Goal: Task Accomplishment & Management: Manage account settings

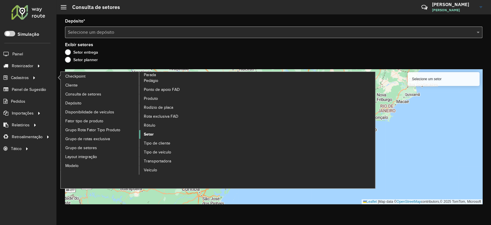
click at [145, 137] on span "Setor" at bounding box center [149, 134] width 10 height 6
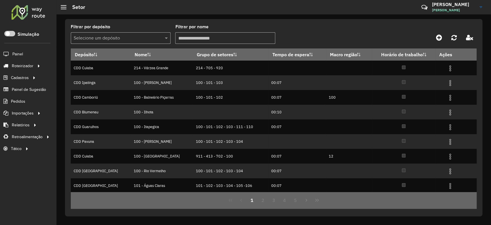
click at [116, 40] on input "text" at bounding box center [115, 38] width 83 height 7
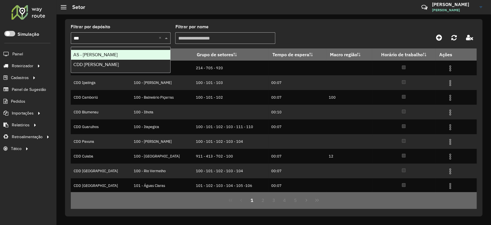
type input "****"
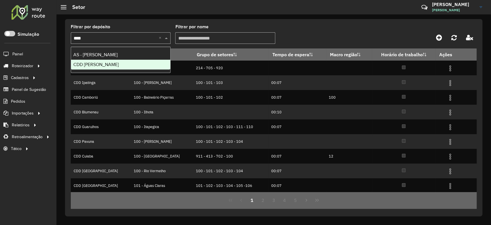
click at [102, 61] on div "CDD [PERSON_NAME]" at bounding box center [120, 65] width 99 height 10
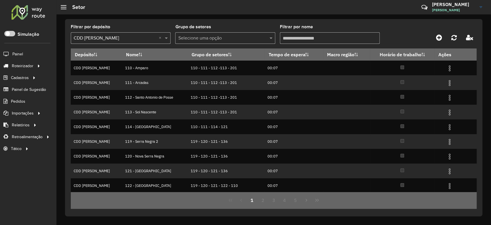
click at [284, 36] on input "Filtrar por nome" at bounding box center [330, 38] width 100 height 12
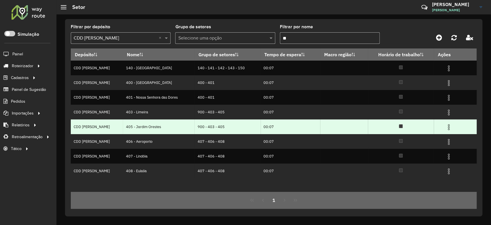
type input "**"
click at [450, 126] on img at bounding box center [449, 126] width 7 height 7
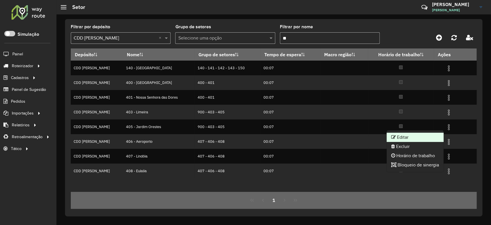
click at [416, 135] on li "Editar" at bounding box center [415, 136] width 57 height 9
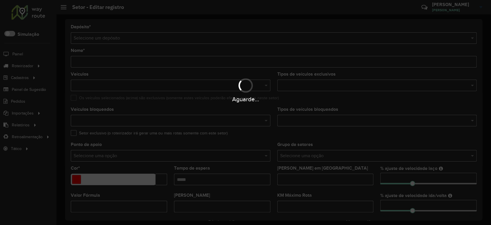
type input "**********"
type input "*******"
type input "*****"
type input "**"
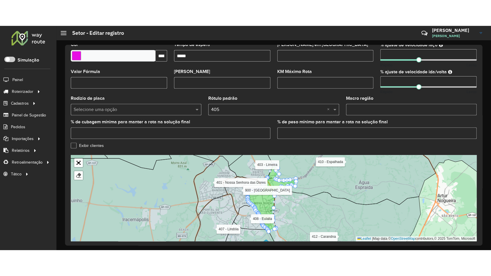
scroll to position [170, 0]
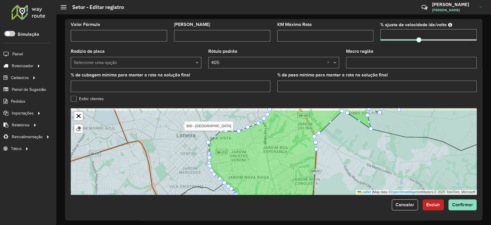
drag, startPoint x: 231, startPoint y: 140, endPoint x: 225, endPoint y: 149, distance: 11.7
click at [225, 149] on icon at bounding box center [295, 162] width 173 height 104
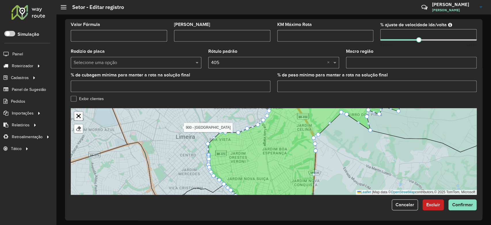
click at [80, 114] on link "Abrir mapa em tela cheia" at bounding box center [78, 115] width 9 height 9
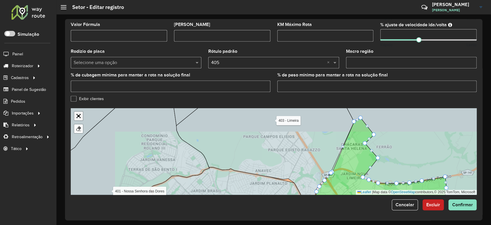
scroll to position [28, 0]
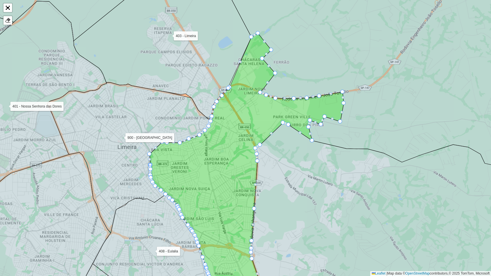
drag, startPoint x: 320, startPoint y: 134, endPoint x: 288, endPoint y: 158, distance: 39.9
click at [288, 158] on icon at bounding box center [372, 225] width 274 height 205
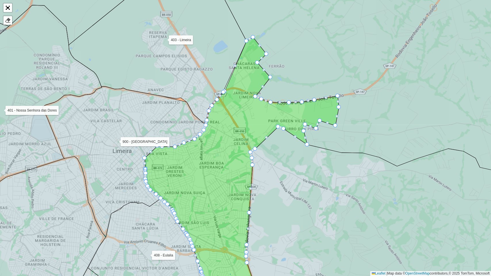
click at [283, 162] on icon at bounding box center [383, 217] width 306 height 181
click at [3, 18] on div "Finalizar" at bounding box center [8, 21] width 10 height 10
click at [8, 20] on div at bounding box center [8, 21] width 6 height 6
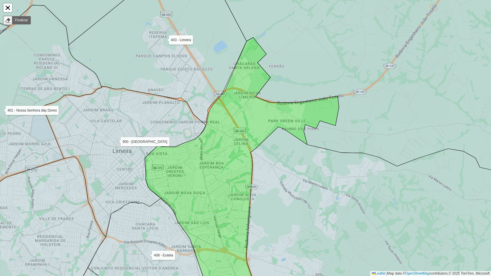
click at [185, 168] on icon at bounding box center [242, 170] width 194 height 267
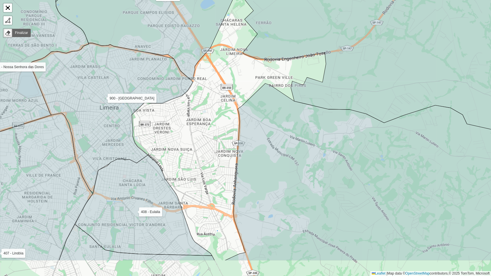
drag, startPoint x: 195, startPoint y: 175, endPoint x: 182, endPoint y: 131, distance: 45.4
click at [182, 131] on div "110 - Amparo 111 - Arcadas 112 - Santo Antonio de Posse 113 - Sol Nascente 114 …" at bounding box center [245, 138] width 491 height 276
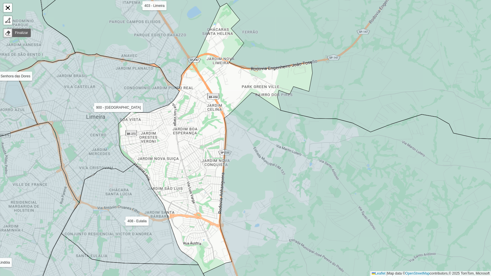
drag, startPoint x: 237, startPoint y: 115, endPoint x: 214, endPoint y: 148, distance: 40.9
click at [214, 148] on div "110 - Amparo 111 - Arcadas 112 - Santo Antonio de Posse 113 - Sol Nascente 114 …" at bounding box center [245, 138] width 491 height 276
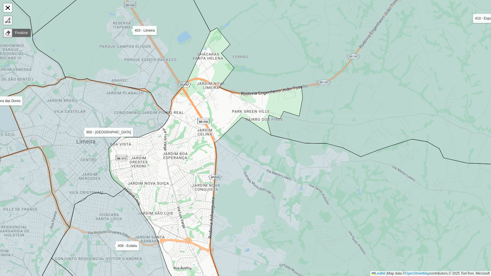
click at [9, 20] on div at bounding box center [8, 21] width 6 height 6
click at [169, 113] on div "110 - Amparo 111 - Arcadas 112 - Santo Antonio de Posse 113 - Sol Nascente 114 …" at bounding box center [245, 138] width 491 height 276
click at [173, 98] on icon at bounding box center [122, 42] width 178 height 141
click at [184, 89] on div "110 - Amparo 111 - Arcadas 112 - Santo Antonio de Posse 113 - Sol Nascente 114 …" at bounding box center [245, 138] width 491 height 276
click at [183, 87] on div "110 - Amparo 111 - Arcadas 112 - Santo Antonio de Posse 113 - Sol Nascente 114 …" at bounding box center [245, 138] width 491 height 276
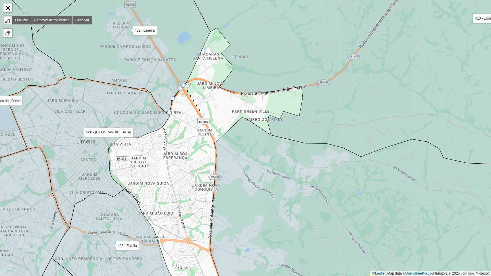
click at [203, 115] on icon at bounding box center [193, 100] width 19 height 30
click at [212, 129] on div "110 - Amparo 111 - Arcadas 112 - Santo Antonio de Posse 113 - Sol Nascente 114 …" at bounding box center [245, 138] width 491 height 276
click at [222, 148] on icon at bounding box center [366, 210] width 347 height 187
click at [221, 150] on icon at bounding box center [368, 210] width 346 height 187
click at [215, 191] on div "110 - Amparo 111 - Arcadas 112 - Santo Antonio de Posse 113 - Sol Nascente 114 …" at bounding box center [245, 138] width 491 height 276
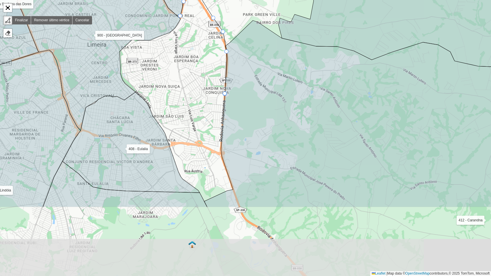
drag, startPoint x: 215, startPoint y: 193, endPoint x: 225, endPoint y: 92, distance: 101.2
click at [225, 92] on icon at bounding box center [377, 113] width 346 height 187
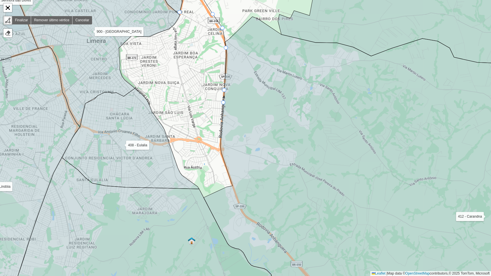
click at [223, 108] on icon at bounding box center [372, 161] width 337 height 288
click at [223, 134] on icon at bounding box center [372, 161] width 337 height 288
click at [221, 154] on div "110 - Amparo 111 - Arcadas 112 - Santo Antonio de Posse 113 - Sol Nascente 114 …" at bounding box center [245, 138] width 491 height 276
click at [225, 172] on div "110 - Amparo 111 - Arcadas 112 - Santo Antonio de Posse 113 - Sol Nascente 114 …" at bounding box center [245, 138] width 491 height 276
click at [233, 185] on icon at bounding box center [372, 161] width 337 height 288
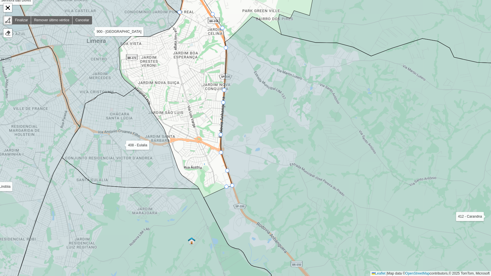
click at [226, 187] on div "110 - Amparo 111 - Arcadas 112 - Santo Antonio de Posse 113 - Sol Nascente 114 …" at bounding box center [245, 138] width 491 height 276
click at [212, 192] on div "110 - Amparo 111 - Arcadas 112 - Santo Antonio de Posse 113 - Sol Nascente 114 …" at bounding box center [245, 138] width 491 height 276
click at [206, 196] on div "110 - Amparo 111 - Arcadas 112 - Santo Antonio de Posse 113 - Sol Nascente 114 …" at bounding box center [245, 138] width 491 height 276
click at [197, 187] on icon at bounding box center [130, 138] width 137 height 101
drag, startPoint x: 182, startPoint y: 175, endPoint x: 182, endPoint y: 166, distance: 8.6
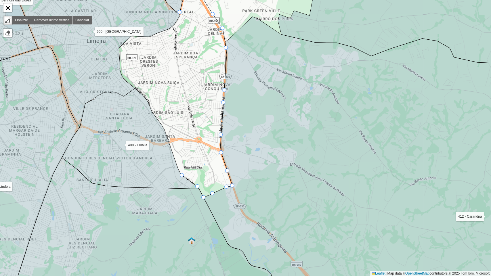
click at [182, 174] on div "110 - Amparo 111 - Arcadas 112 - Santo Antonio de Posse 113 - Sol Nascente 114 …" at bounding box center [245, 138] width 491 height 276
click at [170, 143] on div "110 - Amparo 111 - Arcadas 112 - Santo Antonio de Posse 113 - Sol Nascente 114 …" at bounding box center [245, 138] width 491 height 276
click at [165, 131] on div "110 - Amparo 111 - Arcadas 112 - Santo Antonio de Posse 113 - Sol Nascente 114 …" at bounding box center [245, 138] width 491 height 276
click at [163, 123] on div "110 - Amparo 111 - Arcadas 112 - Santo Antonio de Posse 113 - Sol Nascente 114 …" at bounding box center [245, 138] width 491 height 276
click at [153, 115] on icon at bounding box center [130, 138] width 137 height 101
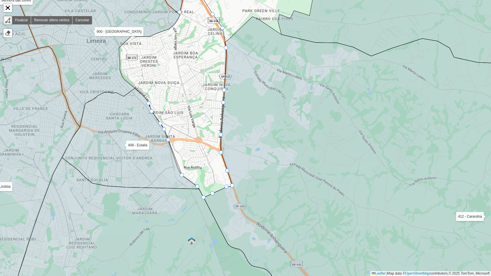
click at [151, 99] on div "110 - Amparo 111 - Arcadas 112 - Santo Antonio de Posse 113 - Sol Nascente 114 …" at bounding box center [245, 138] width 491 height 276
click at [130, 89] on icon at bounding box center [99, 51] width 164 height 151
click at [44, 17] on link "Remover último vértice" at bounding box center [51, 20] width 41 height 8
click at [142, 88] on div "110 - Amparo 111 - Arcadas 112 - Santo Antonio de Posse 113 - Sol Nascente 114 …" at bounding box center [245, 138] width 491 height 276
click at [130, 82] on div "110 - Amparo 111 - Arcadas 112 - Santo Antonio de Posse 113 - Sol Nascente 114 …" at bounding box center [245, 138] width 491 height 276
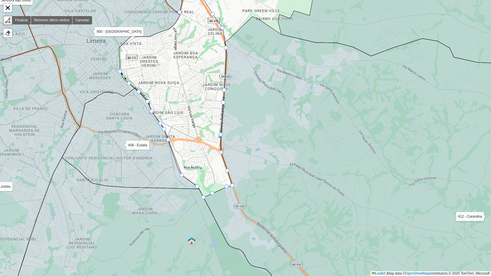
click at [122, 73] on div "110 - Amparo 111 - Arcadas 112 - Santo Antonio de Posse 113 - Sol Nascente 114 …" at bounding box center [245, 138] width 491 height 276
drag, startPoint x: 121, startPoint y: 64, endPoint x: 120, endPoint y: 51, distance: 13.0
click at [121, 64] on div "110 - Amparo 111 - Arcadas 112 - Santo Antonio de Posse 113 - Sol Nascente 114 …" at bounding box center [245, 138] width 491 height 276
click at [120, 51] on div "110 - Amparo 111 - Arcadas 112 - Santo Antonio de Posse 113 - Sol Nascente 114 …" at bounding box center [245, 138] width 491 height 276
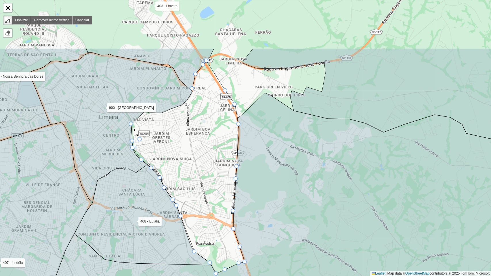
drag, startPoint x: 126, startPoint y: 62, endPoint x: 142, endPoint y: 142, distance: 81.3
click at [142, 142] on div "110 - Amparo 111 - Arcadas 112 - Santo Antonio de Posse 113 - Sol Nascente 114 …" at bounding box center [245, 138] width 491 height 276
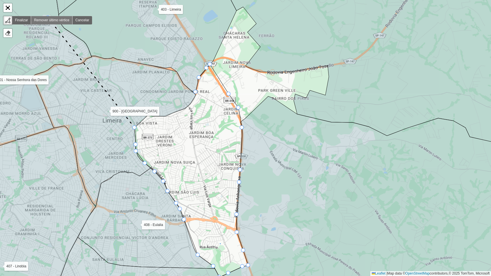
click at [48, 18] on link "Remover último vértice" at bounding box center [51, 20] width 41 height 8
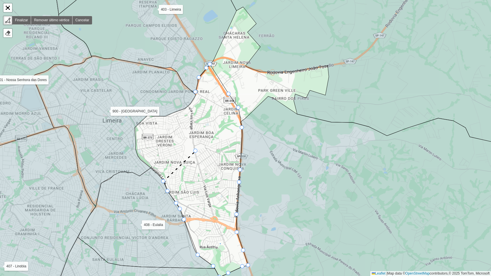
click at [196, 151] on div "110 - Amparo 111 - Arcadas 112 - Santo Antonio de Posse 113 - Sol Nascente 114 …" at bounding box center [245, 138] width 491 height 276
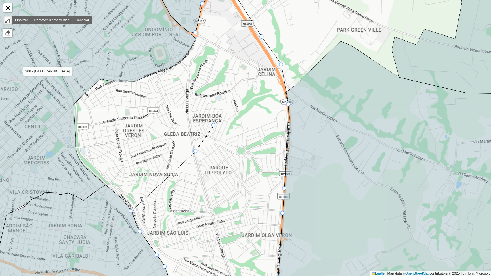
click at [214, 126] on div "110 - Amparo 111 - Arcadas 112 - Santo Antonio de Posse 113 - Sol Nascente 114 …" at bounding box center [245, 138] width 491 height 276
click at [241, 101] on div "110 - Amparo 111 - Arcadas 112 - Santo Antonio de Posse 113 - Sol Nascente 114 …" at bounding box center [245, 138] width 491 height 276
click at [199, 33] on div "110 - Amparo 111 - Arcadas 112 - Santo Antonio de Posse 113 - Sol Nascente 114 …" at bounding box center [245, 138] width 491 height 276
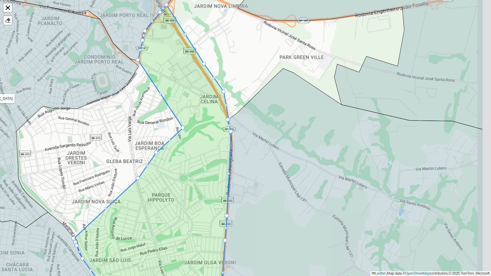
drag, startPoint x: 247, startPoint y: 95, endPoint x: 96, endPoint y: 172, distance: 169.4
click at [96, 172] on icon at bounding box center [152, 168] width 157 height 327
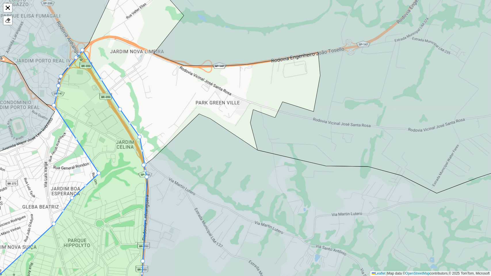
drag, startPoint x: 128, startPoint y: 148, endPoint x: 143, endPoint y: 139, distance: 17.8
click at [143, 139] on div "110 - Amparo 111 - Arcadas 112 - Santo Antonio de Posse 113 - Sol Nascente 114 …" at bounding box center [245, 138] width 491 height 276
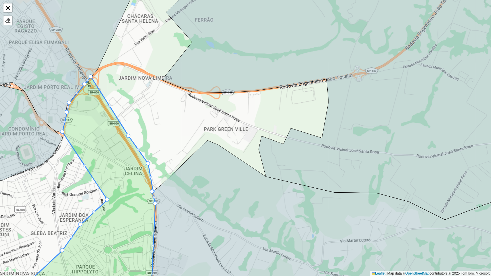
drag, startPoint x: 143, startPoint y: 86, endPoint x: 155, endPoint y: 125, distance: 40.1
click at [155, 125] on div "110 - Amparo 111 - Arcadas 112 - Santo Antonio de Posse 113 - Sol Nascente 114 …" at bounding box center [245, 138] width 491 height 276
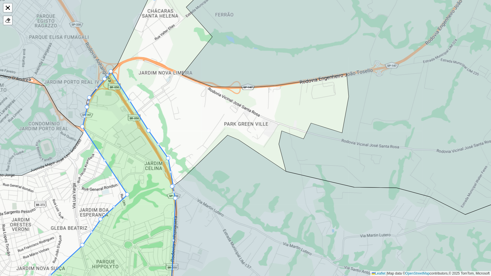
drag, startPoint x: 115, startPoint y: 118, endPoint x: 127, endPoint y: 104, distance: 19.0
click at [130, 103] on icon at bounding box center [105, 180] width 139 height 217
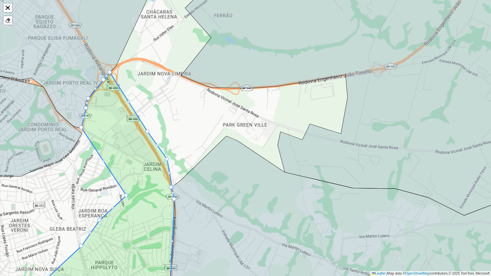
drag, startPoint x: 128, startPoint y: 102, endPoint x: 147, endPoint y: 85, distance: 25.8
click at [129, 100] on div at bounding box center [128, 101] width 3 height 3
click at [129, 102] on div at bounding box center [128, 101] width 3 height 3
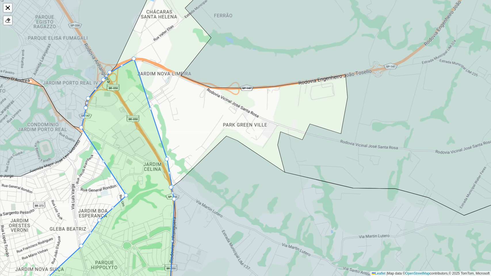
drag, startPoint x: 147, startPoint y: 129, endPoint x: 133, endPoint y: 57, distance: 73.5
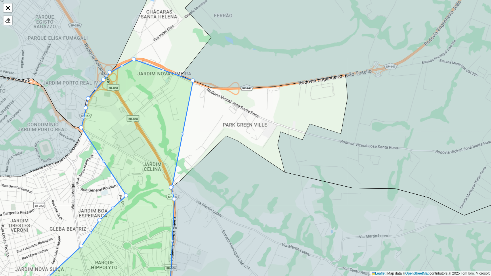
drag, startPoint x: 167, startPoint y: 158, endPoint x: 191, endPoint y: 77, distance: 84.1
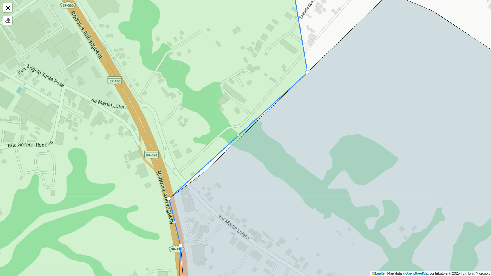
drag, startPoint x: 171, startPoint y: 195, endPoint x: 306, endPoint y: 67, distance: 186.5
click at [238, 134] on div at bounding box center [238, 134] width 3 height 3
drag, startPoint x: 237, startPoint y: 134, endPoint x: 209, endPoint y: 172, distance: 47.4
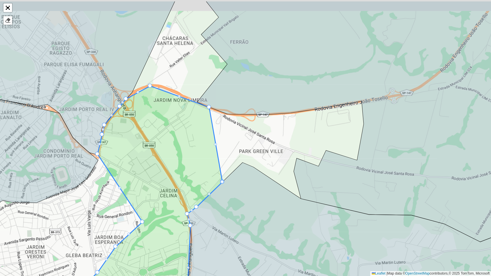
drag, startPoint x: 261, startPoint y: 172, endPoint x: 235, endPoint y: 214, distance: 49.3
click at [235, 214] on icon at bounding box center [353, 248] width 337 height 171
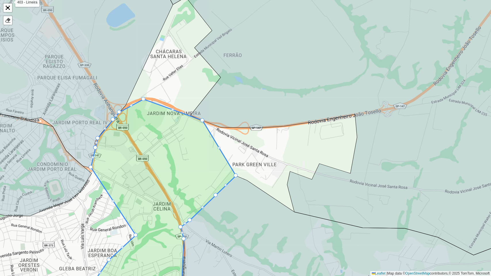
drag, startPoint x: 217, startPoint y: 193, endPoint x: 235, endPoint y: 174, distance: 26.5
drag, startPoint x: 203, startPoint y: 121, endPoint x: 218, endPoint y: 126, distance: 16.8
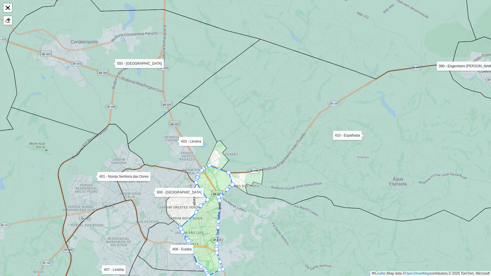
drag, startPoint x: 275, startPoint y: 207, endPoint x: 220, endPoint y: 210, distance: 55.0
click at [221, 210] on icon at bounding box center [360, 244] width 303 height 119
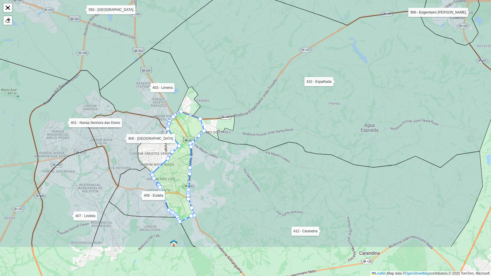
drag, startPoint x: 203, startPoint y: 199, endPoint x: 204, endPoint y: 147, distance: 51.2
click at [204, 147] on icon at bounding box center [331, 189] width 303 height 116
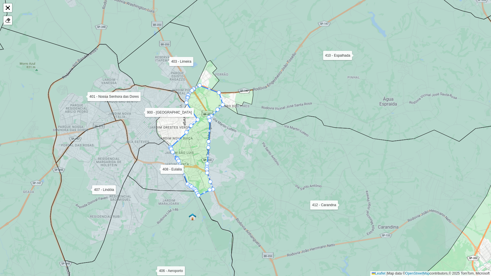
drag, startPoint x: 221, startPoint y: 208, endPoint x: 239, endPoint y: 185, distance: 29.4
click at [239, 185] on icon at bounding box center [350, 193] width 303 height 176
click at [7, 7] on link "Abrir mapa em tela cheia" at bounding box center [7, 7] width 9 height 9
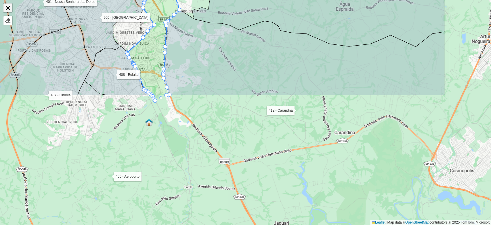
scroll to position [170, 0]
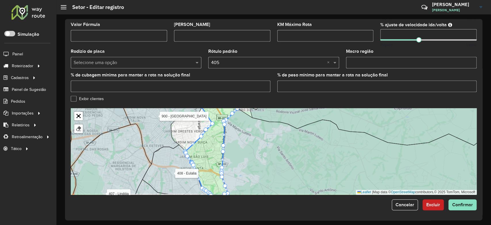
drag, startPoint x: 263, startPoint y: 151, endPoint x: 249, endPoint y: 138, distance: 19.3
click at [249, 138] on icon at bounding box center [362, 151] width 281 height 85
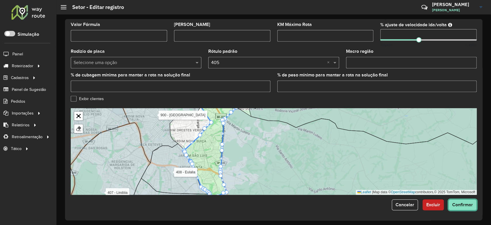
click at [461, 202] on span "Confirmar" at bounding box center [463, 204] width 21 height 5
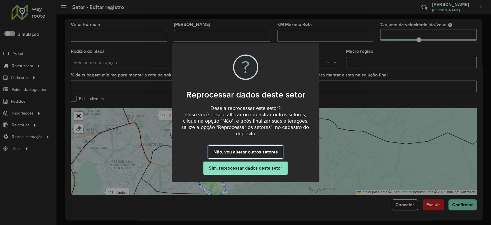
click at [261, 153] on button "Não, vou alterar outros setores" at bounding box center [245, 151] width 75 height 13
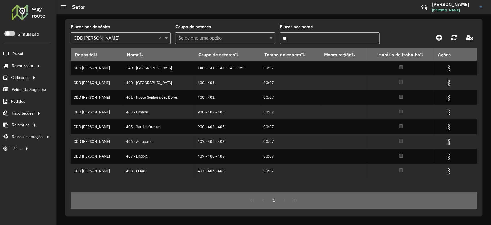
click at [296, 36] on input "**" at bounding box center [330, 38] width 100 height 12
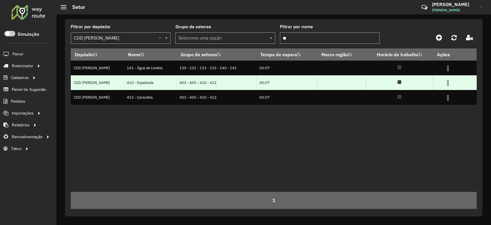
type input "**"
click at [448, 83] on img at bounding box center [448, 82] width 7 height 7
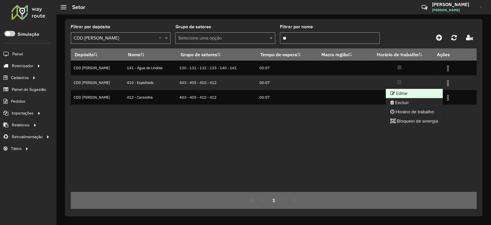
click at [427, 90] on li "Editar" at bounding box center [414, 93] width 57 height 9
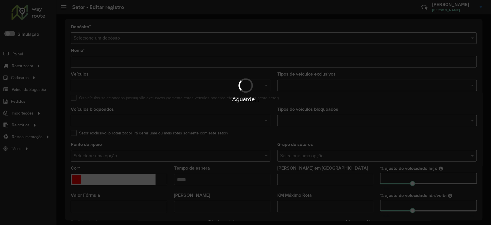
type input "**********"
type input "*******"
type input "*****"
type input "**"
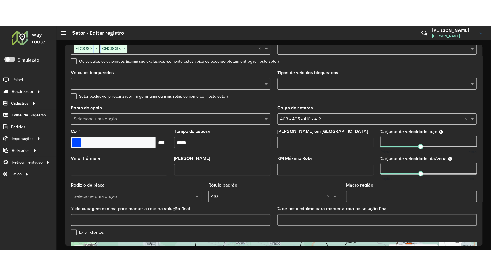
scroll to position [153, 0]
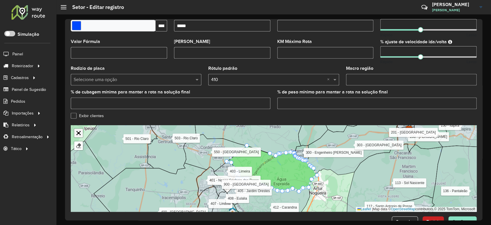
click at [79, 132] on link "Abrir mapa em tela cheia" at bounding box center [78, 132] width 9 height 9
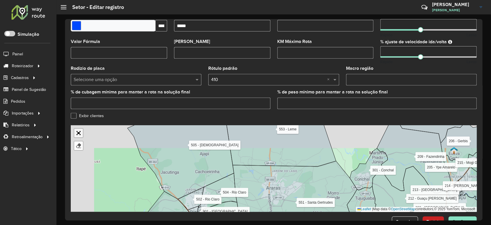
scroll to position [28, 0]
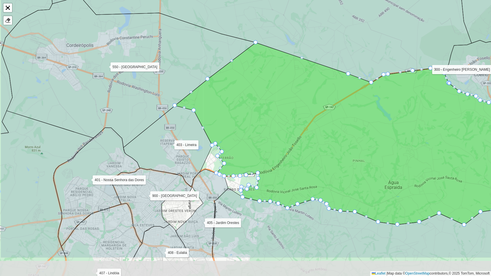
drag, startPoint x: 195, startPoint y: 153, endPoint x: 239, endPoint y: 146, distance: 44.9
click at [247, 104] on icon at bounding box center [356, 134] width 363 height 182
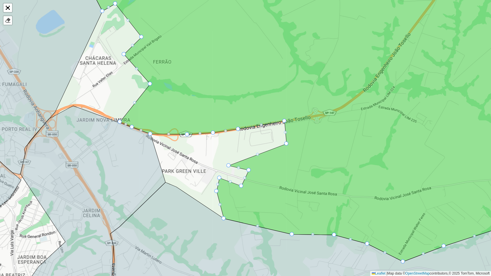
drag, startPoint x: 280, startPoint y: 178, endPoint x: 229, endPoint y: 164, distance: 53.2
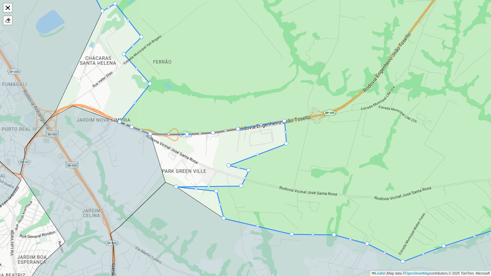
drag, startPoint x: 220, startPoint y: 177, endPoint x: 180, endPoint y: 183, distance: 40.7
drag, startPoint x: 215, startPoint y: 191, endPoint x: 197, endPoint y: 200, distance: 19.8
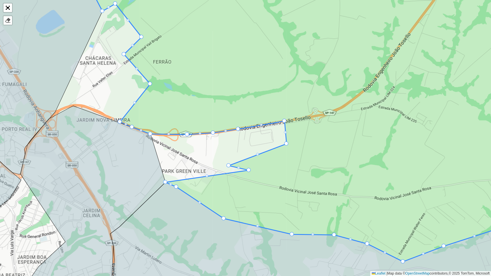
drag, startPoint x: 242, startPoint y: 185, endPoint x: 168, endPoint y: 181, distance: 73.5
drag, startPoint x: 247, startPoint y: 169, endPoint x: 161, endPoint y: 162, distance: 86.4
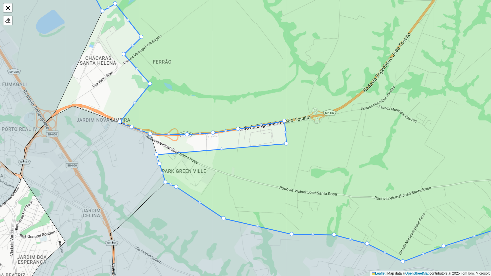
drag, startPoint x: 229, startPoint y: 166, endPoint x: 164, endPoint y: 154, distance: 66.1
drag, startPoint x: 284, startPoint y: 133, endPoint x: 229, endPoint y: 139, distance: 56.2
drag, startPoint x: 286, startPoint y: 143, endPoint x: 231, endPoint y: 143, distance: 55.6
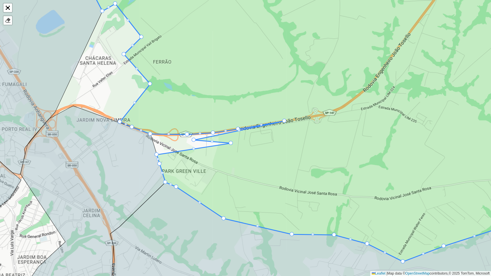
drag, startPoint x: 286, startPoint y: 133, endPoint x: 194, endPoint y: 140, distance: 92.1
drag, startPoint x: 284, startPoint y: 120, endPoint x: 168, endPoint y: 138, distance: 117.7
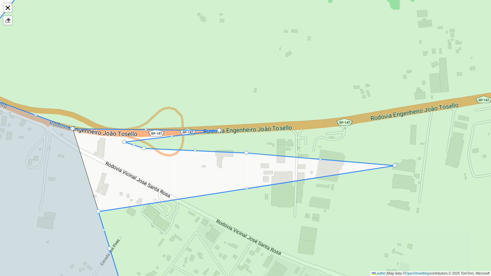
drag, startPoint x: 310, startPoint y: 124, endPoint x: 119, endPoint y: 141, distance: 191.7
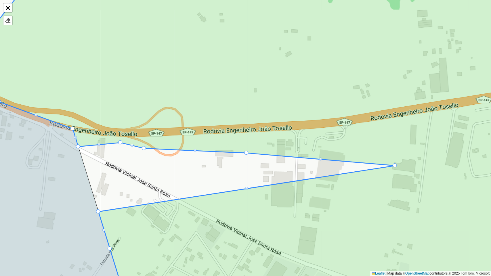
drag, startPoint x: 218, startPoint y: 130, endPoint x: 80, endPoint y: 145, distance: 138.7
drag, startPoint x: 119, startPoint y: 141, endPoint x: 83, endPoint y: 153, distance: 38.3
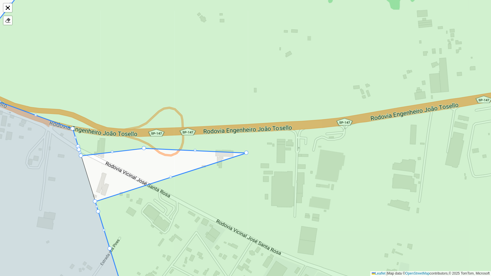
drag, startPoint x: 396, startPoint y: 164, endPoint x: 96, endPoint y: 200, distance: 301.8
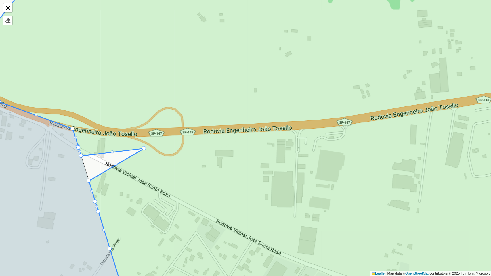
drag, startPoint x: 245, startPoint y: 151, endPoint x: 91, endPoint y: 178, distance: 156.6
drag, startPoint x: 142, startPoint y: 148, endPoint x: 85, endPoint y: 168, distance: 60.5
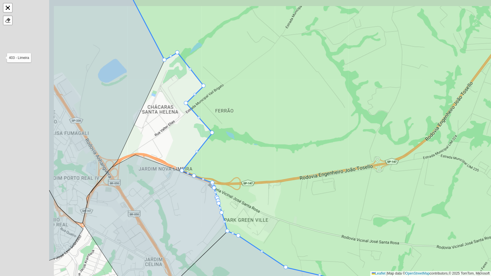
drag, startPoint x: 161, startPoint y: 136, endPoint x: 281, endPoint y: 167, distance: 123.3
click at [281, 167] on icon at bounding box center [385, 155] width 508 height 319
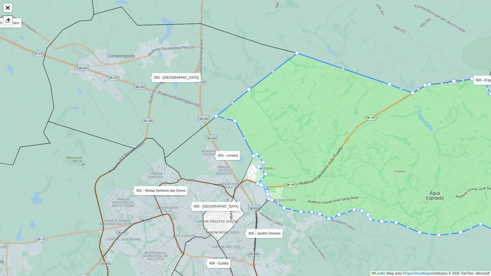
drag, startPoint x: 254, startPoint y: 156, endPoint x: 254, endPoint y: 150, distance: 6.6
drag, startPoint x: 251, startPoint y: 150, endPoint x: 250, endPoint y: 131, distance: 18.8
drag, startPoint x: 216, startPoint y: 115, endPoint x: 225, endPoint y: 108, distance: 11.2
drag, startPoint x: 236, startPoint y: 120, endPoint x: 239, endPoint y: 115, distance: 5.9
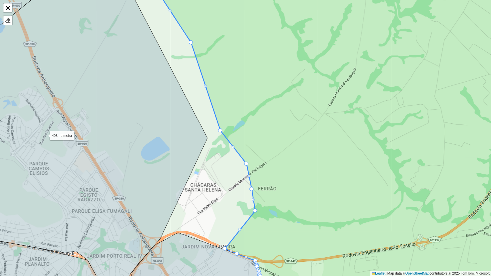
drag, startPoint x: 230, startPoint y: 181, endPoint x: 253, endPoint y: 189, distance: 24.1
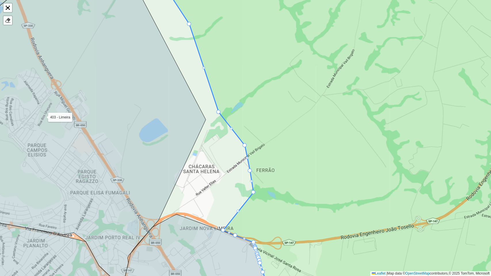
drag, startPoint x: 223, startPoint y: 131, endPoint x: 220, endPoint y: 112, distance: 19.1
click at [221, 111] on icon at bounding box center [336, 119] width 406 height 333
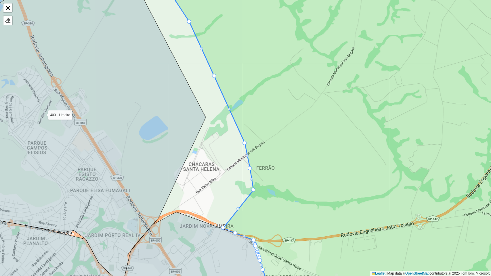
drag, startPoint x: 219, startPoint y: 110, endPoint x: 214, endPoint y: 77, distance: 34.0
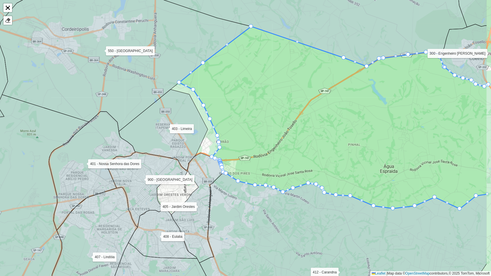
drag, startPoint x: 294, startPoint y: 173, endPoint x: 241, endPoint y: 155, distance: 56.5
click at [241, 155] on icon at bounding box center [333, 117] width 308 height 182
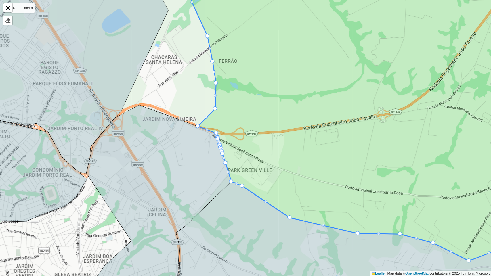
drag, startPoint x: 186, startPoint y: 120, endPoint x: 216, endPoint y: 103, distance: 34.9
drag, startPoint x: 198, startPoint y: 127, endPoint x: 219, endPoint y: 117, distance: 23.2
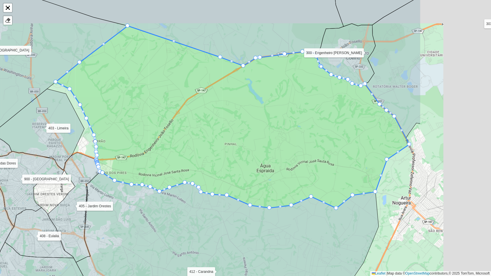
drag, startPoint x: 279, startPoint y: 125, endPoint x: 149, endPoint y: 159, distance: 133.8
click at [149, 159] on icon at bounding box center [233, 117] width 354 height 182
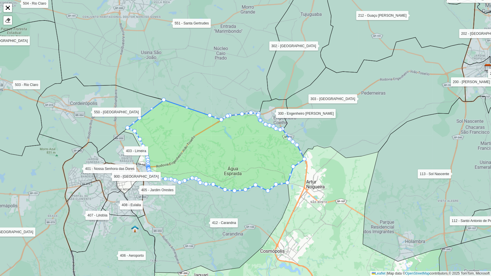
drag, startPoint x: 157, startPoint y: 148, endPoint x: 187, endPoint y: 155, distance: 30.5
click at [187, 155] on icon at bounding box center [216, 145] width 177 height 91
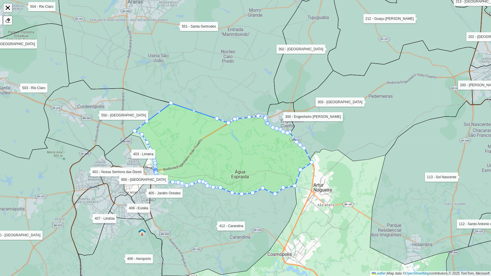
click at [8, 5] on link "Abrir mapa em tela cheia" at bounding box center [7, 7] width 9 height 9
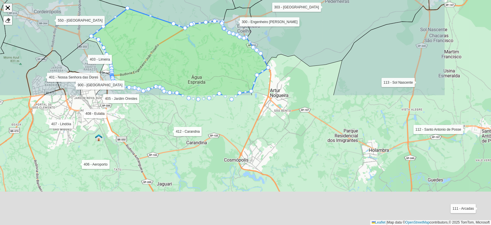
scroll to position [170, 0]
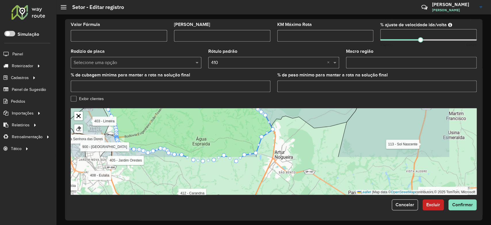
drag, startPoint x: 365, startPoint y: 153, endPoint x: 298, endPoint y: 107, distance: 81.5
click at [298, 107] on form "**********" at bounding box center [274, 31] width 406 height 355
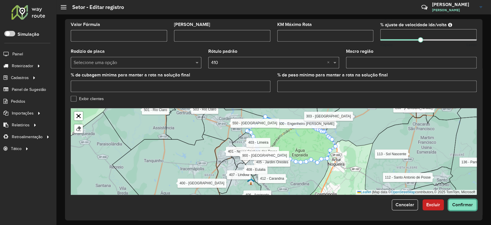
click at [462, 200] on button "Confirmar" at bounding box center [463, 204] width 28 height 11
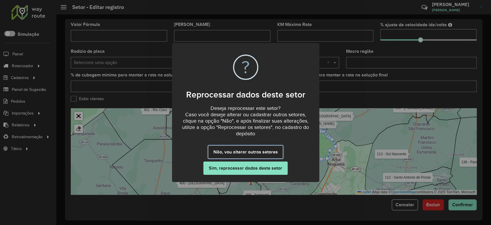
click at [275, 152] on button "Não, vou alterar outros setores" at bounding box center [245, 151] width 75 height 13
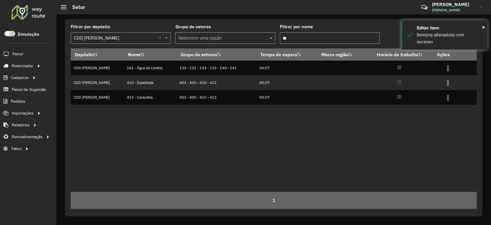
click at [311, 38] on input "**" at bounding box center [330, 38] width 100 height 12
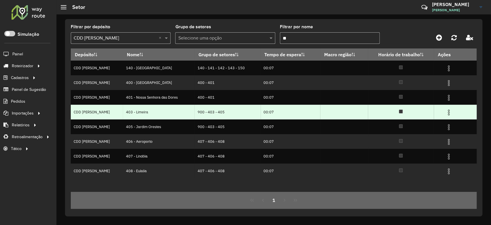
type input "**"
click at [447, 113] on img at bounding box center [449, 112] width 7 height 7
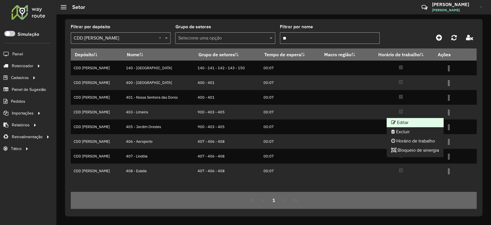
click at [424, 123] on li "Editar" at bounding box center [415, 122] width 57 height 9
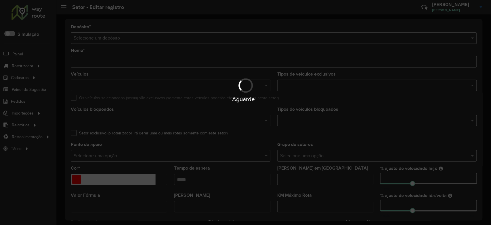
type input "**********"
type input "*******"
type input "*****"
type input "**"
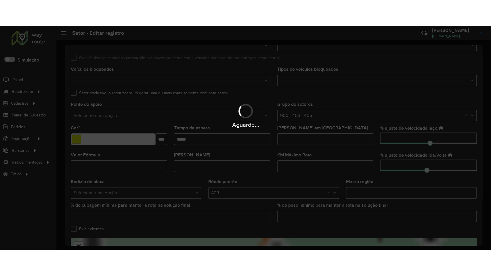
scroll to position [153, 0]
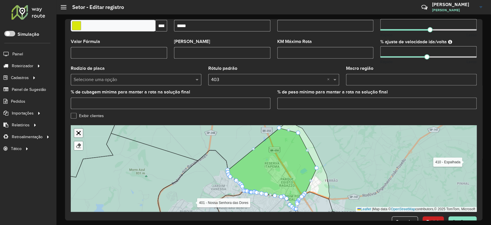
click at [78, 135] on link "Abrir mapa em tela cheia" at bounding box center [78, 132] width 9 height 9
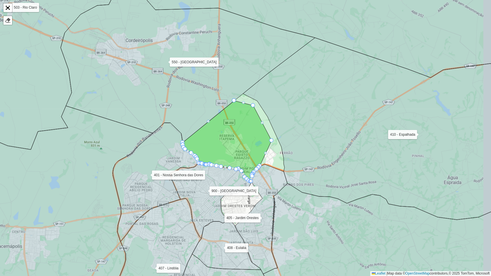
drag, startPoint x: 266, startPoint y: 140, endPoint x: 237, endPoint y: 142, distance: 28.3
click at [237, 143] on icon at bounding box center [227, 141] width 89 height 81
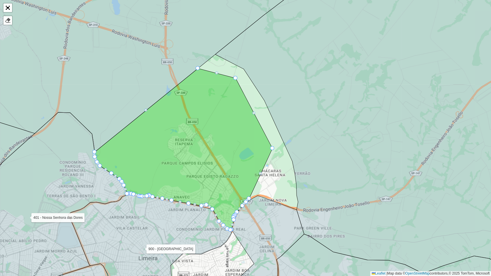
drag, startPoint x: 237, startPoint y: 150, endPoint x: 218, endPoint y: 147, distance: 18.6
click at [218, 147] on icon at bounding box center [184, 150] width 178 height 162
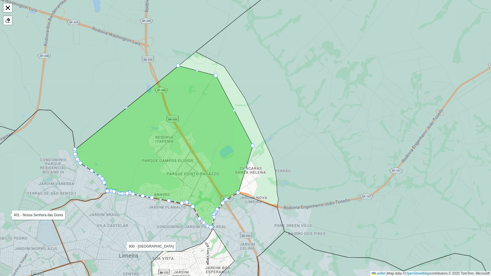
drag, startPoint x: 230, startPoint y: 195, endPoint x: 243, endPoint y: 191, distance: 13.4
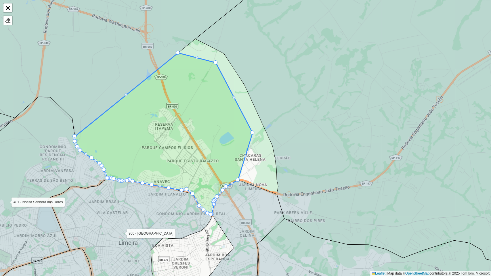
drag, startPoint x: 199, startPoint y: 71, endPoint x: 199, endPoint y: 58, distance: 13.2
click at [199, 58] on div "110 - Amparo 111 - Arcadas 112 - Santo Antonio de Posse 113 - Sol Nascente 114 …" at bounding box center [245, 138] width 491 height 276
drag, startPoint x: 197, startPoint y: 56, endPoint x: 195, endPoint y: 41, distance: 15.6
click at [198, 58] on icon at bounding box center [164, 134] width 178 height 162
drag, startPoint x: 196, startPoint y: 57, endPoint x: 194, endPoint y: 45, distance: 12.0
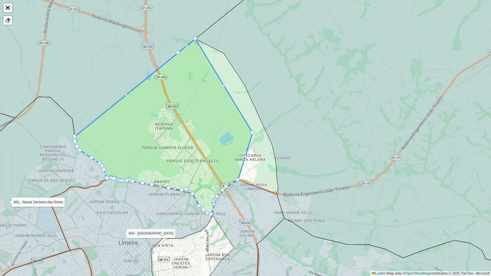
drag, startPoint x: 216, startPoint y: 62, endPoint x: 200, endPoint y: 40, distance: 27.5
click at [224, 85] on div at bounding box center [224, 85] width 3 height 3
drag, startPoint x: 225, startPoint y: 85, endPoint x: 224, endPoint y: 55, distance: 30.0
click at [237, 91] on icon at bounding box center [164, 127] width 178 height 176
click at [237, 92] on div at bounding box center [238, 93] width 3 height 3
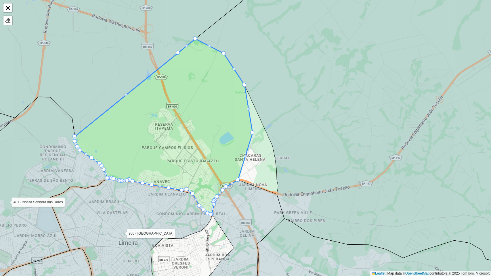
drag, startPoint x: 238, startPoint y: 92, endPoint x: 244, endPoint y: 85, distance: 9.0
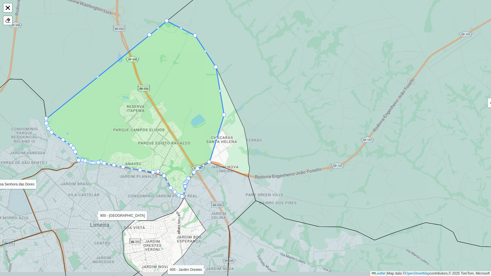
drag, startPoint x: 244, startPoint y: 85, endPoint x: 215, endPoint y: 90, distance: 29.5
click at [215, 90] on icon at bounding box center [135, 109] width 178 height 176
click at [226, 115] on div at bounding box center [224, 115] width 4 height 4
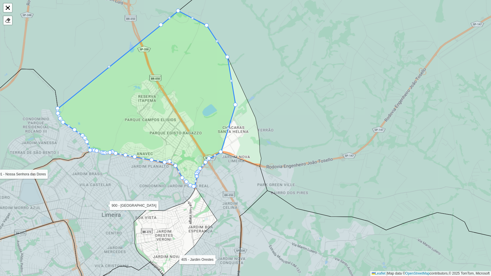
drag, startPoint x: 223, startPoint y: 117, endPoint x: 234, endPoint y: 106, distance: 15.9
click at [234, 106] on icon at bounding box center [147, 99] width 178 height 176
drag, startPoint x: 234, startPoint y: 104, endPoint x: 246, endPoint y: 100, distance: 12.1
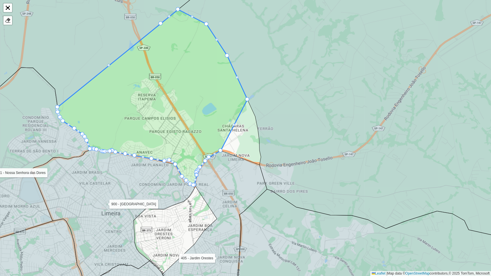
drag, startPoint x: 218, startPoint y: 127, endPoint x: 177, endPoint y: 98, distance: 50.2
click at [177, 98] on icon at bounding box center [153, 97] width 190 height 176
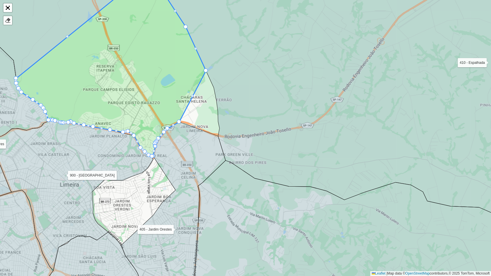
click at [194, 95] on div "110 - Amparo 111 - Arcadas 112 - Santo Antonio de Posse 113 - Sol Nascente 114 …" at bounding box center [245, 138] width 491 height 276
click at [193, 97] on div at bounding box center [193, 95] width 3 height 3
drag, startPoint x: 193, startPoint y: 96, endPoint x: 214, endPoint y: 91, distance: 21.4
click at [197, 106] on div at bounding box center [196, 104] width 3 height 3
drag, startPoint x: 196, startPoint y: 104, endPoint x: 216, endPoint y: 110, distance: 21.2
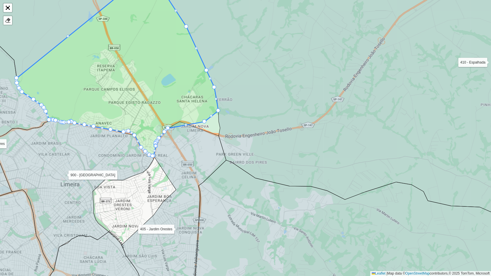
drag, startPoint x: 181, startPoint y: 121, endPoint x: 208, endPoint y: 121, distance: 27.1
click at [205, 121] on div at bounding box center [207, 121] width 4 height 4
click at [206, 121] on div at bounding box center [207, 121] width 4 height 4
drag, startPoint x: 206, startPoint y: 121, endPoint x: 218, endPoint y: 133, distance: 16.9
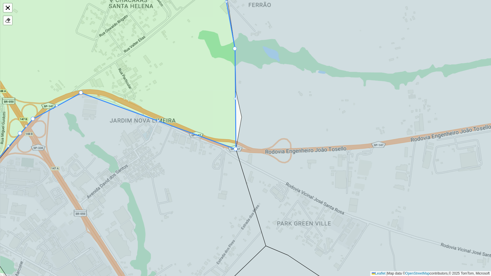
click at [235, 99] on div at bounding box center [235, 98] width 3 height 3
drag, startPoint x: 235, startPoint y: 99, endPoint x: 236, endPoint y: 108, distance: 9.3
drag, startPoint x: 235, startPoint y: 48, endPoint x: 244, endPoint y: 121, distance: 73.6
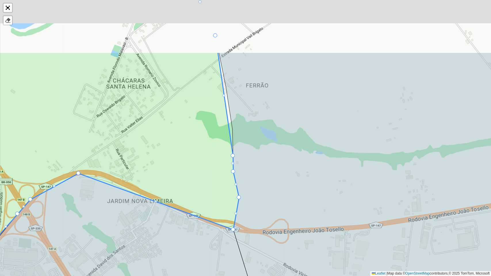
drag, startPoint x: 253, startPoint y: 77, endPoint x: 251, endPoint y: 164, distance: 87.0
click at [251, 164] on icon at bounding box center [378, 219] width 319 height 332
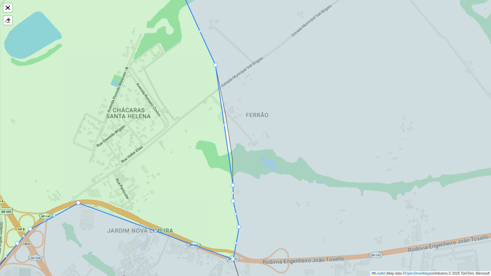
click at [225, 124] on div "110 - Amparo 111 - Arcadas 112 - Santo Antonio de Posse 113 - Sol Nascente 114 …" at bounding box center [245, 138] width 491 height 276
click at [225, 125] on div at bounding box center [224, 125] width 3 height 3
drag, startPoint x: 225, startPoint y: 125, endPoint x: 226, endPoint y: 117, distance: 8.8
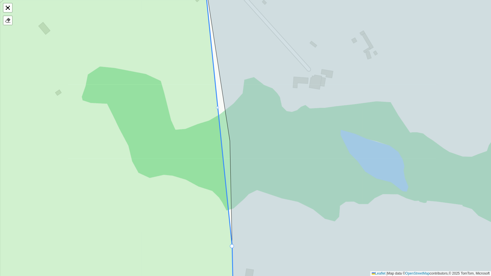
click at [219, 109] on div "110 - Amparo 111 - Arcadas 112 - Santo Antonio de Posse 113 - Sol Nascente 114 …" at bounding box center [245, 138] width 491 height 276
click at [219, 111] on div "110 - Amparo 111 - Arcadas 112 - Santo Antonio de Posse 113 - Sol Nascente 114 …" at bounding box center [245, 138] width 491 height 276
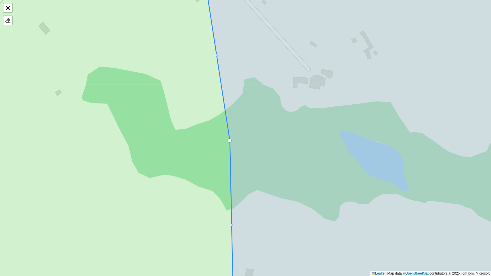
drag, startPoint x: 231, startPoint y: 246, endPoint x: 232, endPoint y: 144, distance: 102.5
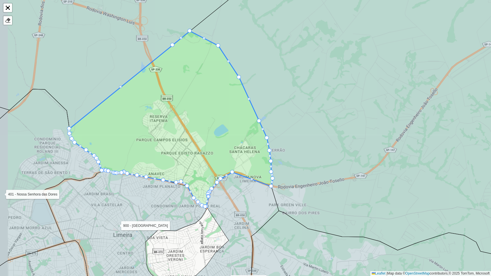
drag, startPoint x: 170, startPoint y: 140, endPoint x: 206, endPoint y: 131, distance: 37.1
click at [206, 131] on icon at bounding box center [171, 119] width 204 height 176
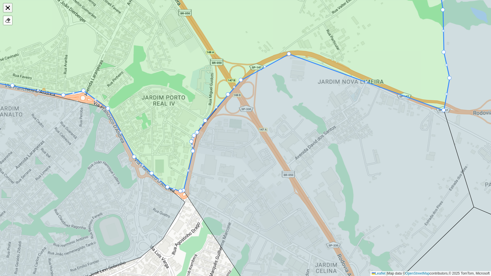
click at [10, 7] on link "Abrir mapa em tela cheia" at bounding box center [7, 7] width 9 height 9
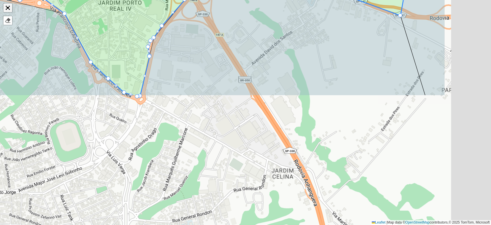
scroll to position [170, 0]
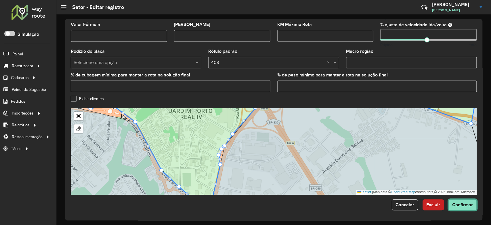
click at [465, 205] on span "Confirmar" at bounding box center [463, 204] width 21 height 5
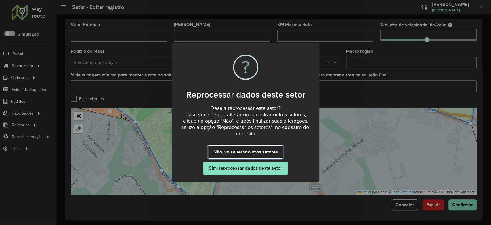
click at [256, 153] on button "Não, vou alterar outros setores" at bounding box center [245, 151] width 75 height 13
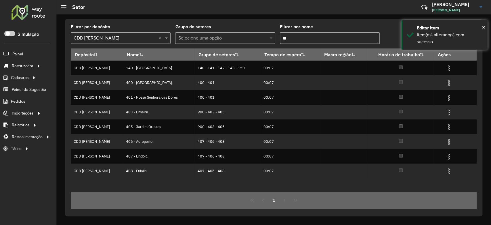
click at [273, 36] on formly-group "Filtrar por depósito Selecione um depósito × CDD Mogi Mirim × Grupo de setores …" at bounding box center [221, 37] width 300 height 24
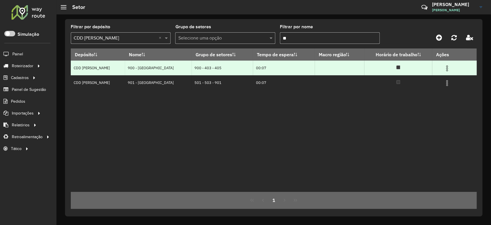
type input "**"
click at [444, 69] on img at bounding box center [447, 68] width 7 height 7
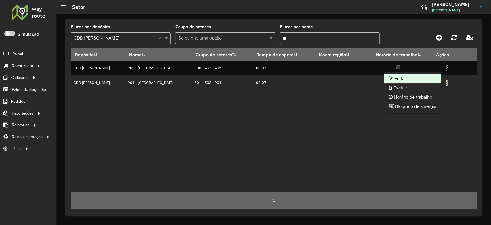
click at [421, 80] on li "Editar" at bounding box center [412, 78] width 57 height 9
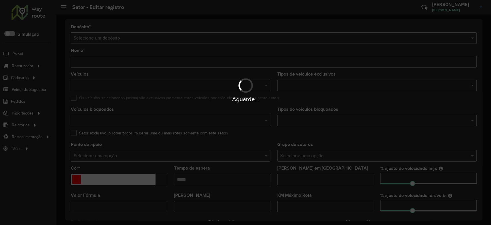
type input "**********"
type input "*******"
type input "*****"
type input "**"
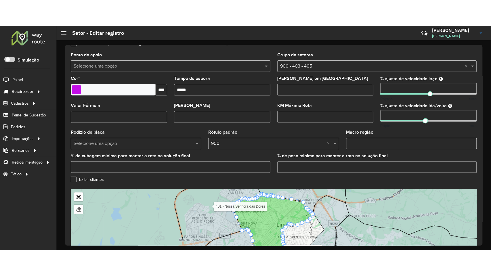
scroll to position [170, 0]
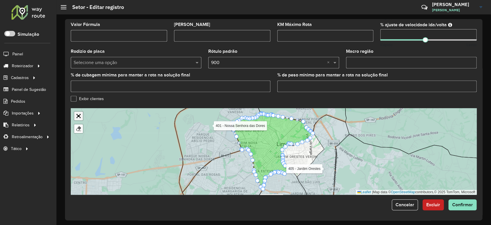
click at [77, 116] on link "Abrir mapa em tela cheia" at bounding box center [78, 115] width 9 height 9
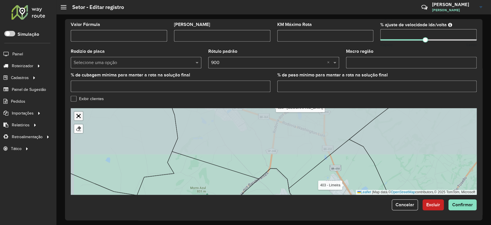
scroll to position [28, 0]
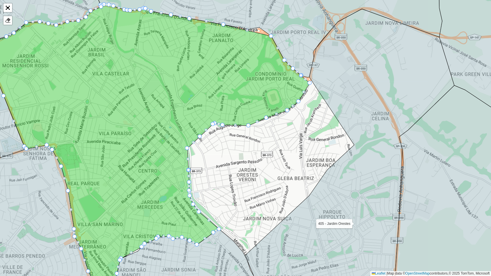
drag, startPoint x: 290, startPoint y: 146, endPoint x: 255, endPoint y: 146, distance: 35.4
click at [255, 146] on div "110 - Amparo 111 - Arcadas 112 - Santo Antonio de Posse 113 - Sol Nascente 114 …" at bounding box center [245, 138] width 491 height 276
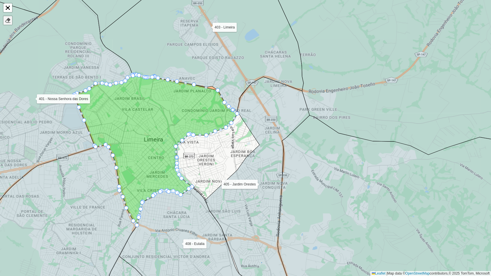
click at [10, 18] on div at bounding box center [8, 21] width 6 height 6
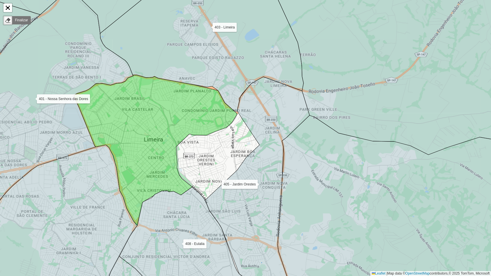
click at [22, 17] on link "Finalizar" at bounding box center [21, 20] width 19 height 8
click at [12, 19] on div "110 - Amparo 111 - Arcadas 112 - Santo Antonio de Posse 113 - Sol Nascente 114 …" at bounding box center [245, 138] width 491 height 276
click at [12, 19] on link at bounding box center [7, 20] width 9 height 9
click at [169, 111] on icon at bounding box center [156, 150] width 164 height 151
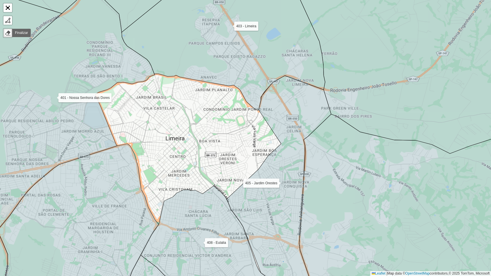
drag, startPoint x: 202, startPoint y: 149, endPoint x: 223, endPoint y: 147, distance: 21.6
click at [223, 147] on div "110 - Amparo 111 - Arcadas 112 - Santo Antonio de Posse 113 - Sol Nascente 114 …" at bounding box center [245, 138] width 491 height 276
click at [13, 20] on icon at bounding box center [5, 141] width 111 height 326
click at [158, 223] on div "110 - Amparo 111 - Arcadas 112 - Santo Antonio de Posse 113 - Sol Nascente 114 …" at bounding box center [245, 138] width 491 height 276
click at [6, 22] on div at bounding box center [8, 21] width 6 height 6
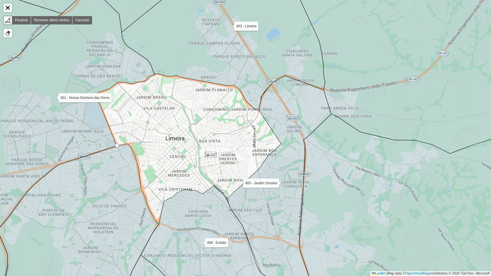
click at [117, 148] on icon at bounding box center [76, 224] width 165 height 160
click at [112, 128] on div "110 - Amparo 111 - Arcadas 112 - Santo Antonio de Posse 113 - Sol Nascente 114 …" at bounding box center [245, 138] width 491 height 276
click at [107, 116] on div "110 - Amparo 111 - Arcadas 112 - Santo Antonio de Posse 113 - Sol Nascente 114 …" at bounding box center [245, 138] width 491 height 276
click at [104, 107] on div "110 - Amparo 111 - Arcadas 112 - Santo Antonio de Posse 113 - Sol Nascente 114 …" at bounding box center [245, 138] width 491 height 276
click at [95, 96] on icon at bounding box center [68, 112] width 173 height 238
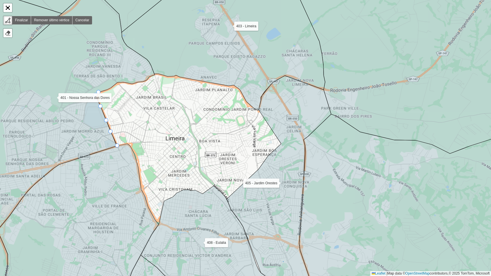
click at [102, 93] on div "110 - Amparo 111 - Arcadas 112 - Santo Antonio de Posse 113 - Sol Nascente 114 …" at bounding box center [245, 138] width 491 height 276
click at [115, 91] on div "110 - Amparo 111 - Arcadas 112 - Santo Antonio de Posse 113 - Sol Nascente 114 …" at bounding box center [245, 138] width 491 height 276
click at [119, 89] on div "110 - Amparo 111 - Arcadas 112 - Santo Antonio de Posse 113 - Sol Nascente 114 …" at bounding box center [245, 138] width 491 height 276
click at [57, 18] on link "Remover último vértice" at bounding box center [51, 20] width 41 height 8
click at [118, 83] on icon at bounding box center [68, 112] width 173 height 238
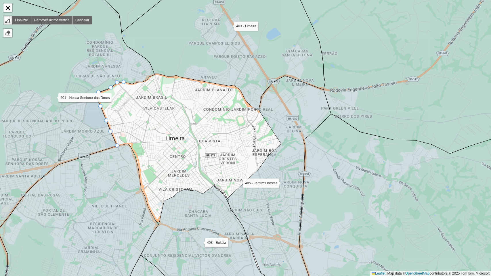
click at [123, 81] on icon at bounding box center [68, 112] width 173 height 238
click at [128, 81] on icon at bounding box center [68, 112] width 173 height 238
click at [136, 83] on div "110 - Amparo 111 - Arcadas 112 - Santo Antonio de Posse 113 - Sol Nascente 114 …" at bounding box center [245, 138] width 491 height 276
click at [149, 79] on div "110 - Amparo 111 - Arcadas 112 - Santo Antonio de Posse 113 - Sol Nascente 114 …" at bounding box center [245, 138] width 491 height 276
click at [158, 76] on div "110 - Amparo 111 - Arcadas 112 - Santo Antonio de Posse 113 - Sol Nascente 114 …" at bounding box center [245, 138] width 491 height 276
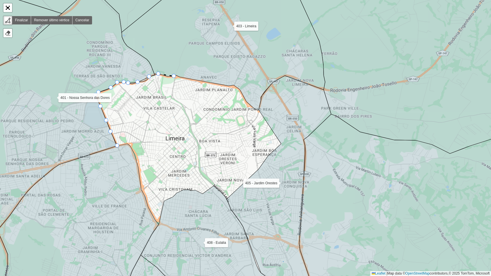
click at [175, 78] on div "110 - Amparo 111 - Arcadas 112 - Santo Antonio de Posse 113 - Sol Nascente 114 …" at bounding box center [245, 138] width 491 height 276
click at [185, 78] on icon at bounding box center [224, 41] width 204 height 138
click at [229, 81] on icon at bounding box center [224, 41] width 204 height 138
click at [234, 84] on icon at bounding box center [224, 41] width 204 height 138
click at [245, 100] on icon at bounding box center [240, 93] width 13 height 16
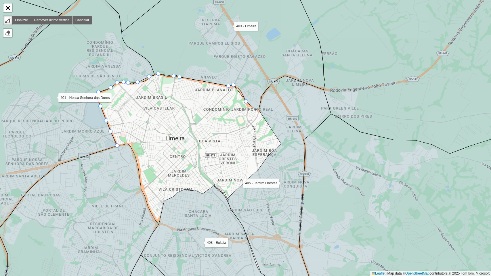
click at [248, 105] on div "110 - Amparo 111 - Arcadas 112 - Santo Antonio de Posse 113 - Sol Nascente 114 …" at bounding box center [245, 138] width 491 height 276
click at [261, 108] on icon at bounding box center [279, 186] width 105 height 220
click at [269, 121] on icon at bounding box center [279, 186] width 105 height 220
click at [280, 133] on icon at bounding box center [279, 186] width 105 height 220
click at [283, 144] on icon at bounding box center [279, 186] width 105 height 220
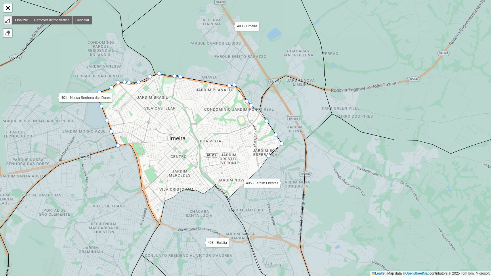
click at [273, 153] on icon at bounding box center [275, 150] width 13 height 12
drag, startPoint x: 264, startPoint y: 163, endPoint x: 259, endPoint y: 176, distance: 13.7
click at [264, 163] on div "110 - Amparo 111 - Arcadas 112 - Santo Antonio de Posse 113 - Sol Nascente 114 …" at bounding box center [245, 138] width 491 height 276
click at [259, 176] on icon at bounding box center [279, 186] width 105 height 220
click at [245, 180] on div "110 - Amparo 111 - Arcadas 112 - Santo Antonio de Posse 113 - Sol Nascente 114 …" at bounding box center [245, 138] width 491 height 276
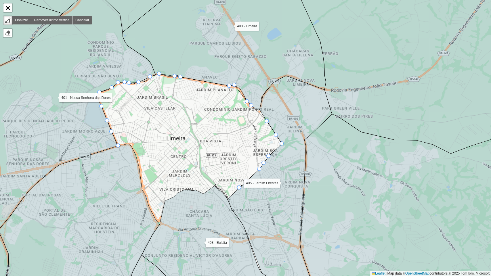
click at [239, 188] on icon at bounding box center [279, 186] width 105 height 220
click at [232, 195] on icon at bounding box center [235, 191] width 7 height 7
click at [228, 197] on div at bounding box center [227, 199] width 4 height 4
click at [216, 186] on div "110 - Amparo 111 - Arcadas 112 - Santo Antonio de Posse 113 - Sol Nascente 114 …" at bounding box center [245, 138] width 491 height 276
click at [204, 191] on div "110 - Amparo 111 - Arcadas 112 - Santo Antonio de Posse 113 - Sol Nascente 114 …" at bounding box center [245, 138] width 491 height 276
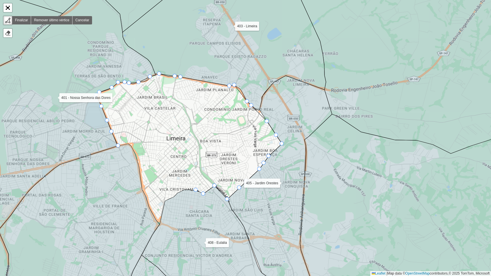
click at [194, 189] on div "110 - Amparo 111 - Arcadas 112 - Santo Antonio de Posse 113 - Sol Nascente 114 …" at bounding box center [245, 138] width 491 height 276
click at [184, 192] on icon at bounding box center [210, 236] width 137 height 101
click at [174, 195] on div "110 - Amparo 111 - Arcadas 112 - Santo Antonio de Posse 113 - Sol Nascente 114 …" at bounding box center [245, 138] width 491 height 276
click at [164, 199] on div "110 - Amparo 111 - Arcadas 112 - Santo Antonio de Posse 113 - Sol Nascente 114 …" at bounding box center [245, 138] width 491 height 276
click at [162, 210] on div "110 - Amparo 111 - Arcadas 112 - Santo Antonio de Posse 113 - Sol Nascente 114 …" at bounding box center [245, 138] width 491 height 276
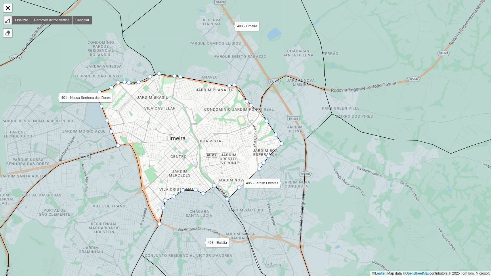
click at [161, 224] on icon at bounding box center [210, 236] width 137 height 101
click at [150, 206] on div "110 - Amparo 111 - Arcadas 112 - Santo Antonio de Posse 113 - Sol Nascente 114 …" at bounding box center [245, 138] width 491 height 276
click at [147, 192] on div "110 - Amparo 111 - Arcadas 112 - Santo Antonio de Posse 113 - Sol Nascente 114 …" at bounding box center [245, 138] width 491 height 276
drag, startPoint x: 145, startPoint y: 183, endPoint x: 145, endPoint y: 175, distance: 8.1
click at [145, 181] on div "110 - Amparo 111 - Arcadas 112 - Santo Antonio de Posse 113 - Sol Nascente 114 …" at bounding box center [245, 138] width 491 height 276
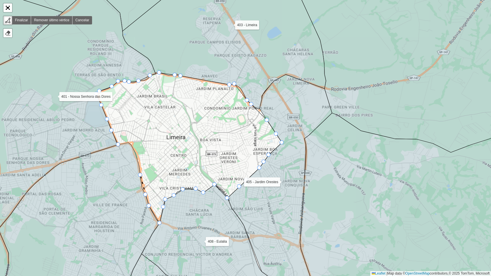
click at [145, 173] on div "110 - Amparo 111 - Arcadas 112 - Santo Antonio de Posse 113 - Sol Nascente 114 …" at bounding box center [245, 138] width 491 height 276
click at [143, 159] on div "110 - Amparo 111 - Arcadas 112 - Santo Antonio de Posse 113 - Sol Nascente 114 …" at bounding box center [245, 138] width 491 height 276
click at [134, 145] on div "110 - Amparo 111 - Arcadas 112 - Santo Antonio de Posse 113 - Sol Nascente 114 …" at bounding box center [245, 138] width 491 height 276
click at [130, 142] on div "110 - Amparo 111 - Arcadas 112 - Santo Antonio de Posse 113 - Sol Nascente 114 …" at bounding box center [245, 138] width 491 height 276
click at [48, 19] on link "Remover último vértice" at bounding box center [51, 20] width 41 height 8
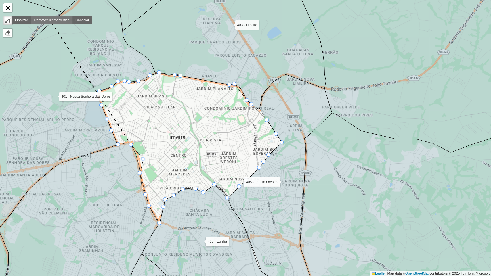
click at [48, 19] on link "Remover último vértice" at bounding box center [51, 20] width 41 height 8
click at [138, 162] on div "110 - Amparo 111 - Arcadas 112 - Santo Antonio de Posse 113 - Sol Nascente 114 …" at bounding box center [245, 138] width 491 height 276
click at [137, 156] on div "110 - Amparo 111 - Arcadas 112 - Santo Antonio de Posse 113 - Sol Nascente 114 …" at bounding box center [245, 138] width 491 height 276
click at [132, 147] on icon at bounding box center [133, 149] width 4 height 8
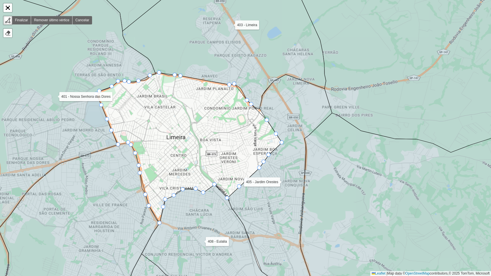
click at [130, 142] on div "110 - Amparo 111 - Arcadas 112 - Santo Antonio de Posse 113 - Sol Nascente 114 …" at bounding box center [245, 138] width 491 height 276
click at [117, 145] on div at bounding box center [118, 144] width 4 height 4
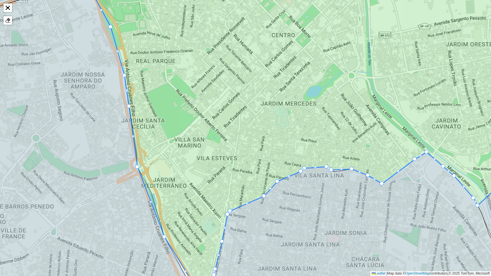
drag, startPoint x: 150, startPoint y: 192, endPoint x: 139, endPoint y: 169, distance: 25.4
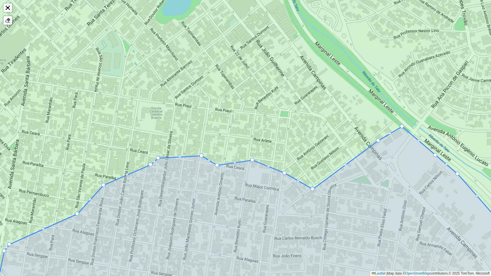
drag, startPoint x: 210, startPoint y: 161, endPoint x: 217, endPoint y: 164, distance: 7.0
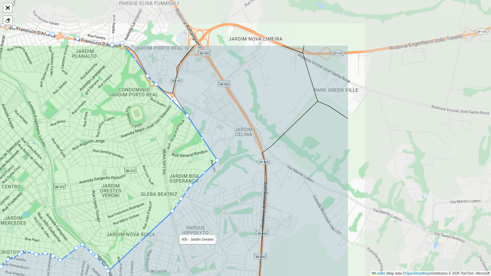
drag, startPoint x: 233, startPoint y: 113, endPoint x: 61, endPoint y: 177, distance: 183.6
click at [61, 177] on icon at bounding box center [32, 183] width 372 height 277
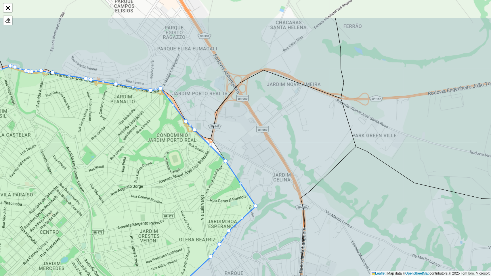
drag, startPoint x: 114, startPoint y: 146, endPoint x: 146, endPoint y: 185, distance: 50.1
click at [146, 185] on icon at bounding box center [122, 208] width 268 height 284
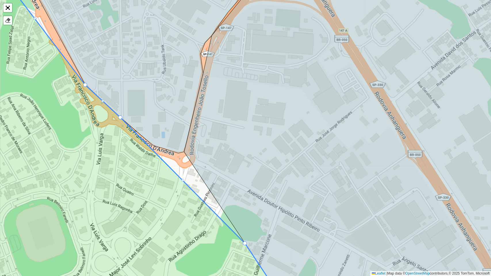
click at [183, 180] on div at bounding box center [182, 180] width 3 height 3
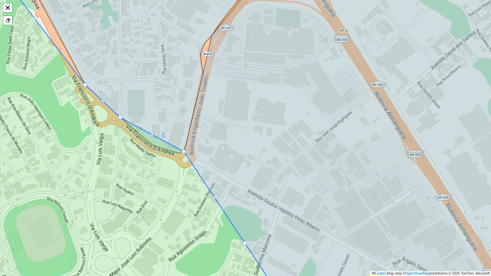
drag, startPoint x: 183, startPoint y: 181, endPoint x: 184, endPoint y: 157, distance: 24.5
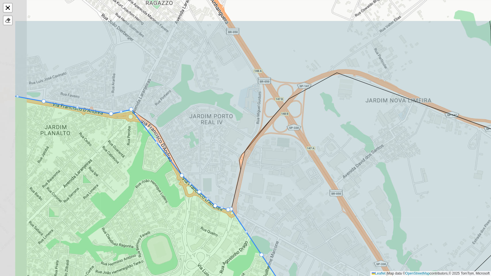
drag, startPoint x: 105, startPoint y: 128, endPoint x: 169, endPoint y: 177, distance: 80.8
click at [169, 177] on icon at bounding box center [167, 224] width 307 height 257
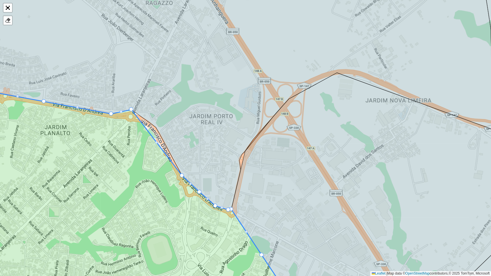
click at [159, 143] on div "110 - Amparo 111 - Arcadas 112 - Santo Antonio de Posse 113 - Sol Nascente 114 …" at bounding box center [245, 138] width 491 height 276
click at [156, 143] on div at bounding box center [156, 142] width 3 height 3
drag, startPoint x: 156, startPoint y: 142, endPoint x: 156, endPoint y: 129, distance: 13.5
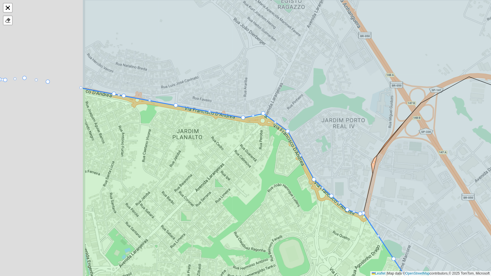
drag, startPoint x: 93, startPoint y: 175, endPoint x: 304, endPoint y: 191, distance: 211.3
click at [317, 199] on icon at bounding box center [254, 198] width 345 height 220
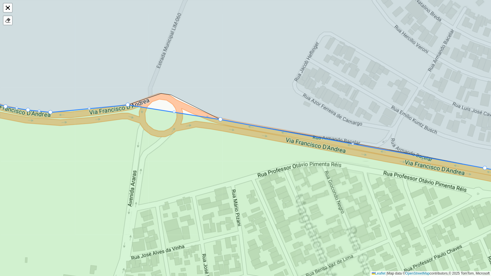
click at [174, 112] on div at bounding box center [174, 112] width 3 height 3
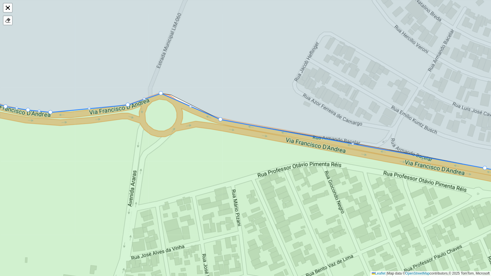
drag, startPoint x: 174, startPoint y: 112, endPoint x: 163, endPoint y: 94, distance: 20.1
click at [191, 106] on div at bounding box center [190, 106] width 3 height 3
drag, startPoint x: 191, startPoint y: 106, endPoint x: 173, endPoint y: 95, distance: 21.2
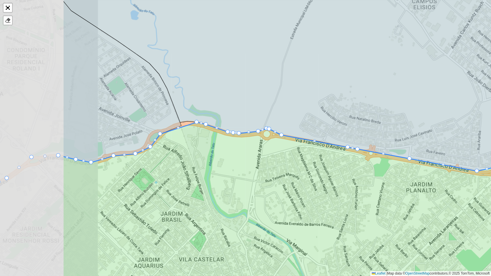
drag, startPoint x: 124, startPoint y: 153, endPoint x: 237, endPoint y: 153, distance: 112.8
click at [237, 153] on icon at bounding box center [343, 213] width 560 height 182
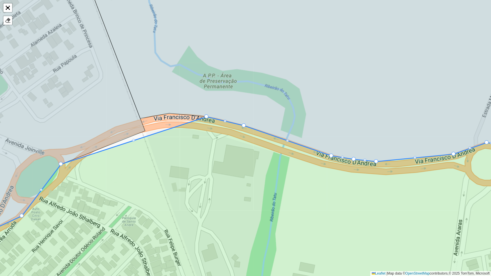
click at [133, 140] on div at bounding box center [133, 140] width 3 height 3
drag, startPoint x: 134, startPoint y: 141, endPoint x: 134, endPoint y: 132, distance: 9.2
click at [135, 139] on div "110 - Amparo 111 - Arcadas 112 - Santo Antonio de Posse 113 - Sol Nascente 114 …" at bounding box center [245, 138] width 491 height 276
drag, startPoint x: 135, startPoint y: 140, endPoint x: 129, endPoint y: 132, distance: 9.7
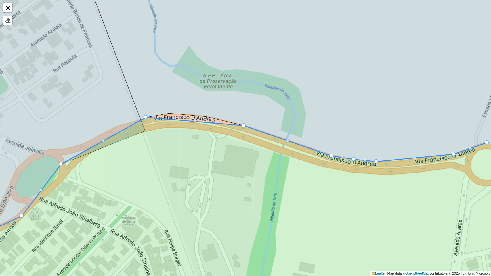
drag, startPoint x: 206, startPoint y: 116, endPoint x: 146, endPoint y: 116, distance: 60.7
drag, startPoint x: 146, startPoint y: 117, endPoint x: 141, endPoint y: 117, distance: 4.9
click at [242, 123] on icon at bounding box center [311, 69] width 459 height 194
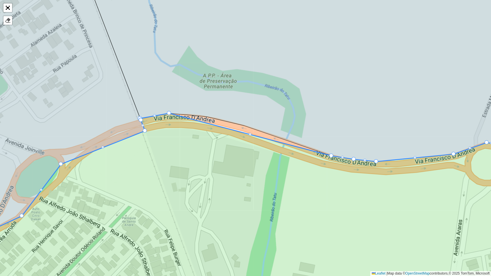
drag, startPoint x: 244, startPoint y: 126, endPoint x: 173, endPoint y: 117, distance: 71.9
click at [252, 134] on div "110 - Amparo 111 - Arcadas 112 - Santo Antonio de Posse 113 - Sol Nascente 114 …" at bounding box center [245, 138] width 491 height 276
click at [251, 134] on div at bounding box center [250, 134] width 3 height 3
drag, startPoint x: 249, startPoint y: 136, endPoint x: 206, endPoint y: 119, distance: 46.0
click at [269, 135] on div at bounding box center [268, 136] width 3 height 3
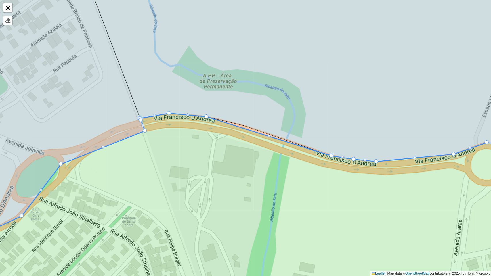
click at [269, 136] on div at bounding box center [268, 136] width 3 height 3
drag, startPoint x: 269, startPoint y: 136, endPoint x: 238, endPoint y: 128, distance: 32.0
drag, startPoint x: 333, startPoint y: 156, endPoint x: 243, endPoint y: 125, distance: 95.2
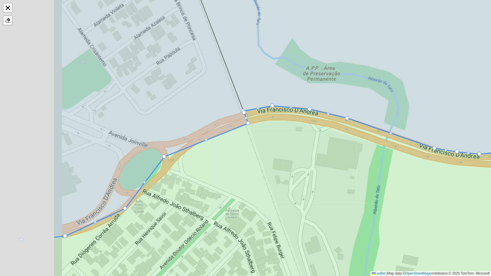
drag, startPoint x: 161, startPoint y: 170, endPoint x: 253, endPoint y: 165, distance: 92.3
click at [253, 165] on icon at bounding box center [348, 201] width 591 height 191
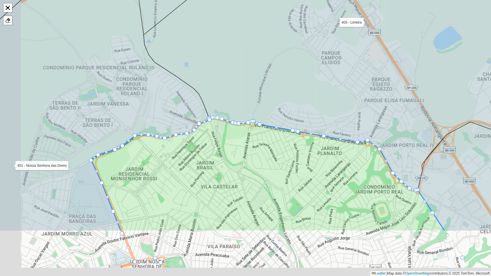
drag, startPoint x: 157, startPoint y: 216, endPoint x: 174, endPoint y: 148, distance: 70.1
click at [174, 148] on icon at bounding box center [268, 175] width 354 height 114
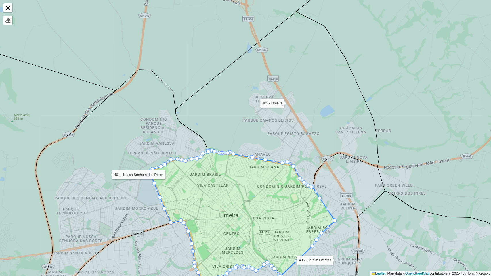
drag, startPoint x: 237, startPoint y: 188, endPoint x: 195, endPoint y: 136, distance: 66.9
click at [195, 151] on icon at bounding box center [242, 226] width 186 height 151
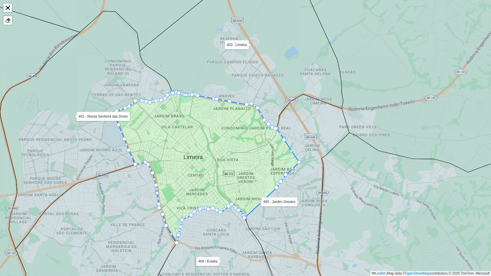
drag, startPoint x: 206, startPoint y: 72, endPoint x: 216, endPoint y: 62, distance: 14.1
click at [220, 60] on icon at bounding box center [242, 47] width 204 height 163
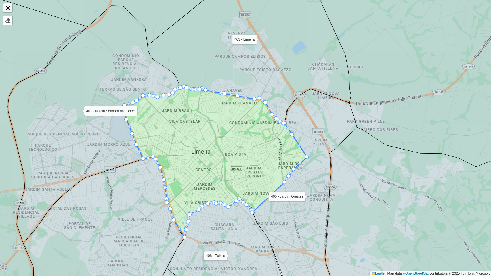
click at [6, 7] on link "Abrir mapa em tela cheia" at bounding box center [7, 7] width 9 height 9
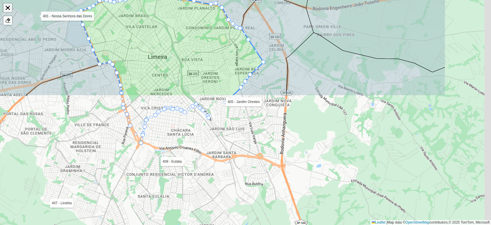
scroll to position [170, 0]
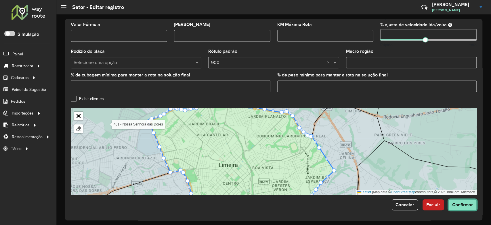
click at [466, 204] on span "Confirmar" at bounding box center [463, 204] width 21 height 5
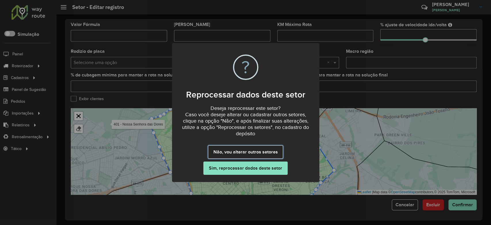
click at [233, 153] on button "Não, vou alterar outros setores" at bounding box center [245, 151] width 75 height 13
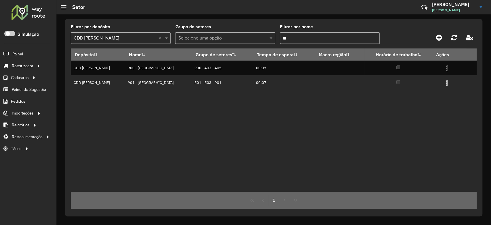
drag, startPoint x: 299, startPoint y: 36, endPoint x: 257, endPoint y: 36, distance: 41.5
click at [257, 35] on formly-group "Filtrar por depósito Selecione um depósito × CDD Mogi Mirim × Grupo de setores …" at bounding box center [221, 37] width 300 height 24
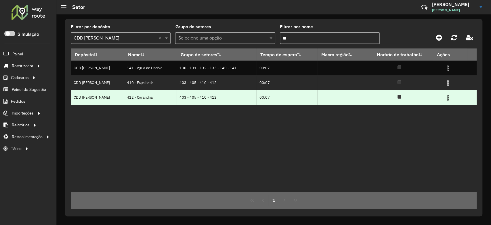
type input "**"
click at [446, 99] on img at bounding box center [448, 97] width 7 height 7
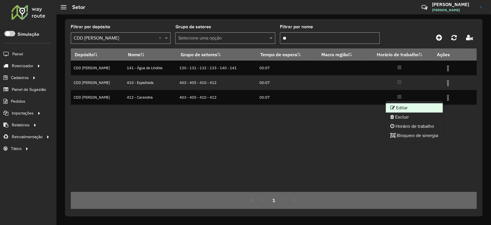
click at [424, 111] on li "Editar" at bounding box center [414, 107] width 57 height 9
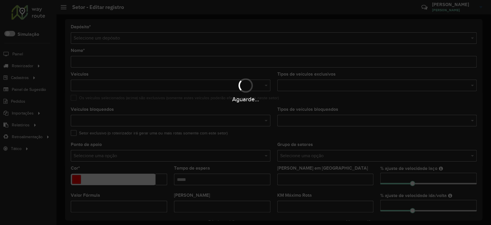
type input "**********"
type input "*******"
type input "*****"
type input "**"
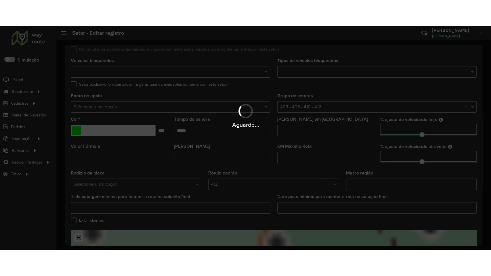
scroll to position [170, 0]
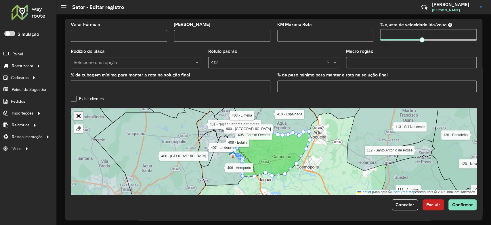
click at [79, 116] on link "Abrir mapa em tela cheia" at bounding box center [78, 115] width 9 height 9
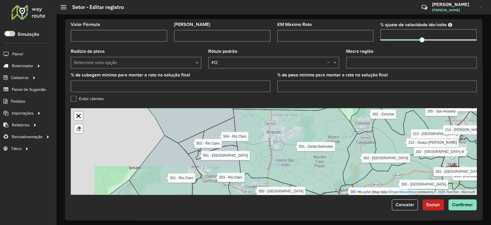
scroll to position [28, 0]
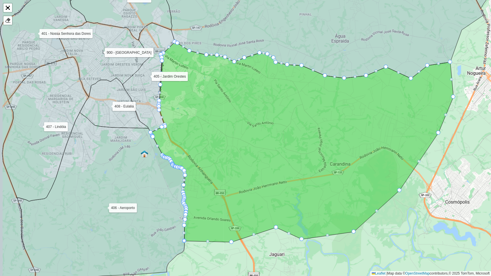
drag, startPoint x: 199, startPoint y: 123, endPoint x: 212, endPoint y: 121, distance: 13.1
click at [212, 121] on icon at bounding box center [302, 142] width 303 height 200
click at [8, 20] on div at bounding box center [8, 21] width 6 height 6
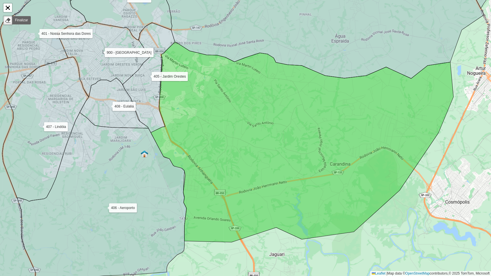
click at [228, 99] on icon at bounding box center [302, 142] width 303 height 200
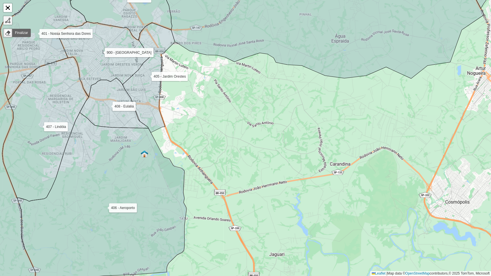
click at [11, 21] on link at bounding box center [7, 20] width 9 height 9
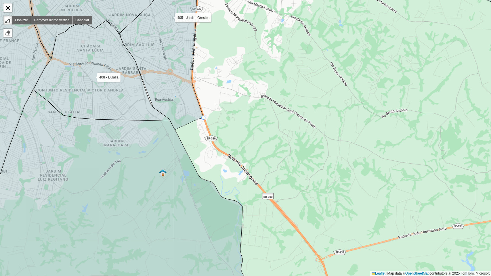
click at [207, 119] on div "110 - Amparo 111 - Arcadas 112 - Santo Antonio de Posse 113 - Sol Nascente 114 …" at bounding box center [245, 138] width 491 height 276
click at [219, 153] on div "110 - Amparo 111 - Arcadas 112 - Santo Antonio de Posse 113 - Sol Nascente 114 …" at bounding box center [245, 138] width 491 height 276
click at [44, 18] on link "Remover último vértice" at bounding box center [51, 20] width 41 height 8
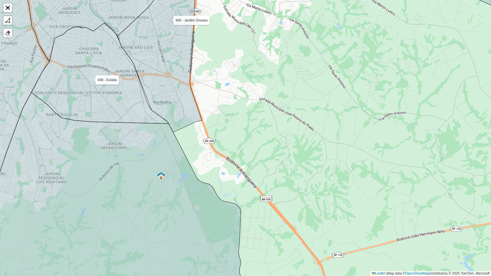
drag, startPoint x: 216, startPoint y: 83, endPoint x: 160, endPoint y: 141, distance: 80.4
click at [161, 141] on div "110 - Amparo 111 - Arcadas 112 - Santo Antonio de Posse 113 - Sol Nascente 114 …" at bounding box center [245, 138] width 491 height 276
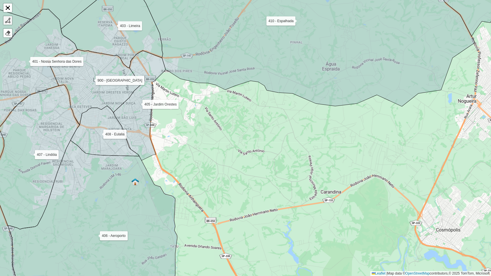
click at [9, 18] on div at bounding box center [8, 21] width 6 height 6
click at [168, 69] on icon at bounding box center [298, 39] width 354 height 134
click at [182, 75] on icon at bounding box center [298, 39] width 354 height 134
click at [190, 80] on icon at bounding box center [298, 39] width 354 height 134
click at [207, 82] on icon at bounding box center [298, 39] width 354 height 134
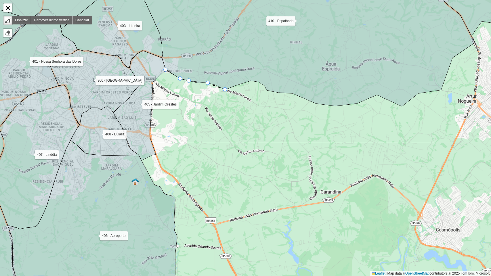
click at [222, 88] on icon at bounding box center [298, 39] width 354 height 134
click at [241, 86] on div "110 - Amparo 111 - Arcadas 112 - Santo Antonio de Posse 113 - Sol Nascente 114 …" at bounding box center [245, 138] width 491 height 276
click at [79, 21] on link "Cancelar" at bounding box center [83, 20] width 20 height 8
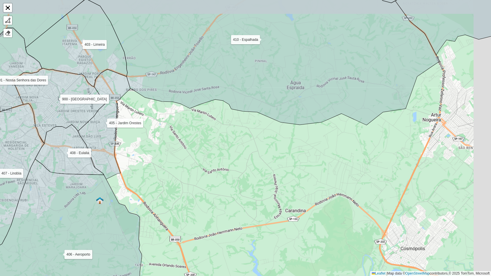
drag, startPoint x: 196, startPoint y: 115, endPoint x: 159, endPoint y: 134, distance: 41.6
click at [159, 134] on div "110 - Amparo 111 - Arcadas 112 - Santo Antonio de Posse 113 - Sol Nascente 114 …" at bounding box center [245, 138] width 491 height 276
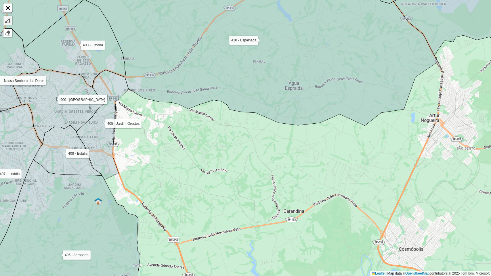
click at [10, 21] on div at bounding box center [8, 21] width 6 height 6
click at [155, 104] on div "110 - Amparo 111 - Arcadas 112 - Santo Antonio de Posse 113 - Sol Nascente 114 …" at bounding box center [245, 138] width 491 height 276
click at [148, 178] on div "110 - Amparo 111 - Arcadas 112 - Santo Antonio de Posse 113 - Sol Nascente 114 …" at bounding box center [245, 138] width 491 height 276
click at [149, 188] on div "110 - Amparo 111 - Arcadas 112 - Santo Antonio de Posse 113 - Sol Nascente 114 …" at bounding box center [245, 138] width 491 height 276
click at [157, 208] on div "110 - Amparo 111 - Arcadas 112 - Santo Antonio de Posse 113 - Sol Nascente 114 …" at bounding box center [245, 138] width 491 height 276
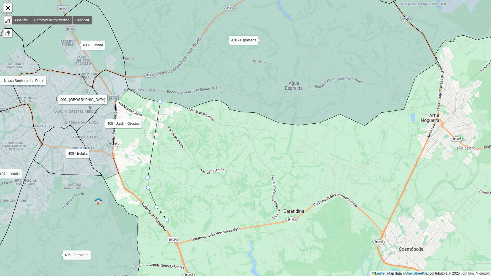
click at [167, 220] on div "110 - Amparo 111 - Arcadas 112 - Santo Antonio de Posse 113 - Sol Nascente 114 …" at bounding box center [245, 138] width 491 height 276
click at [177, 224] on icon at bounding box center [171, 228] width 9 height 16
click at [182, 224] on div "110 - Amparo 111 - Arcadas 112 - Santo Antonio de Posse 113 - Sol Nascente 114 …" at bounding box center [245, 138] width 491 height 276
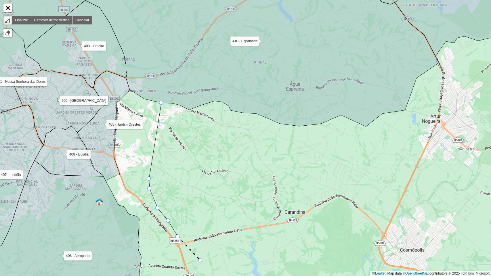
click at [201, 224] on div "110 - Amparo 111 - Arcadas 112 - Santo Antonio de Posse 113 - Sol Nascente 114 …" at bounding box center [245, 138] width 491 height 276
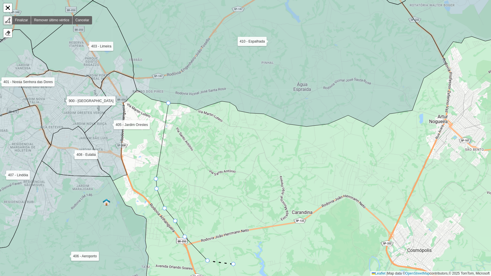
click at [235, 224] on div "110 - Amparo 111 - Arcadas 112 - Santo Antonio de Posse 113 - Sol Nascente 114 …" at bounding box center [245, 138] width 491 height 276
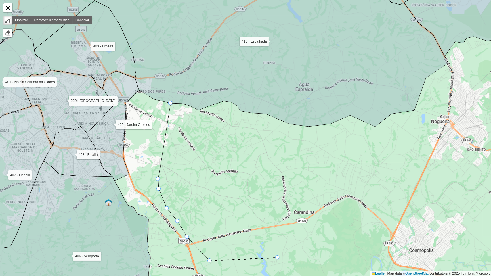
click at [278, 224] on div "110 - Amparo 111 - Arcadas 112 - Santo Antonio de Posse 113 - Sol Nascente 114 …" at bounding box center [245, 138] width 491 height 276
drag, startPoint x: 309, startPoint y: 252, endPoint x: 330, endPoint y: 242, distance: 23.4
click at [309, 224] on div "110 - Amparo 111 - Arcadas 112 - Santo Antonio de Posse 113 - Sol Nascente 114 …" at bounding box center [245, 138] width 491 height 276
click at [332, 224] on div "110 - Amparo 111 - Arcadas 112 - Santo Antonio de Posse 113 - Sol Nascente 114 …" at bounding box center [245, 138] width 491 height 276
drag, startPoint x: 346, startPoint y: 233, endPoint x: 348, endPoint y: 223, distance: 9.9
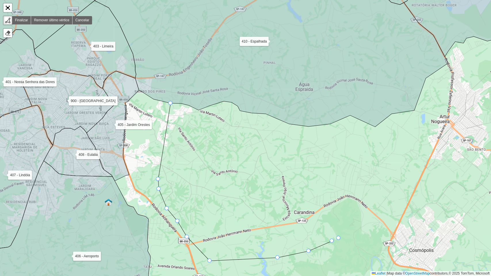
click at [346, 224] on div "110 - Amparo 111 - Arcadas 112 - Santo Antonio de Posse 113 - Sol Nascente 114 …" at bounding box center [245, 138] width 491 height 276
click at [351, 217] on div "110 - Amparo 111 - Arcadas 112 - Santo Antonio de Posse 113 - Sol Nascente 114 …" at bounding box center [245, 138] width 491 height 276
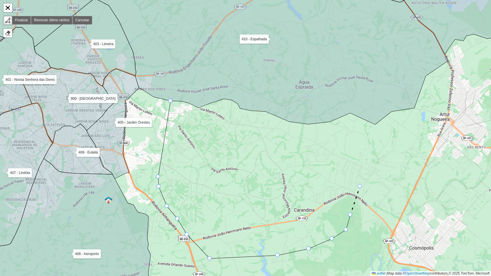
click at [360, 189] on div "110 - Amparo 111 - Arcadas 112 - Santo Antonio de Posse 113 - Sol Nascente 114 …" at bounding box center [245, 138] width 491 height 276
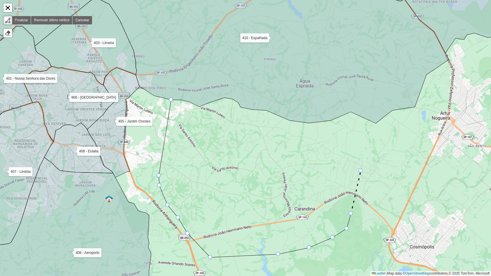
drag, startPoint x: 361, startPoint y: 172, endPoint x: 362, endPoint y: 145, distance: 26.8
click at [361, 171] on div "110 - Amparo 111 - Arcadas 112 - Santo Antonio de Posse 113 - Sol Nascente 114 …" at bounding box center [245, 138] width 491 height 276
drag, startPoint x: 362, startPoint y: 143, endPoint x: 361, endPoint y: 132, distance: 11.5
click at [361, 134] on div "110 - Amparo 111 - Arcadas 112 - Santo Antonio de Posse 113 - Sol Nascente 114 …" at bounding box center [245, 138] width 491 height 276
click at [360, 122] on div "110 - Amparo 111 - Arcadas 112 - Santo Antonio de Posse 113 - Sol Nascente 114 …" at bounding box center [245, 138] width 491 height 276
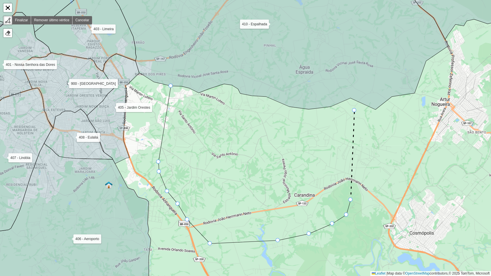
click at [355, 110] on div "110 - Amparo 111 - Arcadas 112 - Santo Antonio de Posse 113 - Sol Nascente 114 …" at bounding box center [245, 138] width 491 height 276
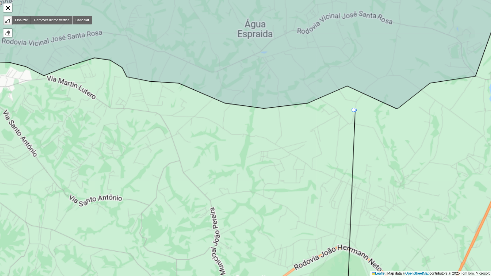
click at [353, 107] on div "110 - Amparo 111 - Arcadas 112 - Santo Antonio de Posse 113 - Sol Nascente 114 …" at bounding box center [245, 138] width 491 height 276
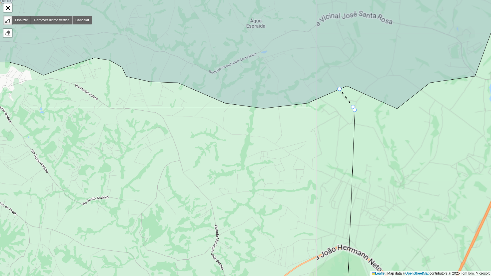
click at [341, 92] on div "110 - Amparo 111 - Arcadas 112 - Santo Antonio de Posse 113 - Sol Nascente 114 …" at bounding box center [245, 138] width 491 height 276
click at [311, 99] on icon at bounding box center [245, 40] width 590 height 137
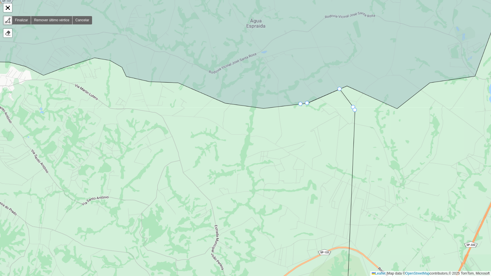
click at [301, 104] on icon at bounding box center [304, 103] width 7 height 1
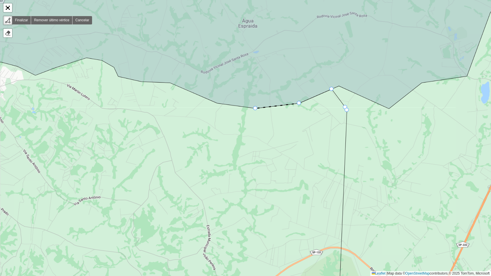
click at [256, 104] on icon at bounding box center [242, 40] width 585 height 137
click at [249, 104] on icon at bounding box center [242, 40] width 585 height 137
click at [228, 102] on icon at bounding box center [242, 40] width 585 height 137
click at [223, 101] on icon at bounding box center [242, 40] width 585 height 137
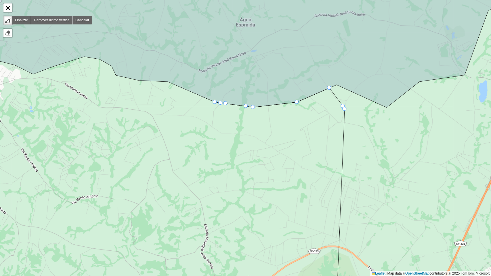
click at [220, 100] on icon at bounding box center [240, 39] width 585 height 137
click at [211, 98] on icon at bounding box center [240, 39] width 585 height 137
click at [188, 90] on div "110 - Amparo 111 - Arcadas 112 - Santo Antonio de Posse 113 - Sol Nascente 114 …" at bounding box center [245, 138] width 491 height 276
click at [168, 85] on div "110 - Amparo 111 - Arcadas 112 - Santo Antonio de Posse 113 - Sol Nascente 114 …" at bounding box center [245, 138] width 491 height 276
click at [140, 84] on div "110 - Amparo 111 - Arcadas 112 - Santo Antonio de Posse 113 - Sol Nascente 114 …" at bounding box center [245, 138] width 491 height 276
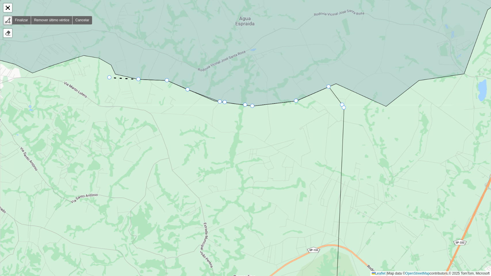
click at [110, 78] on icon at bounding box center [124, 79] width 29 height 2
click at [104, 63] on div "110 - Amparo 111 - Arcadas 112 - Santo Antonio de Posse 113 - Sol Nascente 114 …" at bounding box center [245, 138] width 491 height 276
click at [91, 58] on div "110 - Amparo 111 - Arcadas 112 - Santo Antonio de Posse 113 - Sol Nascente 114 …" at bounding box center [245, 138] width 491 height 276
click at [52, 18] on link "Remover último vértice" at bounding box center [51, 20] width 41 height 8
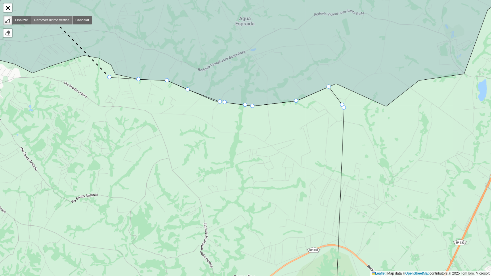
click at [52, 18] on link "Remover último vértice" at bounding box center [51, 20] width 41 height 8
click at [119, 75] on icon at bounding box center [241, 39] width 582 height 134
drag, startPoint x: 110, startPoint y: 66, endPoint x: 96, endPoint y: 65, distance: 13.6
click at [110, 66] on div "110 - Amparo 111 - Arcadas 112 - Santo Antonio de Posse 113 - Sol Nascente 114 …" at bounding box center [245, 138] width 491 height 276
click at [89, 60] on div "110 - Amparo 111 - Arcadas 112 - Santo Antonio de Posse 113 - Sol Nascente 114 …" at bounding box center [245, 138] width 491 height 276
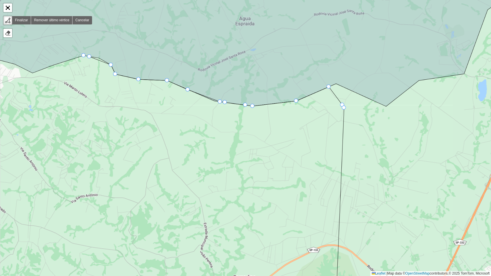
click at [81, 59] on div "110 - Amparo 111 - Arcadas 112 - Santo Antonio de Posse 113 - Sol Nascente 114 …" at bounding box center [245, 138] width 491 height 276
click at [57, 66] on div "110 - Amparo 111 - Arcadas 112 - Santo Antonio de Posse 113 - Sol Nascente 114 …" at bounding box center [245, 138] width 491 height 276
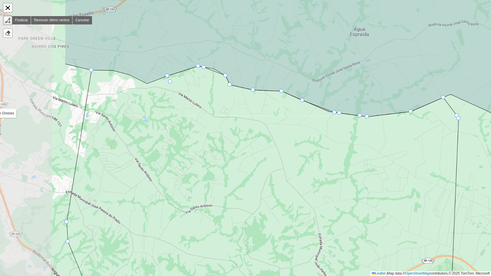
drag, startPoint x: 55, startPoint y: 69, endPoint x: 161, endPoint y: 83, distance: 107.7
click at [170, 81] on div "110 - Amparo 111 - Arcadas 112 - Santo Antonio de Posse 113 - Sol Nascente 114 …" at bounding box center [245, 138] width 491 height 276
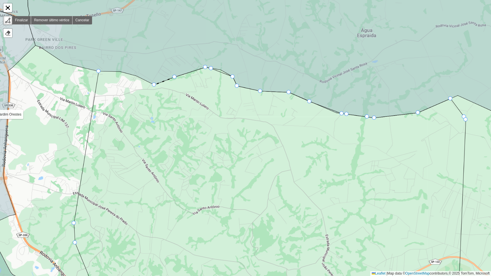
click at [158, 85] on div "110 - Amparo 111 - Arcadas 112 - Santo Antonio de Posse 113 - Sol Nascente 114 …" at bounding box center [245, 138] width 491 height 276
click at [146, 81] on div "110 - Amparo 111 - Arcadas 112 - Santo Antonio de Posse 113 - Sol Nascente 114 …" at bounding box center [245, 138] width 491 height 276
click at [117, 76] on div "110 - Amparo 111 - Arcadas 112 - Santo Antonio de Posse 113 - Sol Nascente 114 …" at bounding box center [245, 138] width 491 height 276
click at [109, 76] on div "110 - Amparo 111 - Arcadas 112 - Santo Antonio de Posse 113 - Sol Nascente 114 …" at bounding box center [245, 138] width 491 height 276
click at [99, 72] on div at bounding box center [98, 71] width 4 height 4
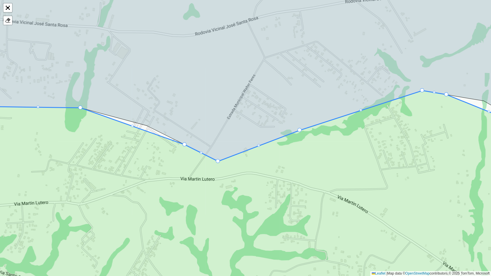
click at [134, 126] on div at bounding box center [132, 126] width 3 height 3
drag, startPoint x: 131, startPoint y: 126, endPoint x: 145, endPoint y: 125, distance: 13.8
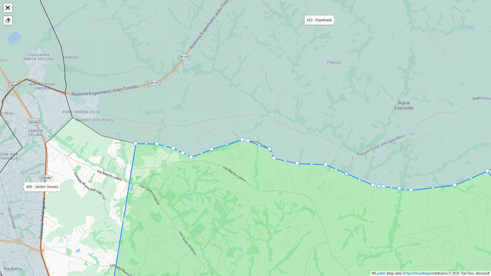
drag, startPoint x: 232, startPoint y: 172, endPoint x: 159, endPoint y: 163, distance: 73.4
click at [159, 163] on icon at bounding box center [307, 222] width 392 height 165
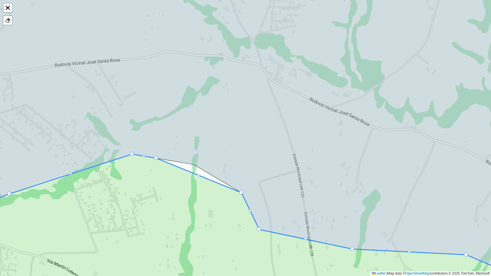
click at [198, 177] on icon at bounding box center [245, 229] width 591 height 151
click at [198, 175] on div at bounding box center [198, 175] width 3 height 3
drag, startPoint x: 199, startPoint y: 177, endPoint x: 194, endPoint y: 166, distance: 12.5
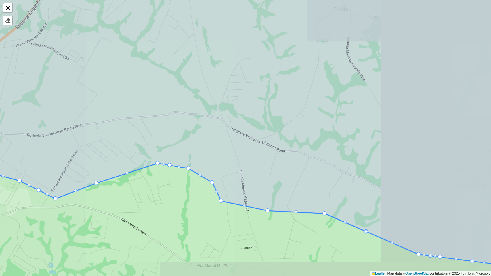
drag, startPoint x: 268, startPoint y: 170, endPoint x: 92, endPoint y: 92, distance: 191.9
click at [92, 92] on icon at bounding box center [245, 118] width 590 height 292
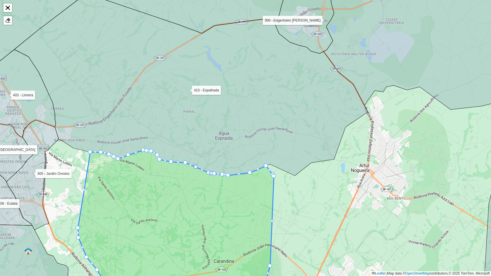
drag, startPoint x: 251, startPoint y: 198, endPoint x: 175, endPoint y: 34, distance: 181.2
click at [180, 150] on icon at bounding box center [176, 225] width 196 height 151
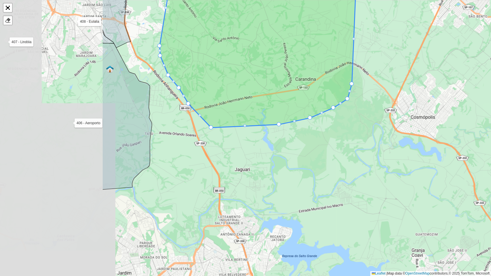
drag, startPoint x: 102, startPoint y: 107, endPoint x: 254, endPoint y: 104, distance: 152.0
click at [254, 104] on icon at bounding box center [258, 48] width 196 height 159
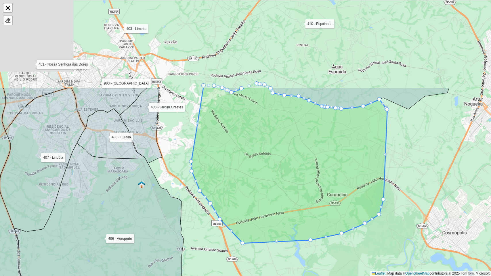
drag, startPoint x: 209, startPoint y: 73, endPoint x: 243, endPoint y: 202, distance: 133.4
click at [242, 201] on icon at bounding box center [289, 165] width 196 height 156
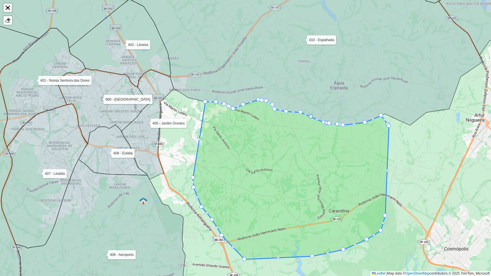
click at [7, 7] on link "Abrir mapa em tela cheia" at bounding box center [7, 7] width 9 height 9
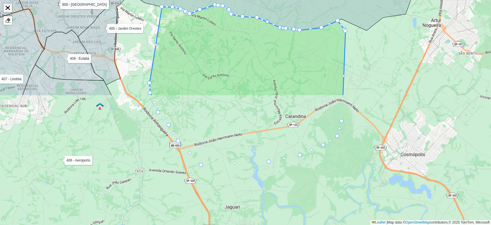
scroll to position [170, 0]
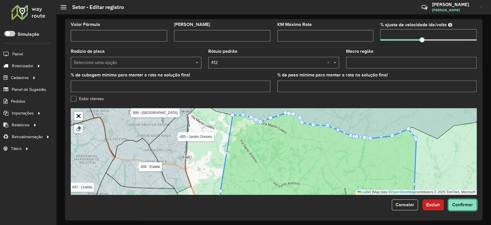
click at [461, 202] on span "Confirmar" at bounding box center [463, 204] width 21 height 5
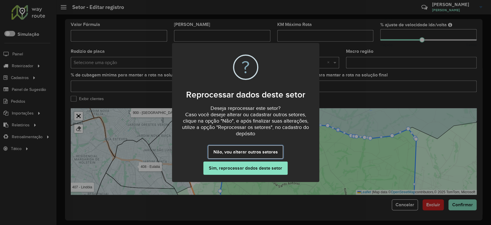
click at [247, 148] on button "Não, vou alterar outros setores" at bounding box center [245, 151] width 75 height 13
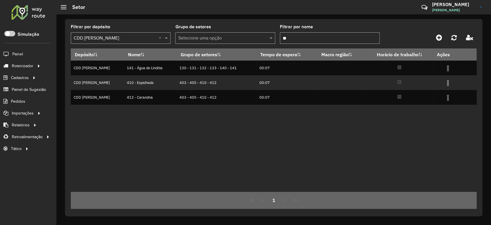
drag, startPoint x: 297, startPoint y: 38, endPoint x: 275, endPoint y: 38, distance: 21.6
click at [275, 38] on formly-group "Filtrar por depósito Selecione um depósito × CDD Mogi Mirim × Grupo de setores …" at bounding box center [221, 37] width 300 height 24
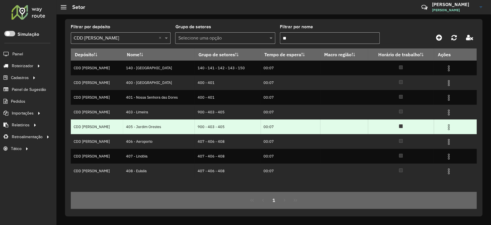
type input "**"
click at [448, 127] on img at bounding box center [449, 126] width 7 height 7
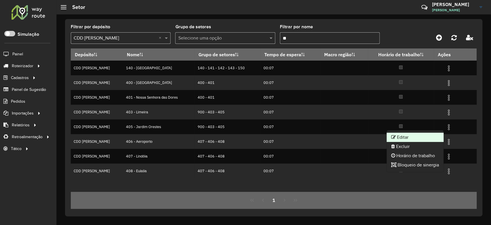
click at [421, 137] on li "Editar" at bounding box center [415, 136] width 57 height 9
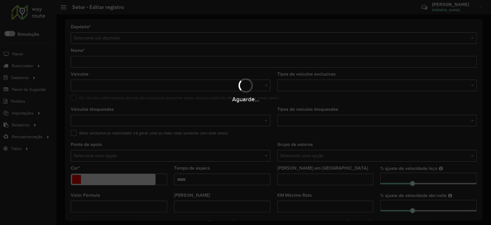
type input "**********"
type input "*******"
type input "*****"
type input "**"
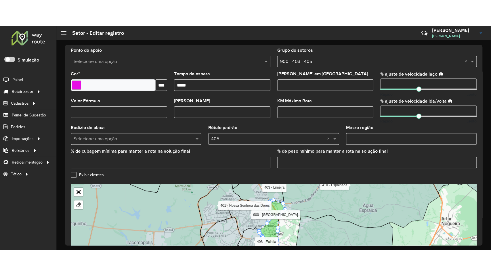
scroll to position [153, 0]
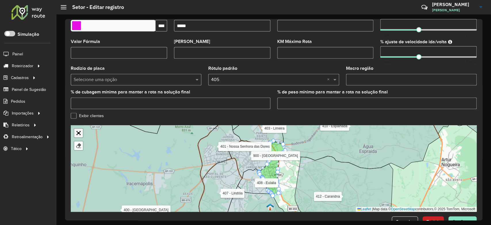
click at [76, 134] on link "Abrir mapa em tela cheia" at bounding box center [78, 132] width 9 height 9
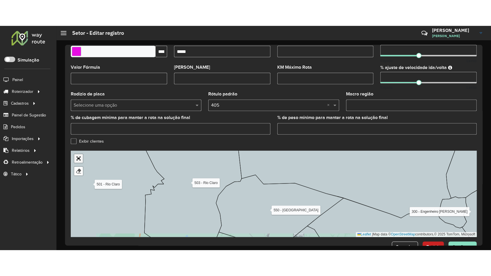
scroll to position [28, 0]
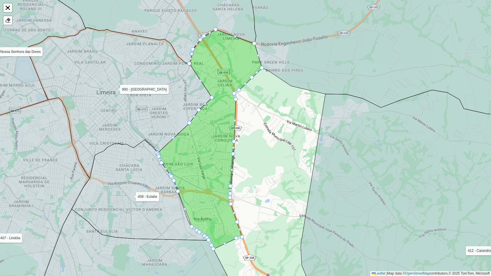
drag, startPoint x: 265, startPoint y: 144, endPoint x: 249, endPoint y: 128, distance: 22.8
click at [249, 128] on div "110 - Amparo 111 - Arcadas 112 - Santo Antonio de Posse 113 - Sol Nascente 114 …" at bounding box center [245, 138] width 491 height 276
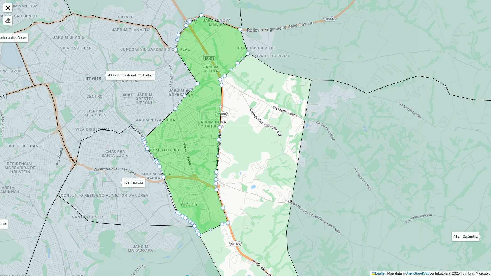
click at [226, 79] on div "110 - Amparo 111 - Arcadas 112 - Santo Antonio de Posse 113 - Sol Nascente 114 …" at bounding box center [245, 138] width 491 height 276
drag, startPoint x: 225, startPoint y: 77, endPoint x: 285, endPoint y: 94, distance: 62.5
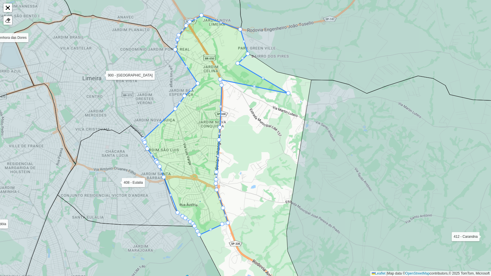
click at [238, 63] on div at bounding box center [238, 63] width 4 height 4
drag, startPoint x: 236, startPoint y: 63, endPoint x: 276, endPoint y: 74, distance: 41.4
drag, startPoint x: 288, startPoint y: 91, endPoint x: 306, endPoint y: 83, distance: 19.7
click at [267, 84] on div "110 - Amparo 111 - Arcadas 112 - Santo Antonio de Posse 113 - Sol Nascente 114 …" at bounding box center [245, 138] width 491 height 276
click at [265, 82] on div "110 - Amparo 111 - Arcadas 112 - Santo Antonio de Posse 113 - Sol Nascente 114 …" at bounding box center [245, 138] width 491 height 276
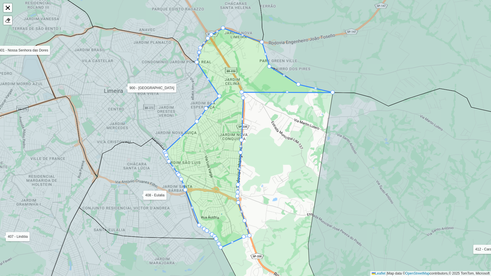
drag, startPoint x: 267, startPoint y: 83, endPoint x: 289, endPoint y: 96, distance: 25.0
click at [289, 96] on div "110 - Amparo 111 - Arcadas 112 - Santo Antonio de Posse 113 - Sol Nascente 114 …" at bounding box center [245, 138] width 491 height 276
drag, startPoint x: 242, startPoint y: 92, endPoint x: 329, endPoint y: 116, distance: 90.8
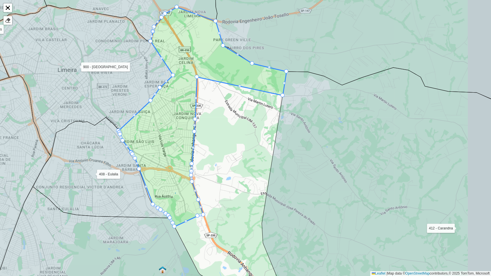
drag, startPoint x: 245, startPoint y: 98, endPoint x: 194, endPoint y: 66, distance: 59.8
click at [194, 66] on icon at bounding box center [203, 117] width 168 height 220
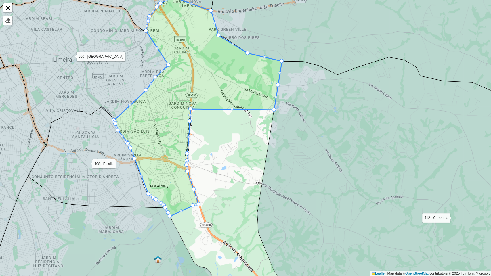
drag, startPoint x: 193, startPoint y: 66, endPoint x: 274, endPoint y: 109, distance: 91.3
click at [193, 108] on icon at bounding box center [198, 107] width 168 height 220
drag, startPoint x: 191, startPoint y: 108, endPoint x: 270, endPoint y: 130, distance: 81.5
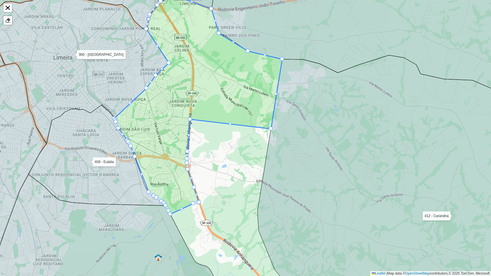
drag, startPoint x: 228, startPoint y: 115, endPoint x: 226, endPoint y: 87, distance: 27.7
click at [228, 87] on icon at bounding box center [198, 105] width 168 height 220
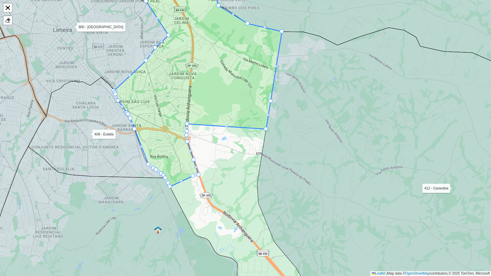
drag, startPoint x: 189, startPoint y: 91, endPoint x: 264, endPoint y: 128, distance: 83.3
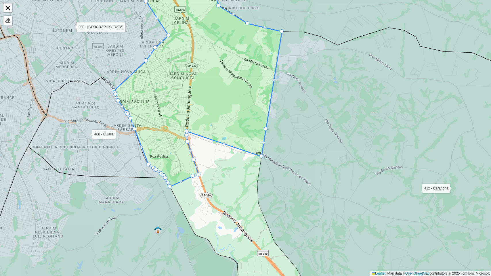
drag, startPoint x: 188, startPoint y: 125, endPoint x: 263, endPoint y: 158, distance: 82.4
click at [219, 89] on icon at bounding box center [198, 79] width 168 height 215
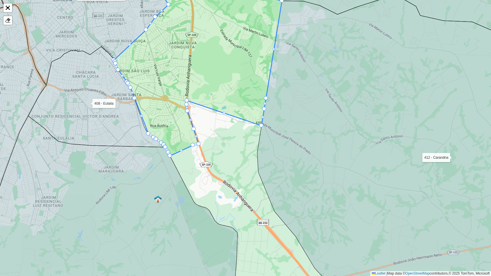
click at [186, 101] on div at bounding box center [186, 102] width 3 height 3
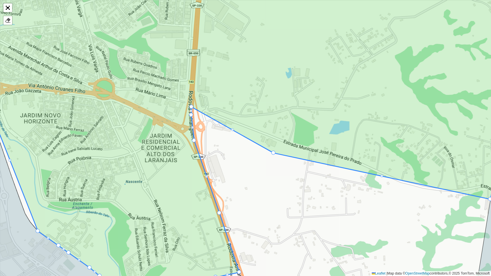
drag, startPoint x: 191, startPoint y: 97, endPoint x: 273, endPoint y: 151, distance: 98.1
drag, startPoint x: 192, startPoint y: 108, endPoint x: 236, endPoint y: 159, distance: 67.6
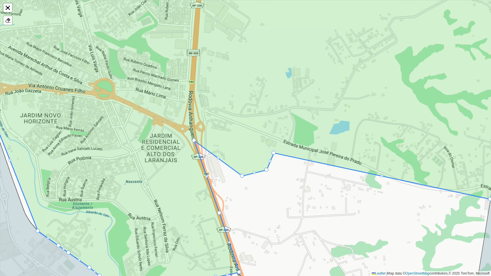
drag, startPoint x: 191, startPoint y: 113, endPoint x: 242, endPoint y: 174, distance: 79.5
click at [196, 144] on div "110 - Amparo 111 - Arcadas 112 - Santo Antonio de Posse 113 - Sol Nascente 114 …" at bounding box center [245, 138] width 491 height 276
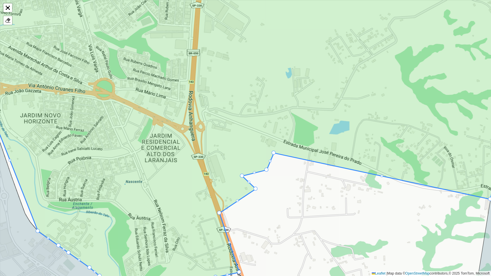
drag, startPoint x: 192, startPoint y: 140, endPoint x: 258, endPoint y: 195, distance: 86.5
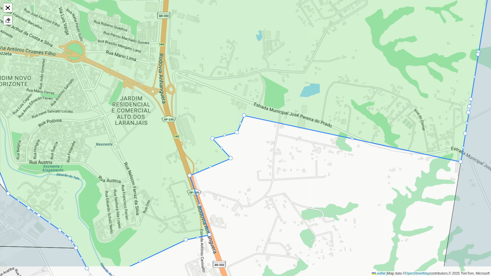
drag, startPoint x: 281, startPoint y: 194, endPoint x: 122, endPoint y: 46, distance: 216.7
click at [123, 46] on div "110 - Amparo 111 - Arcadas 112 - Santo Antonio de Posse 113 - Sol Nascente 114 …" at bounding box center [245, 138] width 491 height 276
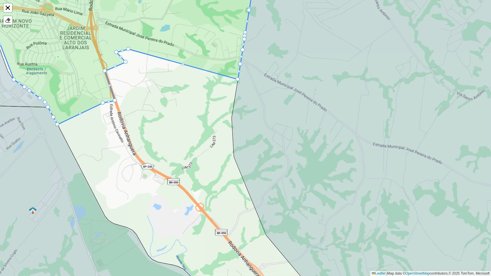
drag, startPoint x: 132, startPoint y: 41, endPoint x: 236, endPoint y: 79, distance: 110.2
drag, startPoint x: 130, startPoint y: 50, endPoint x: 233, endPoint y: 89, distance: 110.8
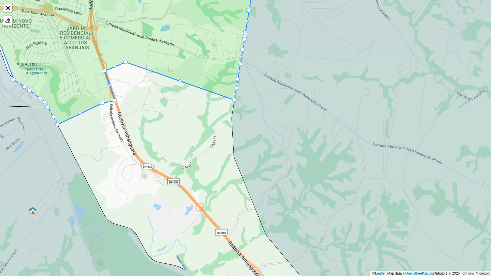
drag, startPoint x: 135, startPoint y: 54, endPoint x: 233, endPoint y: 99, distance: 108.3
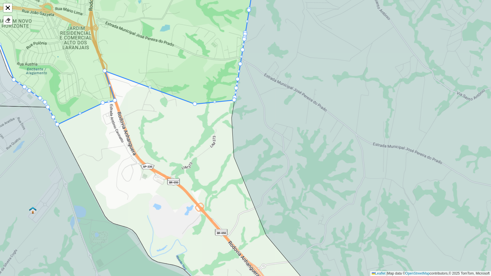
drag, startPoint x: 124, startPoint y: 61, endPoint x: 196, endPoint y: 105, distance: 83.6
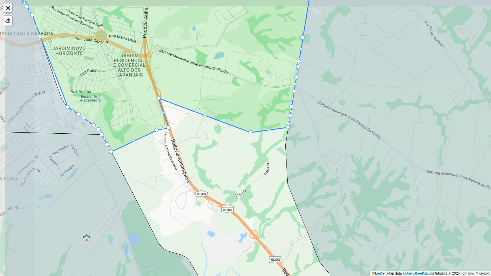
drag, startPoint x: 107, startPoint y: 71, endPoint x: 161, endPoint y: 99, distance: 60.4
click at [161, 99] on icon at bounding box center [166, 75] width 288 height 153
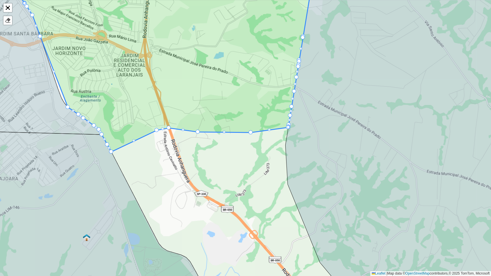
drag, startPoint x: 158, startPoint y: 97, endPoint x: 197, endPoint y: 130, distance: 50.9
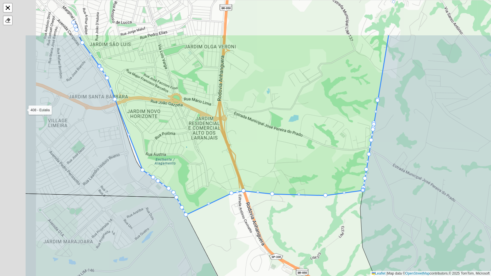
drag, startPoint x: 77, startPoint y: 75, endPoint x: 170, endPoint y: 147, distance: 118.1
click at [170, 147] on icon at bounding box center [234, 125] width 310 height 180
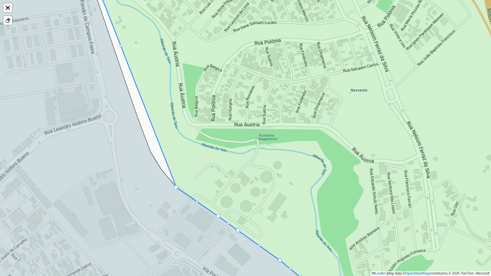
click at [122, 46] on icon at bounding box center [317, 138] width 450 height 333
click at [120, 45] on div at bounding box center [120, 45] width 3 height 3
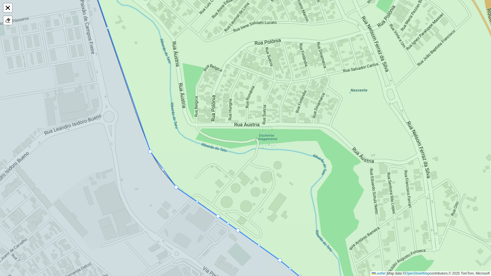
drag, startPoint x: 120, startPoint y: 45, endPoint x: 150, endPoint y: 147, distance: 106.3
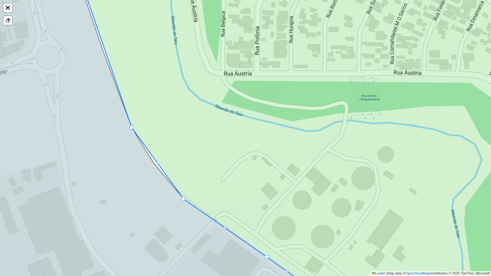
click at [157, 164] on div at bounding box center [157, 163] width 3 height 3
drag, startPoint x: 157, startPoint y: 163, endPoint x: 152, endPoint y: 161, distance: 5.7
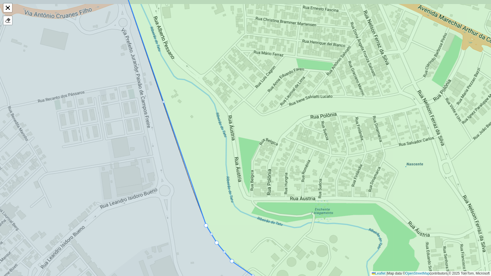
drag, startPoint x: 156, startPoint y: 37, endPoint x: 266, endPoint y: 227, distance: 219.1
click at [270, 224] on icon at bounding box center [336, 150] width 427 height 333
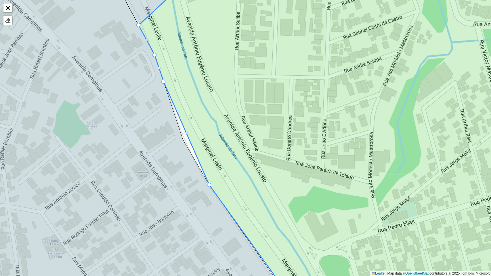
click at [186, 133] on div at bounding box center [186, 133] width 3 height 3
drag, startPoint x: 187, startPoint y: 134, endPoint x: 183, endPoint y: 139, distance: 6.3
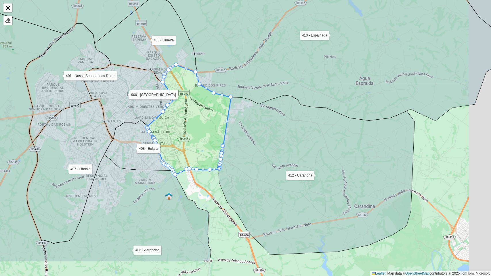
drag, startPoint x: 237, startPoint y: 165, endPoint x: 178, endPoint y: 106, distance: 83.3
click at [178, 106] on icon at bounding box center [189, 120] width 84 height 110
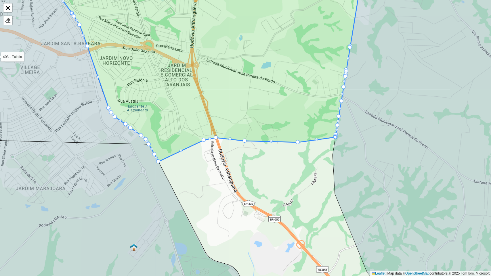
drag, startPoint x: 183, startPoint y: 151, endPoint x: 183, endPoint y: 155, distance: 3.7
click at [183, 155] on div "110 - Amparo 111 - Arcadas 112 - Santo Antonio de Posse 113 - Sol Nascente 114 …" at bounding box center [245, 138] width 491 height 276
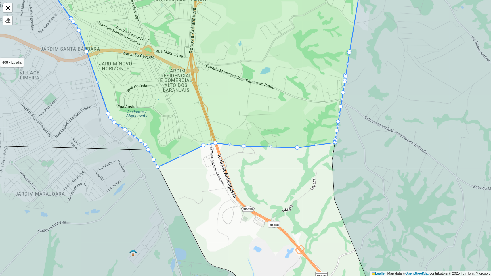
drag, startPoint x: 182, startPoint y: 155, endPoint x: 181, endPoint y: 159, distance: 3.8
click at [181, 159] on div "110 - Amparo 111 - Arcadas 112 - Santo Antonio de Posse 113 - Sol Nascente 114 …" at bounding box center [245, 138] width 491 height 276
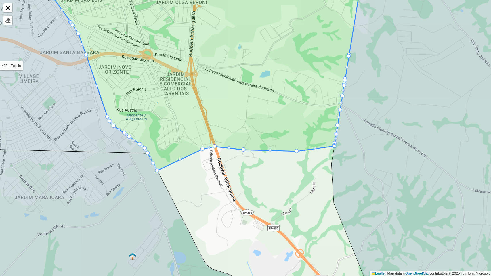
drag, startPoint x: 181, startPoint y: 157, endPoint x: 181, endPoint y: 161, distance: 3.2
click at [181, 161] on div "110 - Amparo 111 - Arcadas 112 - Santo Antonio de Posse 113 - Sol Nascente 114 …" at bounding box center [245, 138] width 491 height 276
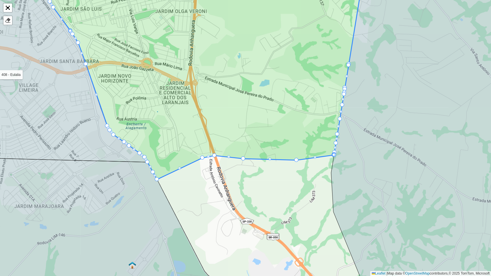
drag, startPoint x: 202, startPoint y: 151, endPoint x: 202, endPoint y: 160, distance: 8.9
click at [202, 160] on div "110 - Amparo 111 - Arcadas 112 - Santo Antonio de Posse 113 - Sol Nascente 114 …" at bounding box center [245, 138] width 491 height 276
click at [203, 159] on div "110 - Amparo 111 - Arcadas 112 - Santo Antonio de Posse 113 - Sol Nascente 114 …" at bounding box center [245, 138] width 491 height 276
drag, startPoint x: 203, startPoint y: 156, endPoint x: 202, endPoint y: 164, distance: 7.8
drag, startPoint x: 216, startPoint y: 156, endPoint x: 215, endPoint y: 165, distance: 9.0
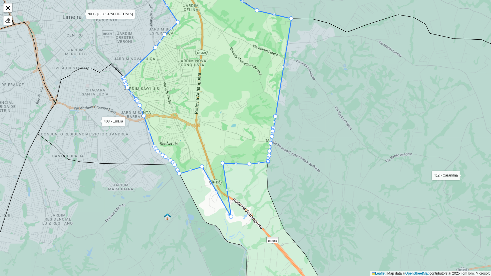
drag, startPoint x: 207, startPoint y: 166, endPoint x: 235, endPoint y: 220, distance: 61.0
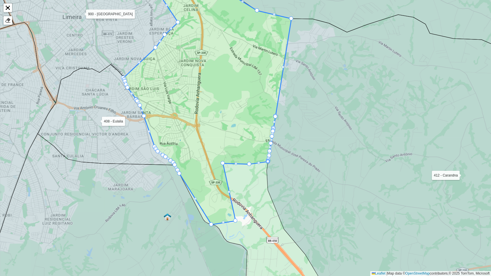
drag, startPoint x: 203, startPoint y: 165, endPoint x: 212, endPoint y: 217, distance: 53.1
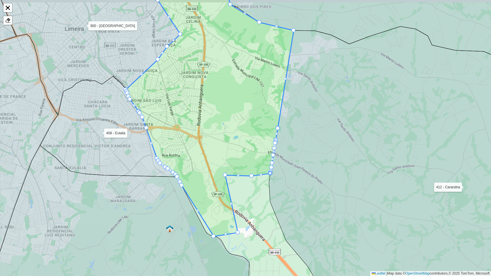
drag, startPoint x: 236, startPoint y: 223, endPoint x: 239, endPoint y: 237, distance: 14.4
click at [239, 224] on div "110 - Amparo 111 - Arcadas 112 - Santo Antonio de Posse 113 - Sol Nascente 114 …" at bounding box center [245, 138] width 491 height 276
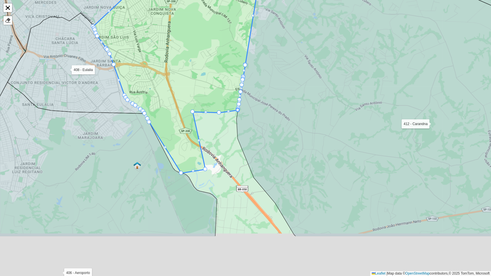
drag, startPoint x: 208, startPoint y: 185, endPoint x: 183, endPoint y: 147, distance: 45.9
click at [183, 147] on icon at bounding box center [177, 38] width 168 height 269
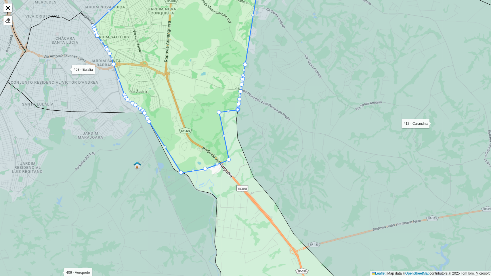
drag, startPoint x: 194, startPoint y: 111, endPoint x: 231, endPoint y: 159, distance: 60.4
drag, startPoint x: 219, startPoint y: 112, endPoint x: 241, endPoint y: 159, distance: 52.2
click at [241, 160] on div "110 - Amparo 111 - Arcadas 112 - Santo Antonio de Posse 113 - Sol Nascente 114 …" at bounding box center [245, 138] width 491 height 276
drag, startPoint x: 228, startPoint y: 160, endPoint x: 227, endPoint y: 187, distance: 26.8
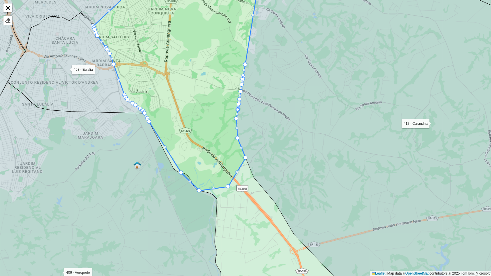
drag, startPoint x: 205, startPoint y: 168, endPoint x: 200, endPoint y: 187, distance: 18.7
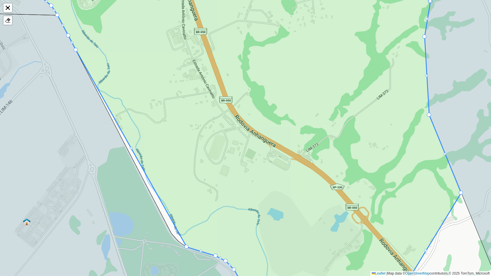
drag, startPoint x: 202, startPoint y: 253, endPoint x: 185, endPoint y: 250, distance: 17.8
click at [131, 146] on icon at bounding box center [233, 138] width 457 height 333
click at [131, 151] on div "110 - Amparo 111 - Arcadas 112 - Santo Antonio de Posse 113 - Sol Nascente 114 …" at bounding box center [245, 138] width 491 height 276
click at [131, 148] on div at bounding box center [131, 148] width 3 height 3
drag, startPoint x: 131, startPoint y: 147, endPoint x: 168, endPoint y: 232, distance: 92.3
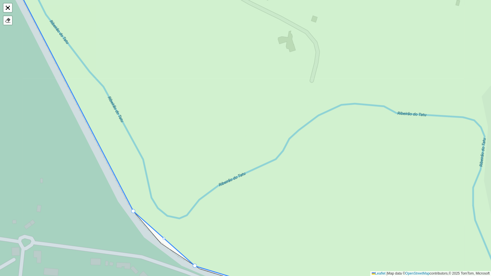
click at [164, 224] on div at bounding box center [164, 238] width 3 height 3
drag, startPoint x: 164, startPoint y: 238, endPoint x: 163, endPoint y: 243, distance: 5.0
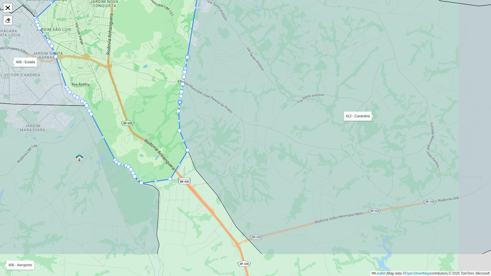
drag, startPoint x: 177, startPoint y: 193, endPoint x: 136, endPoint y: 144, distance: 64.8
click at [136, 144] on icon at bounding box center [119, 53] width 168 height 262
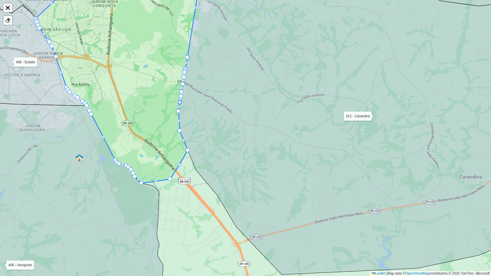
click at [157, 183] on div "110 - Amparo 111 - Arcadas 112 - Santo Antonio de Posse 113 - Sol Nascente 114 …" at bounding box center [245, 138] width 491 height 276
click at [156, 181] on div at bounding box center [155, 181] width 3 height 3
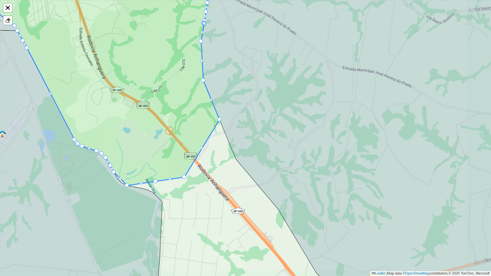
click at [156, 180] on div at bounding box center [155, 181] width 4 height 4
click at [122, 180] on icon at bounding box center [94, 79] width 250 height 214
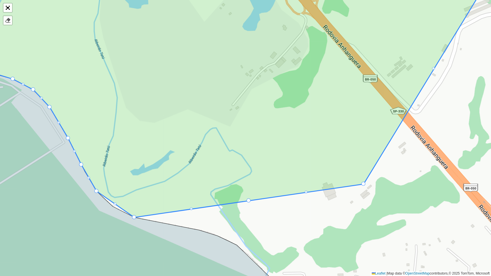
drag, startPoint x: 108, startPoint y: 191, endPoint x: 96, endPoint y: 191, distance: 11.8
click at [114, 203] on div at bounding box center [115, 204] width 3 height 3
drag, startPoint x: 116, startPoint y: 205, endPoint x: 113, endPoint y: 206, distance: 3.2
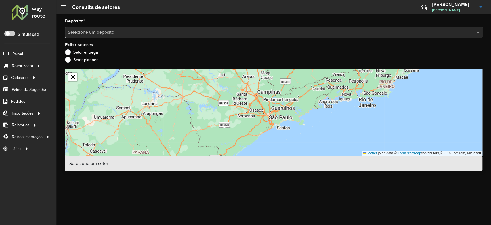
click at [105, 35] on input "text" at bounding box center [268, 32] width 400 height 7
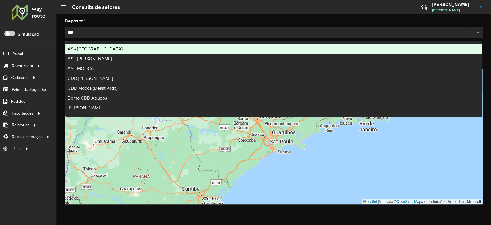
type input "****"
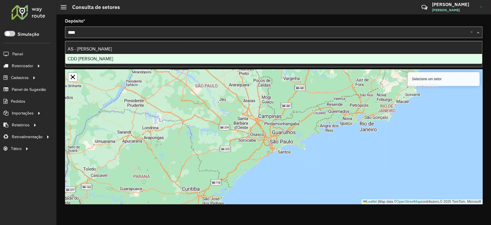
click at [96, 60] on span "CDD [PERSON_NAME]" at bounding box center [90, 58] width 45 height 5
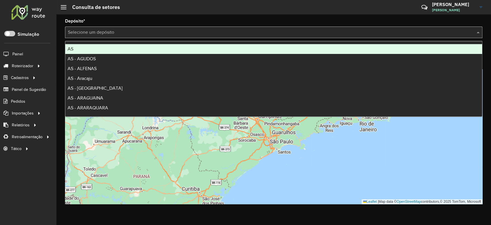
click at [78, 35] on input "text" at bounding box center [268, 32] width 400 height 7
type input "****"
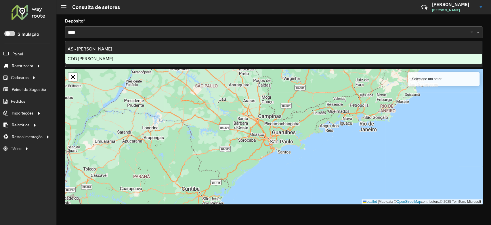
click at [91, 60] on span "CDD [PERSON_NAME]" at bounding box center [90, 58] width 45 height 5
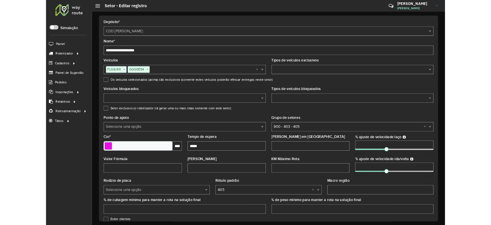
scroll to position [28, 0]
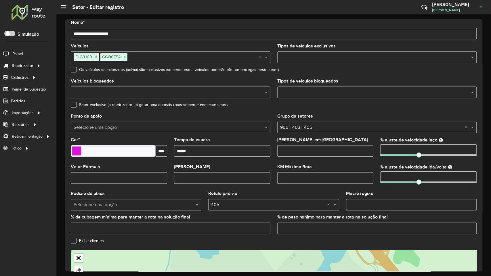
drag, startPoint x: 191, startPoint y: 208, endPoint x: 191, endPoint y: 219, distance: 11.5
drag, startPoint x: 248, startPoint y: 202, endPoint x: 192, endPoint y: 229, distance: 62.6
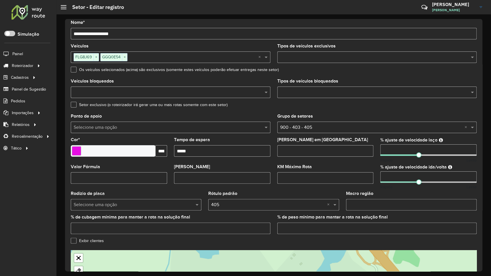
drag, startPoint x: 276, startPoint y: 206, endPoint x: 242, endPoint y: 233, distance: 43.7
drag, startPoint x: 276, startPoint y: 206, endPoint x: 228, endPoint y: 237, distance: 57.6
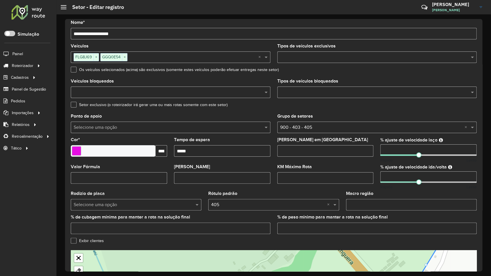
drag, startPoint x: 330, startPoint y: 216, endPoint x: 228, endPoint y: 160, distance: 116.9
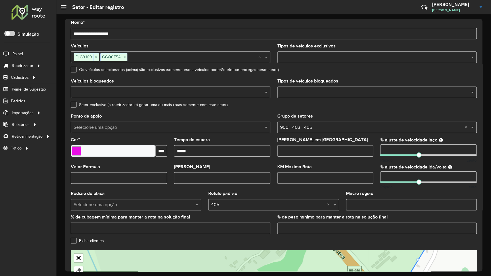
drag, startPoint x: 136, startPoint y: 179, endPoint x: 151, endPoint y: 183, distance: 15.8
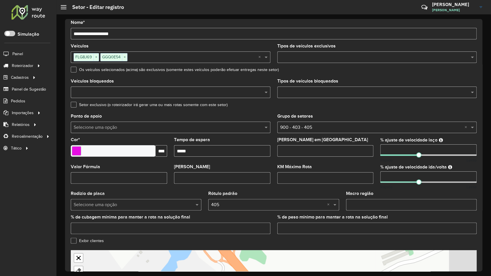
drag, startPoint x: 214, startPoint y: 167, endPoint x: 178, endPoint y: 198, distance: 47.4
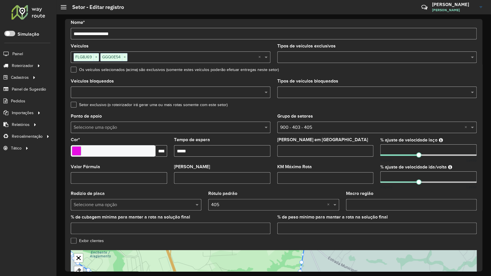
drag, startPoint x: 179, startPoint y: 205, endPoint x: 211, endPoint y: 191, distance: 34.6
drag, startPoint x: 209, startPoint y: 188, endPoint x: 251, endPoint y: 157, distance: 52.6
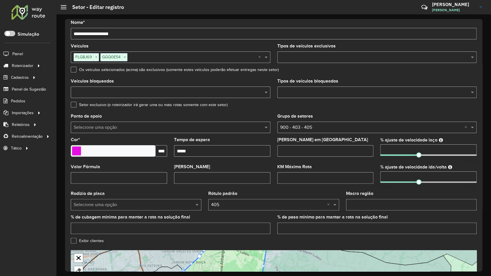
drag, startPoint x: 256, startPoint y: 224, endPoint x: 192, endPoint y: 134, distance: 110.9
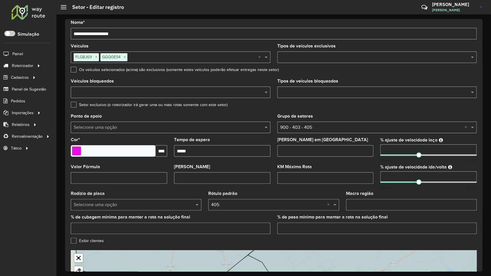
drag, startPoint x: 223, startPoint y: 113, endPoint x: 277, endPoint y: 137, distance: 58.2
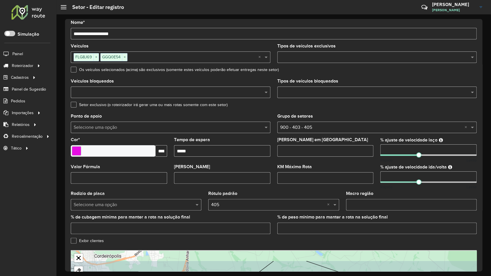
drag, startPoint x: 223, startPoint y: 75, endPoint x: 201, endPoint y: 121, distance: 51.0
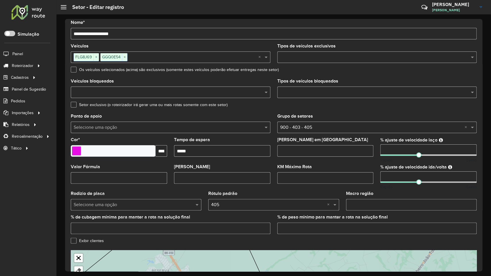
drag, startPoint x: 137, startPoint y: 109, endPoint x: 171, endPoint y: 134, distance: 41.6
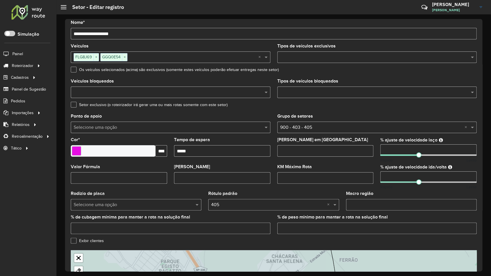
drag, startPoint x: 142, startPoint y: 101, endPoint x: 217, endPoint y: 157, distance: 93.6
drag, startPoint x: 143, startPoint y: 102, endPoint x: 222, endPoint y: 152, distance: 93.4
drag, startPoint x: 142, startPoint y: 90, endPoint x: 236, endPoint y: 135, distance: 103.8
drag, startPoint x: 158, startPoint y: 73, endPoint x: 248, endPoint y: 122, distance: 102.9
drag, startPoint x: 166, startPoint y: 65, endPoint x: 254, endPoint y: 114, distance: 101.3
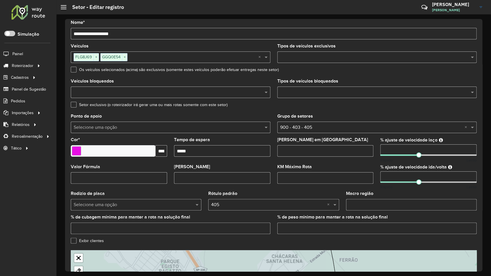
drag, startPoint x: 188, startPoint y: 54, endPoint x: 255, endPoint y: 103, distance: 83.4
drag, startPoint x: 266, startPoint y: 83, endPoint x: 267, endPoint y: 118, distance: 34.8
drag, startPoint x: 256, startPoint y: 105, endPoint x: 260, endPoint y: 121, distance: 17.2
drag, startPoint x: 263, startPoint y: 120, endPoint x: 263, endPoint y: 113, distance: 6.9
drag, startPoint x: 248, startPoint y: 121, endPoint x: 241, endPoint y: 128, distance: 10.0
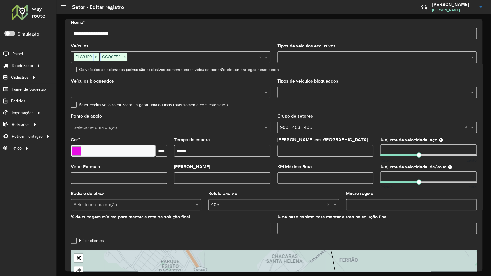
drag, startPoint x: 236, startPoint y: 136, endPoint x: 230, endPoint y: 142, distance: 7.7
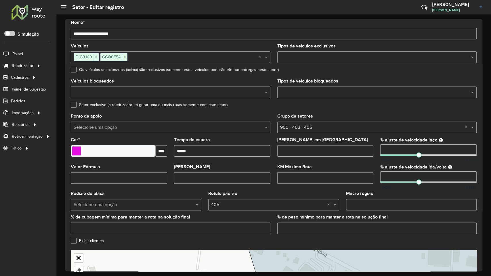
drag, startPoint x: 216, startPoint y: 131, endPoint x: 264, endPoint y: 149, distance: 51.0
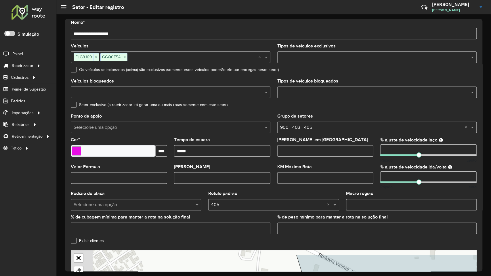
drag, startPoint x: 174, startPoint y: 101, endPoint x: 211, endPoint y: 115, distance: 40.0
drag, startPoint x: 168, startPoint y: 101, endPoint x: 157, endPoint y: 145, distance: 45.1
drag, startPoint x: 200, startPoint y: 98, endPoint x: 203, endPoint y: 122, distance: 23.5
drag, startPoint x: 223, startPoint y: 109, endPoint x: 218, endPoint y: 126, distance: 17.5
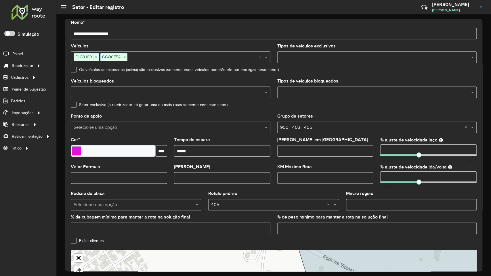
drag, startPoint x: 118, startPoint y: 164, endPoint x: 118, endPoint y: 180, distance: 17.0
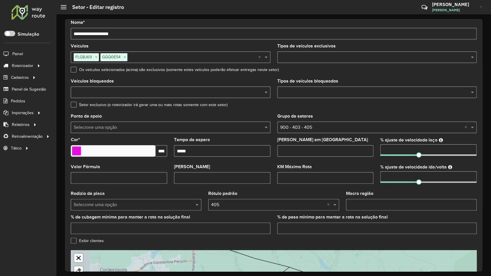
drag, startPoint x: 153, startPoint y: 174, endPoint x: 202, endPoint y: 171, distance: 49.6
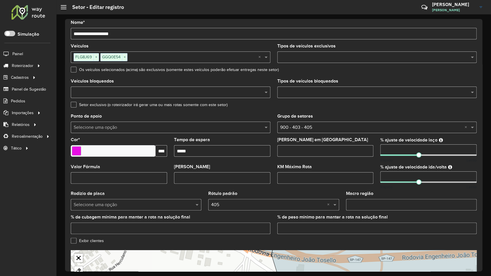
drag, startPoint x: 256, startPoint y: 180, endPoint x: 246, endPoint y: 191, distance: 15.5
drag, startPoint x: 199, startPoint y: 161, endPoint x: 198, endPoint y: 198, distance: 37.2
drag, startPoint x: 176, startPoint y: 161, endPoint x: 175, endPoint y: 201, distance: 40.3
drag, startPoint x: 139, startPoint y: 179, endPoint x: 145, endPoint y: 210, distance: 31.4
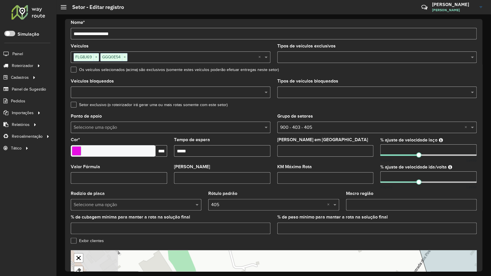
drag, startPoint x: 133, startPoint y: 235, endPoint x: 247, endPoint y: 112, distance: 167.4
drag, startPoint x: 219, startPoint y: 94, endPoint x: 219, endPoint y: 103, distance: 8.7
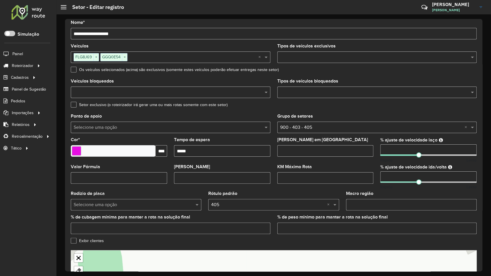
drag, startPoint x: 215, startPoint y: 104, endPoint x: 216, endPoint y: 138, distance: 34.5
drag, startPoint x: 136, startPoint y: 170, endPoint x: 152, endPoint y: 191, distance: 27.2
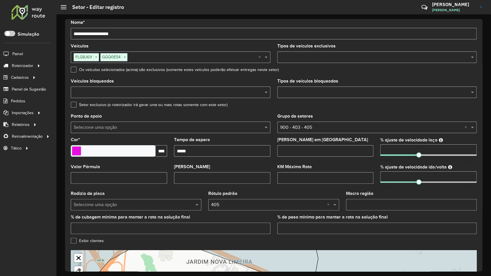
drag, startPoint x: 186, startPoint y: 177, endPoint x: 239, endPoint y: 127, distance: 73.5
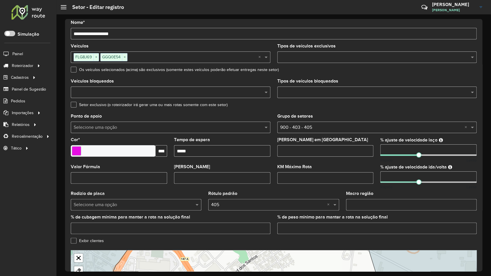
drag, startPoint x: 207, startPoint y: 127, endPoint x: 211, endPoint y: 129, distance: 4.6
drag, startPoint x: 168, startPoint y: 167, endPoint x: 143, endPoint y: 188, distance: 32.7
drag, startPoint x: 194, startPoint y: 143, endPoint x: 178, endPoint y: 159, distance: 22.6
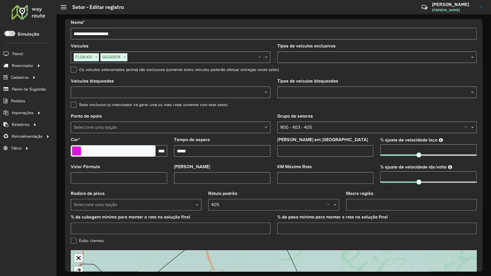
click at [74, 254] on link "Abrir mapa em tela cheia" at bounding box center [78, 258] width 9 height 9
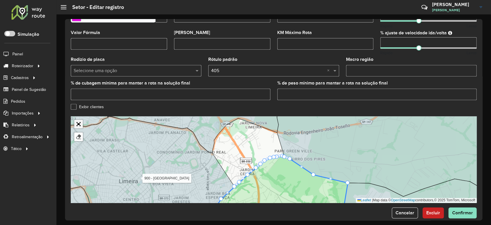
scroll to position [170, 0]
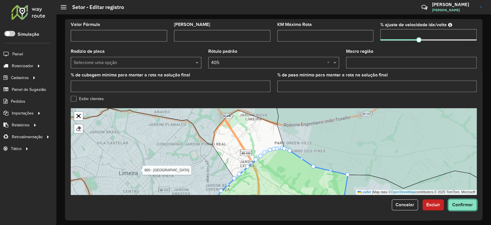
click at [461, 203] on span "Confirmar" at bounding box center [463, 204] width 21 height 5
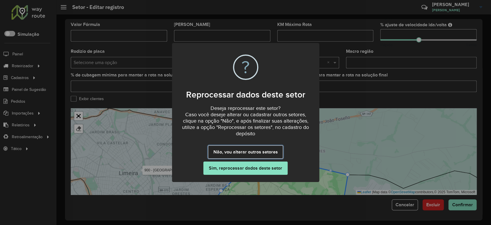
click at [269, 153] on button "Não, vou alterar outros setores" at bounding box center [245, 151] width 75 height 13
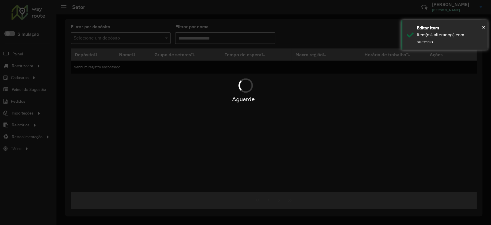
type input "**"
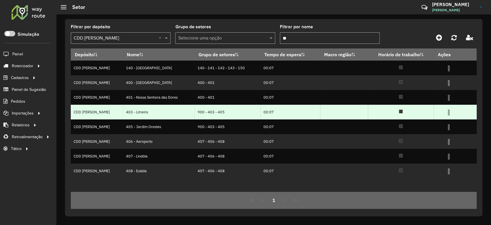
click at [448, 110] on img at bounding box center [449, 112] width 7 height 7
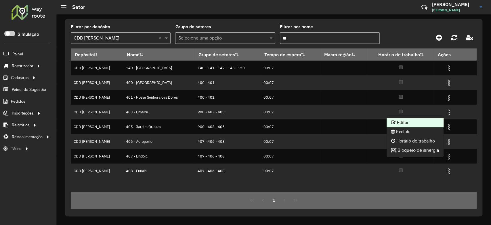
click at [396, 121] on li "Editar" at bounding box center [415, 122] width 57 height 9
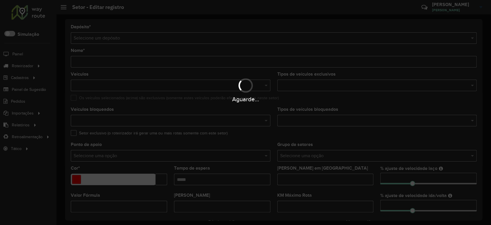
type input "**********"
type input "*******"
type input "*****"
type input "**"
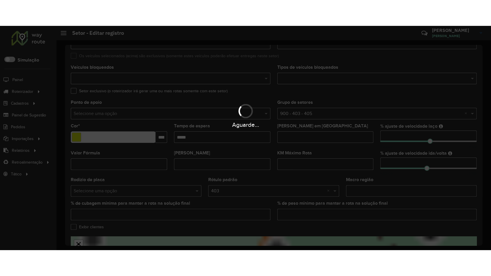
scroll to position [153, 0]
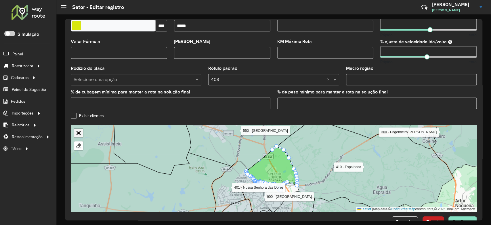
click at [78, 133] on link "Abrir mapa em tela cheia" at bounding box center [78, 132] width 9 height 9
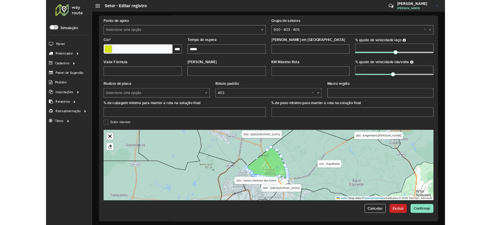
scroll to position [28, 0]
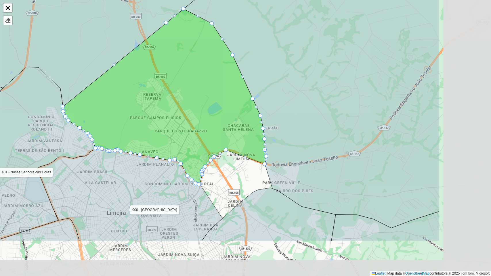
drag, startPoint x: 274, startPoint y: 157, endPoint x: 172, endPoint y: 93, distance: 120.1
click at [172, 93] on icon at bounding box center [165, 97] width 204 height 176
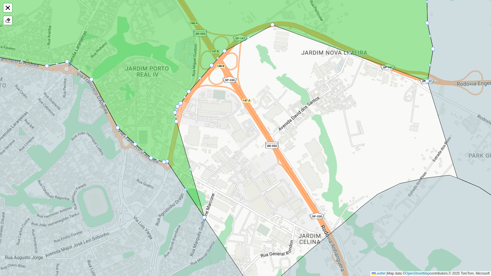
drag, startPoint x: 177, startPoint y: 123, endPoint x: 208, endPoint y: 218, distance: 99.1
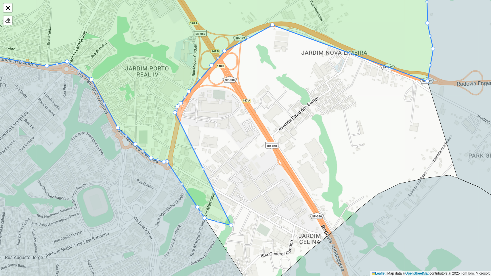
drag, startPoint x: 176, startPoint y: 121, endPoint x: 231, endPoint y: 225, distance: 117.2
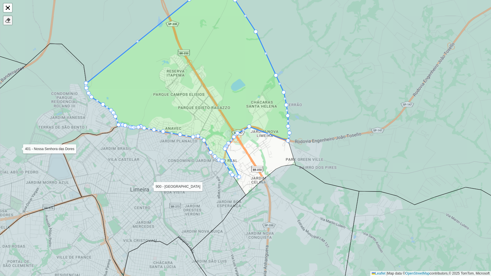
click at [9, 18] on div at bounding box center [8, 21] width 6 height 6
click at [7, 19] on div at bounding box center [8, 21] width 6 height 6
click at [173, 64] on icon at bounding box center [188, 82] width 204 height 192
click at [182, 84] on icon at bounding box center [188, 82] width 204 height 192
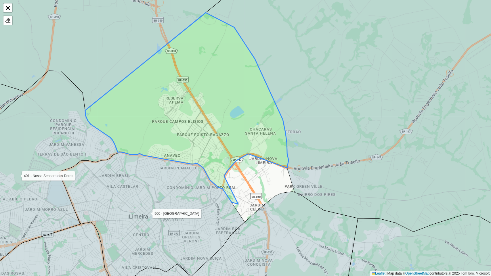
drag, startPoint x: 239, startPoint y: 78, endPoint x: 233, endPoint y: 149, distance: 70.5
click at [233, 148] on icon at bounding box center [187, 109] width 204 height 192
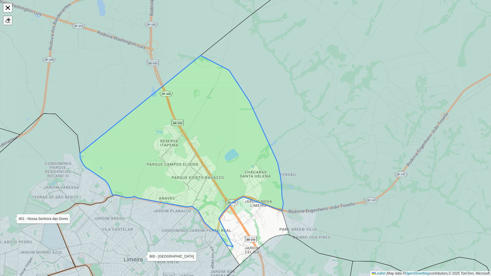
click at [8, 19] on div at bounding box center [8, 21] width 6 height 6
click at [194, 172] on icon at bounding box center [182, 152] width 204 height 192
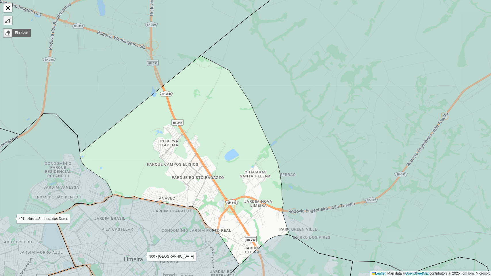
click at [7, 20] on div at bounding box center [8, 21] width 6 height 6
click at [83, 150] on icon at bounding box center [128, 62] width 357 height 181
click at [104, 134] on div "110 - Amparo 111 - Arcadas 112 - Santo Antonio de Posse 113 - Sol Nascente 114 …" at bounding box center [245, 138] width 491 height 276
click at [116, 123] on icon at bounding box center [128, 62] width 357 height 181
click at [139, 111] on div "110 - Amparo 111 - Arcadas 112 - Santo Antonio de Posse 113 - Sol Nascente 114 …" at bounding box center [245, 138] width 491 height 276
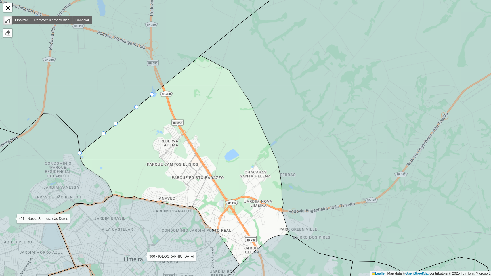
click at [157, 95] on div "110 - Amparo 111 - Arcadas 112 - Santo Antonio de Posse 113 - Sol Nascente 114 …" at bounding box center [245, 138] width 491 height 276
drag, startPoint x: 172, startPoint y: 83, endPoint x: 174, endPoint y: 80, distance: 3.5
click at [172, 83] on div "110 - Amparo 111 - Arcadas 112 - Santo Antonio de Posse 113 - Sol Nascente 114 …" at bounding box center [245, 138] width 491 height 276
drag, startPoint x: 190, startPoint y: 66, endPoint x: 200, endPoint y: 59, distance: 13.2
click at [190, 66] on div "110 - Amparo 111 - Arcadas 112 - Santo Antonio de Posse 113 - Sol Nascente 114 …" at bounding box center [245, 138] width 491 height 276
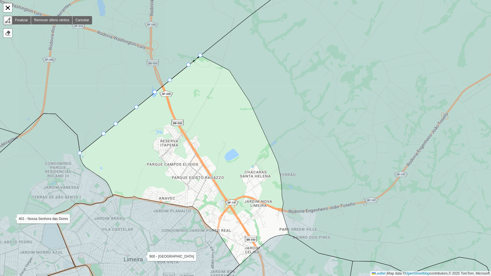
click at [202, 58] on div "110 - Amparo 111 - Arcadas 112 - Santo Antonio de Posse 113 - Sol Nascente 114 …" at bounding box center [245, 138] width 491 height 276
click at [217, 64] on icon at bounding box center [209, 60] width 16 height 8
click at [227, 68] on icon at bounding box center [371, 127] width 340 height 310
drag, startPoint x: 237, startPoint y: 85, endPoint x: 242, endPoint y: 91, distance: 7.8
click at [237, 85] on div "110 - Amparo 111 - Arcadas 112 - Santo Antonio de Posse 113 - Sol Nascente 114 …" at bounding box center [245, 138] width 491 height 276
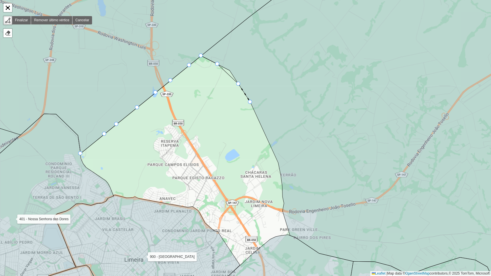
drag, startPoint x: 246, startPoint y: 102, endPoint x: 258, endPoint y: 115, distance: 17.4
click at [247, 102] on div "110 - Amparo 111 - Arcadas 112 - Santo Antonio de Posse 113 - Sol Nascente 114 …" at bounding box center [245, 138] width 491 height 276
drag, startPoint x: 268, startPoint y: 134, endPoint x: 270, endPoint y: 141, distance: 7.6
click at [269, 136] on icon at bounding box center [370, 127] width 339 height 311
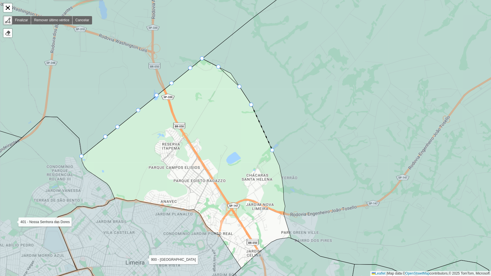
click at [272, 151] on div "110 - Amparo 111 - Arcadas 112 - Santo Antonio de Posse 113 - Sol Nascente 114 …" at bounding box center [245, 138] width 491 height 276
click at [280, 167] on div "110 - Amparo 111 - Arcadas 112 - Santo Antonio de Posse 113 - Sol Nascente 114 …" at bounding box center [245, 138] width 491 height 276
click at [284, 187] on icon at bounding box center [371, 128] width 338 height 313
click at [284, 205] on div "110 - Amparo 111 - Arcadas 112 - Santo Antonio de Posse 113 - Sol Nascente 114 …" at bounding box center [245, 138] width 491 height 276
click at [283, 219] on div "110 - Amparo 111 - Arcadas 112 - Santo Antonio de Posse 113 - Sol Nascente 114 …" at bounding box center [245, 138] width 491 height 276
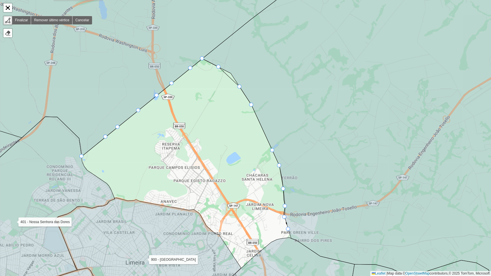
click at [287, 234] on div "110 - Amparo 111 - Arcadas 112 - Santo Antonio de Posse 113 - Sol Nascente 114 …" at bounding box center [245, 138] width 491 height 276
click at [290, 242] on icon at bounding box center [281, 271] width 147 height 66
click at [273, 237] on div "110 - Amparo 111 - Arcadas 112 - Santo Antonio de Posse 113 - Sol Nascente 114 …" at bounding box center [245, 138] width 491 height 276
click at [265, 243] on div "110 - Amparo 111 - Arcadas 112 - Santo Antonio de Posse 113 - Sol Nascente 114 …" at bounding box center [245, 138] width 491 height 276
click at [256, 253] on div "110 - Amparo 111 - Arcadas 112 - Santo Antonio de Posse 113 - Sol Nascente 114 …" at bounding box center [245, 138] width 491 height 276
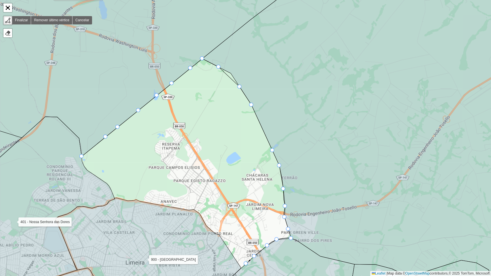
click at [243, 262] on div "110 - Amparo 111 - Arcadas 112 - Santo Antonio de Posse 113 - Sol Nascente 114 …" at bounding box center [245, 138] width 491 height 276
click at [237, 267] on icon at bounding box center [149, 251] width 186 height 106
click at [236, 255] on div "110 - Amparo 111 - Arcadas 112 - Santo Antonio de Posse 113 - Sol Nascente 114 …" at bounding box center [245, 138] width 491 height 276
click at [231, 241] on div "110 - Amparo 111 - Arcadas 112 - Santo Antonio de Posse 113 - Sol Nascente 114 …" at bounding box center [245, 138] width 491 height 276
click at [46, 19] on link "Remover último vértice" at bounding box center [51, 20] width 41 height 8
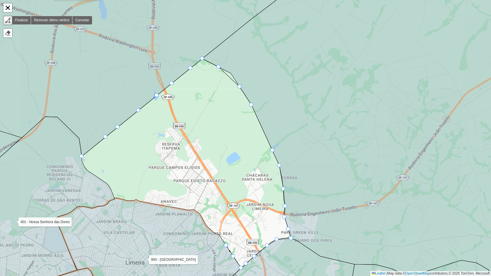
click at [224, 243] on icon at bounding box center [149, 251] width 186 height 106
click at [223, 238] on div "110 - Amparo 111 - Arcadas 112 - Santo Antonio de Posse 113 - Sol Nascente 114 …" at bounding box center [245, 138] width 491 height 276
click at [222, 235] on div "110 - Amparo 111 - Arcadas 112 - Santo Antonio de Posse 113 - Sol Nascente 114 …" at bounding box center [245, 138] width 491 height 276
click at [215, 233] on div "110 - Amparo 111 - Arcadas 112 - Santo Antonio de Posse 113 - Sol Nascente 114 …" at bounding box center [245, 138] width 491 height 276
click at [207, 226] on icon at bounding box center [149, 251] width 186 height 106
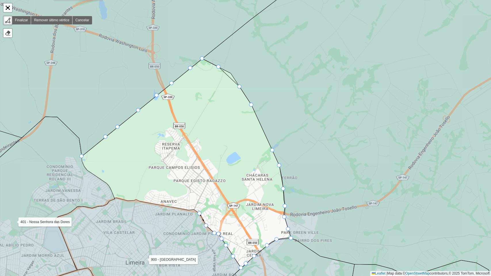
click at [203, 211] on div "110 - Amparo 111 - Arcadas 112 - Santo Antonio de Posse 113 - Sol Nascente 114 …" at bounding box center [245, 138] width 491 height 276
click at [190, 210] on div "110 - Amparo 111 - Arcadas 112 - Santo Antonio de Posse 113 - Sol Nascente 114 …" at bounding box center [245, 138] width 491 height 276
click at [174, 208] on icon at bounding box center [149, 251] width 186 height 106
click at [145, 200] on div "110 - Amparo 111 - Arcadas 112 - Santo Antonio de Posse 113 - Sol Nascente 114 …" at bounding box center [245, 138] width 491 height 276
click at [136, 199] on div "110 - Amparo 111 - Arcadas 112 - Santo Antonio de Posse 113 - Sol Nascente 114 …" at bounding box center [245, 138] width 491 height 276
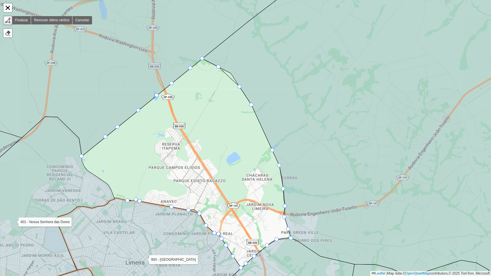
click at [127, 199] on div "110 - Amparo 111 - Arcadas 112 - Santo Antonio de Posse 113 - Sol Nascente 114 …" at bounding box center [245, 138] width 491 height 276
click at [118, 199] on icon at bounding box center [149, 251] width 186 height 106
click at [117, 199] on div at bounding box center [118, 198] width 4 height 4
click at [114, 187] on div "110 - Amparo 111 - Arcadas 112 - Santo Antonio de Posse 113 - Sol Nascente 114 …" at bounding box center [245, 138] width 491 height 276
click at [108, 184] on div "110 - Amparo 111 - Arcadas 112 - Santo Antonio de Posse 113 - Sol Nascente 114 …" at bounding box center [245, 138] width 491 height 276
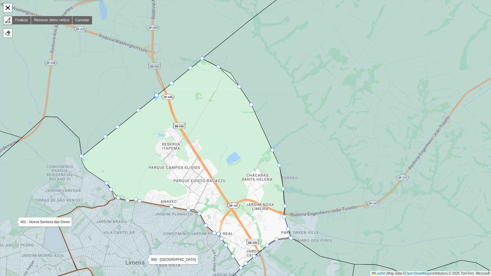
click at [104, 180] on div "110 - Amparo 111 - Arcadas 112 - Santo Antonio de Posse 113 - Sol Nascente 114 …" at bounding box center [245, 138] width 491 height 276
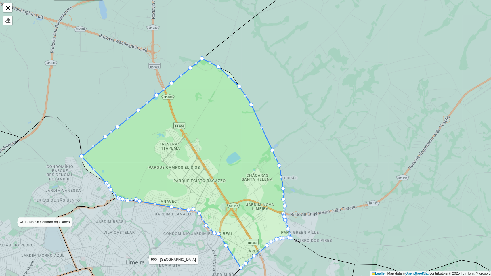
click at [93, 174] on icon at bounding box center [32, 210] width 164 height 187
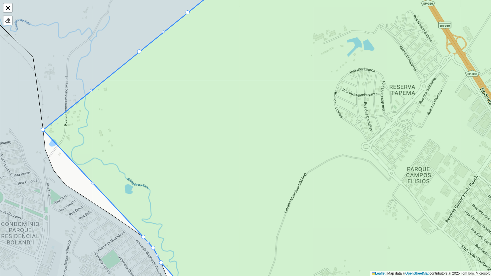
click at [93, 184] on div at bounding box center [93, 183] width 3 height 3
drag, startPoint x: 93, startPoint y: 183, endPoint x: 65, endPoint y: 180, distance: 28.6
click at [145, 236] on div at bounding box center [143, 237] width 4 height 4
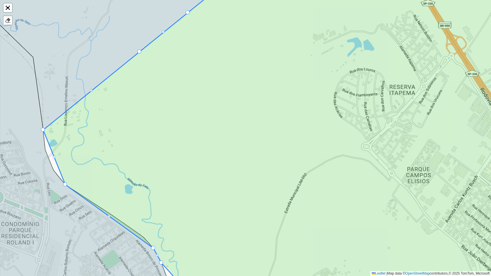
drag, startPoint x: 145, startPoint y: 237, endPoint x: 63, endPoint y: 185, distance: 97.5
click at [53, 153] on icon at bounding box center [292, 138] width 498 height 333
click at [55, 155] on icon at bounding box center [292, 138] width 498 height 333
click at [55, 157] on div at bounding box center [54, 157] width 3 height 3
click at [55, 157] on div at bounding box center [54, 157] width 4 height 4
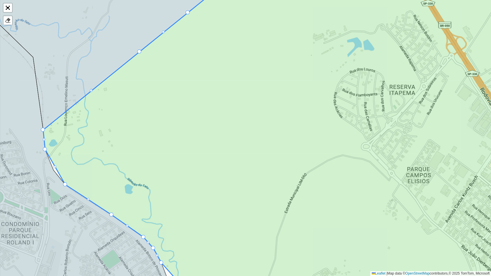
drag, startPoint x: 54, startPoint y: 156, endPoint x: 46, endPoint y: 150, distance: 9.6
click at [57, 166] on icon at bounding box center [292, 138] width 498 height 333
click at [56, 166] on div at bounding box center [55, 167] width 3 height 3
drag, startPoint x: 65, startPoint y: 182, endPoint x: 55, endPoint y: 169, distance: 16.5
click at [83, 191] on div at bounding box center [82, 192] width 3 height 3
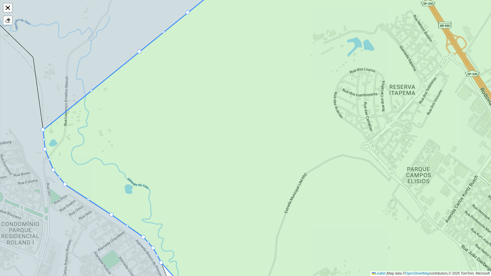
drag, startPoint x: 84, startPoint y: 193, endPoint x: 68, endPoint y: 187, distance: 17.7
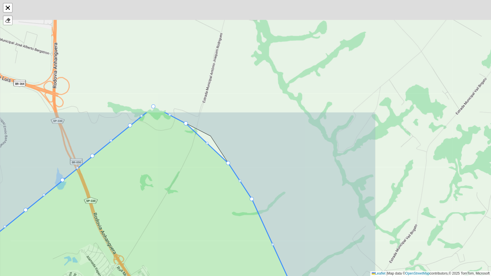
drag, startPoint x: 227, startPoint y: 83, endPoint x: 62, endPoint y: 223, distance: 216.5
click at [62, 223] on icon at bounding box center [118, 278] width 413 height 333
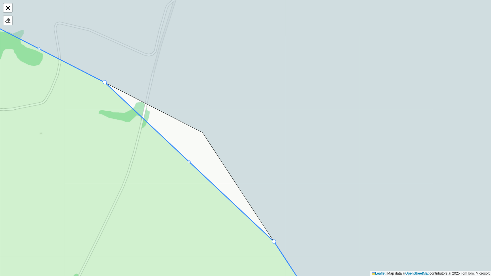
click at [190, 164] on icon at bounding box center [133, 160] width 366 height 289
click at [189, 161] on div at bounding box center [189, 162] width 3 height 3
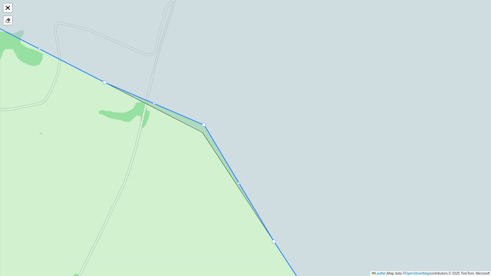
drag, startPoint x: 189, startPoint y: 161, endPoint x: 204, endPoint y: 124, distance: 39.9
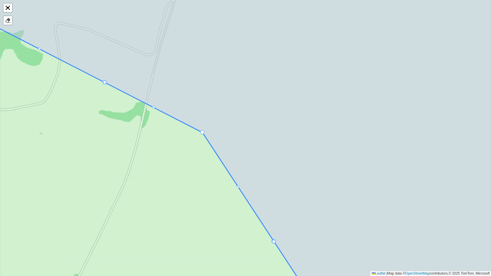
click at [203, 126] on icon at bounding box center [258, 138] width 566 height 332
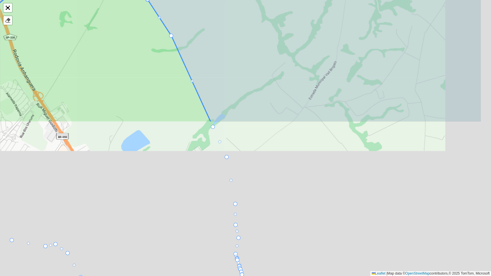
drag, startPoint x: 280, startPoint y: 210, endPoint x: 218, endPoint y: 32, distance: 188.4
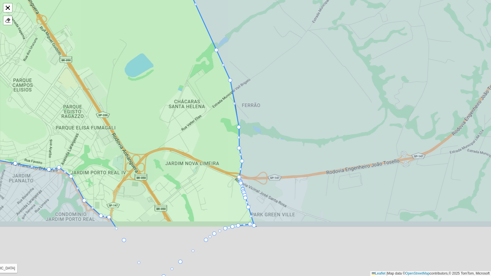
drag, startPoint x: 244, startPoint y: 190, endPoint x: 242, endPoint y: 77, distance: 112.6
click at [246, 60] on icon at bounding box center [338, 61] width 413 height 332
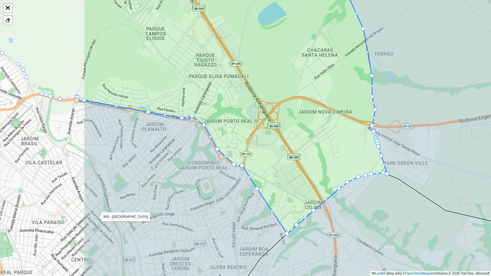
drag, startPoint x: 166, startPoint y: 154, endPoint x: 299, endPoint y: 164, distance: 134.0
click at [299, 164] on icon at bounding box center [235, 106] width 304 height 255
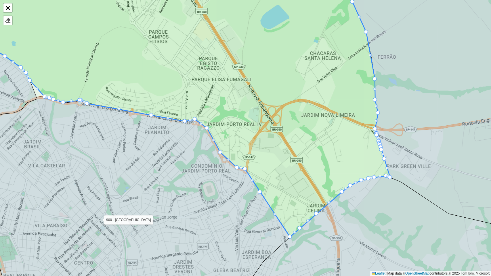
drag, startPoint x: 72, startPoint y: 109, endPoint x: 203, endPoint y: 193, distance: 155.5
click at [203, 193] on icon at bounding box center [120, 201] width 340 height 208
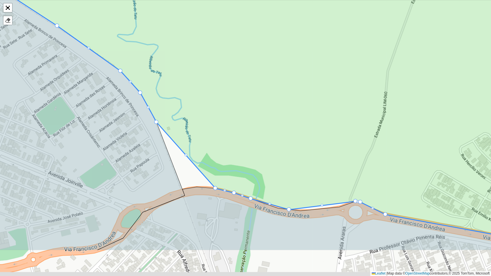
drag, startPoint x: 184, startPoint y: 166, endPoint x: 186, endPoint y: 129, distance: 36.9
click at [186, 129] on icon at bounding box center [249, 81] width 591 height 326
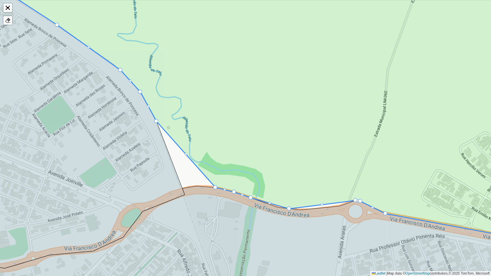
click at [186, 155] on div at bounding box center [186, 154] width 3 height 3
click at [186, 154] on div at bounding box center [186, 154] width 3 height 3
drag, startPoint x: 215, startPoint y: 188, endPoint x: 183, endPoint y: 187, distance: 31.4
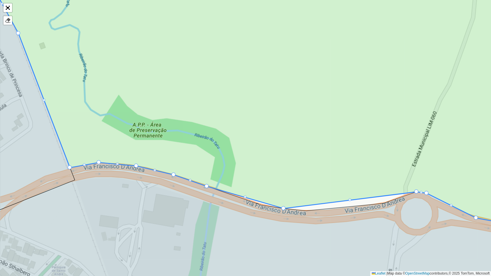
click at [244, 197] on div at bounding box center [245, 197] width 3 height 3
drag, startPoint x: 245, startPoint y: 197, endPoint x: 261, endPoint y: 203, distance: 17.5
click at [349, 199] on div at bounding box center [350, 200] width 3 height 3
drag, startPoint x: 351, startPoint y: 199, endPoint x: 308, endPoint y: 207, distance: 44.3
click at [362, 199] on icon at bounding box center [262, 101] width 558 height 258
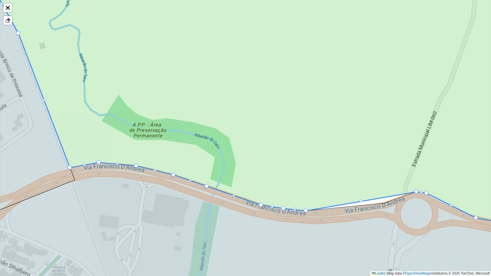
click at [362, 200] on div at bounding box center [361, 201] width 3 height 3
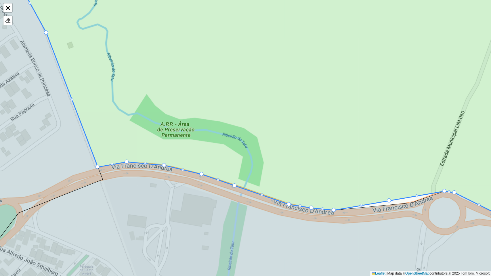
drag, startPoint x: 362, startPoint y: 200, endPoint x: 387, endPoint y: 201, distance: 25.0
click at [387, 201] on icon at bounding box center [290, 100] width 558 height 258
drag, startPoint x: 388, startPoint y: 200, endPoint x: 411, endPoint y: 200, distance: 23.0
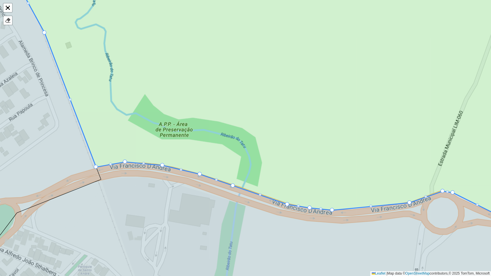
drag, startPoint x: 395, startPoint y: 175, endPoint x: 162, endPoint y: 171, distance: 232.9
click at [162, 171] on icon at bounding box center [274, 98] width 529 height 253
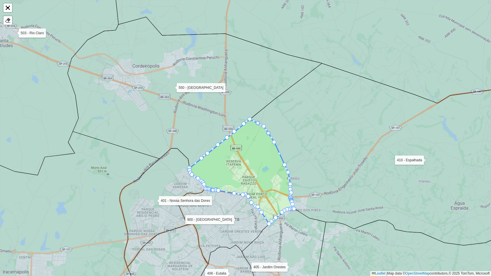
drag, startPoint x: 263, startPoint y: 183, endPoint x: 221, endPoint y: 175, distance: 42.7
click at [221, 175] on icon at bounding box center [242, 171] width 105 height 105
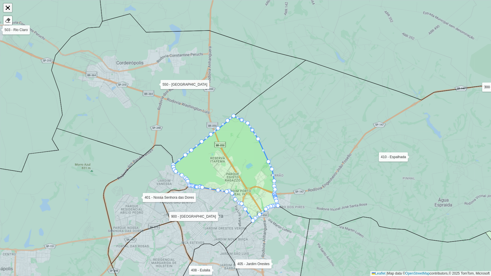
click at [7, 9] on link "Abrir mapa em tela cheia" at bounding box center [7, 7] width 9 height 9
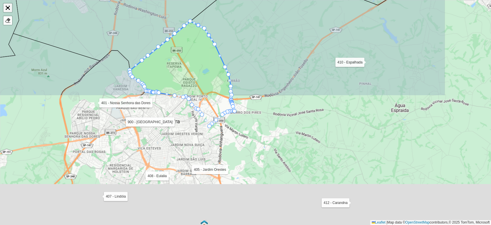
scroll to position [170, 0]
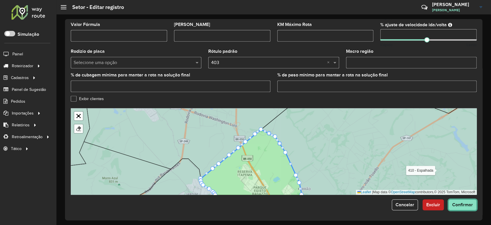
click at [464, 202] on span "Confirmar" at bounding box center [463, 204] width 21 height 5
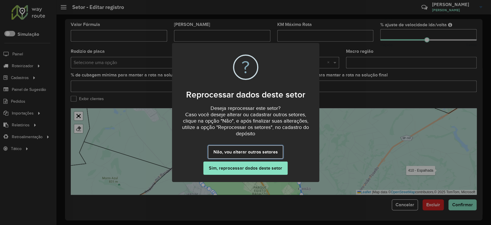
click at [280, 153] on button "Não, vou alterar outros setores" at bounding box center [245, 151] width 75 height 13
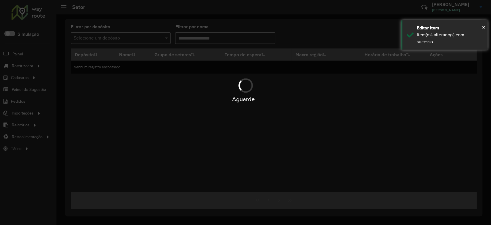
type input "**"
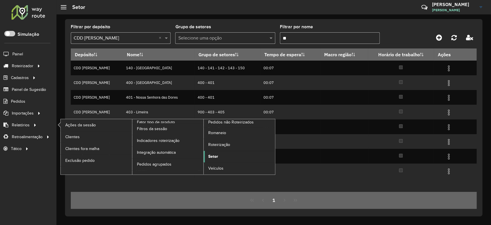
click at [209, 155] on span "Setor" at bounding box center [213, 156] width 10 height 6
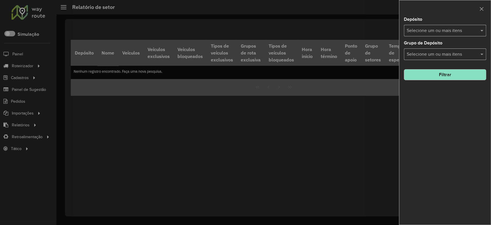
click at [429, 31] on input "text" at bounding box center [443, 30] width 74 height 7
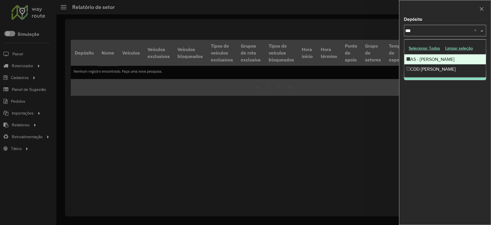
type input "****"
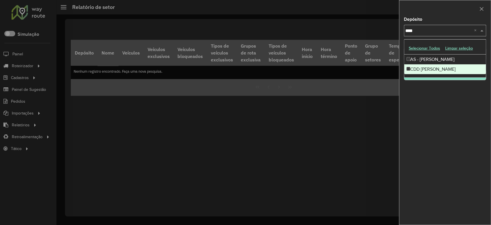
click at [432, 71] on div "CDD [PERSON_NAME]" at bounding box center [445, 69] width 82 height 10
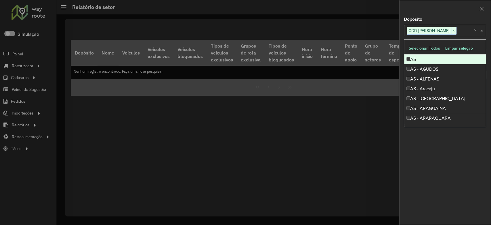
click at [447, 16] on div at bounding box center [446, 8] width 92 height 17
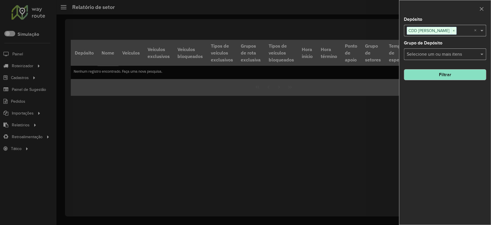
click at [458, 73] on button "Filtrar" at bounding box center [445, 74] width 82 height 11
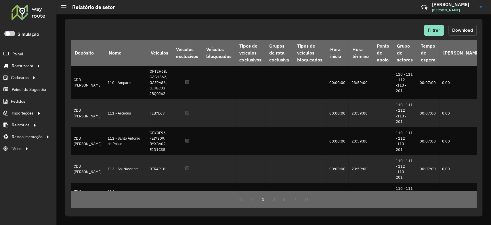
click at [459, 29] on span "Download" at bounding box center [463, 30] width 21 height 5
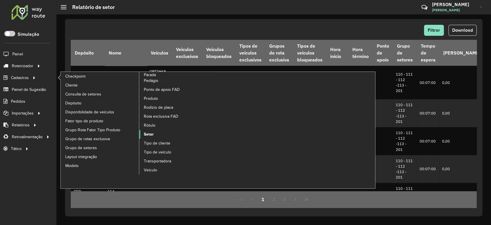
click at [143, 133] on link "Setor" at bounding box center [178, 134] width 79 height 9
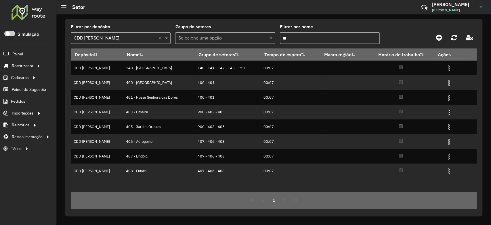
click at [297, 40] on input "**" at bounding box center [330, 38] width 100 height 12
type input "*"
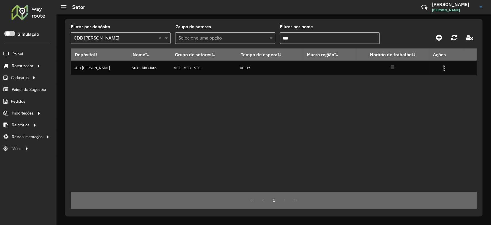
type input "***"
click at [455, 37] on icon at bounding box center [454, 37] width 5 height 6
click at [300, 37] on input "***" at bounding box center [330, 38] width 100 height 12
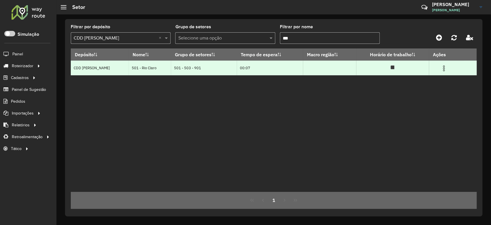
click at [443, 69] on img at bounding box center [444, 68] width 7 height 7
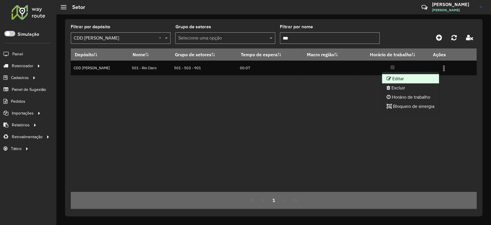
click at [419, 76] on li "Editar" at bounding box center [410, 78] width 57 height 9
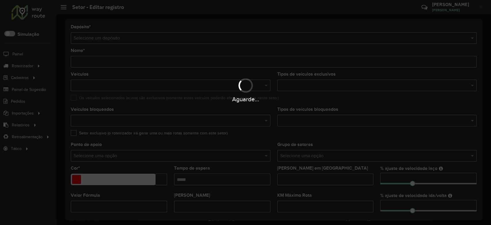
type input "**********"
type input "*******"
type input "*****"
type input "**"
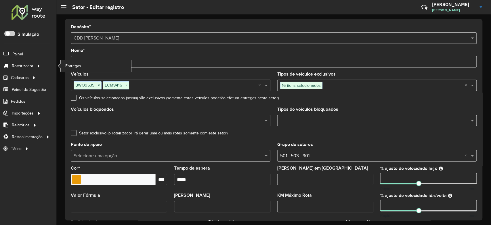
drag, startPoint x: 81, startPoint y: 61, endPoint x: 101, endPoint y: 68, distance: 21.5
click at [58, 63] on div "Roteirizador AmbevTech Simulação Painel Roteirizador Entregas Cadastros Checkpo…" at bounding box center [245, 112] width 491 height 225
click at [111, 62] on input "**********" at bounding box center [274, 62] width 406 height 12
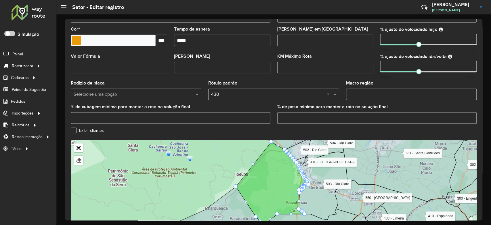
scroll to position [170, 0]
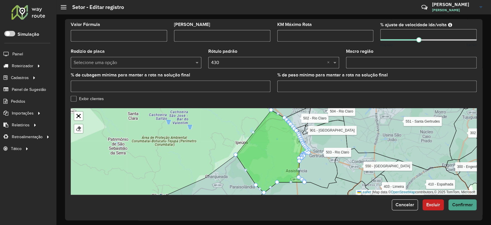
type input "**********"
click at [463, 203] on span "Confirmar" at bounding box center [463, 204] width 21 height 5
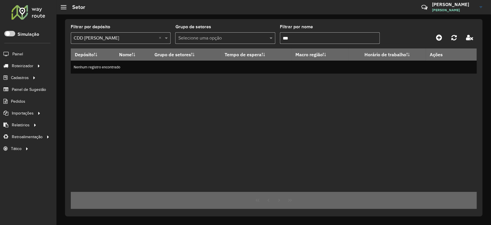
click at [294, 36] on input "***" at bounding box center [330, 38] width 100 height 12
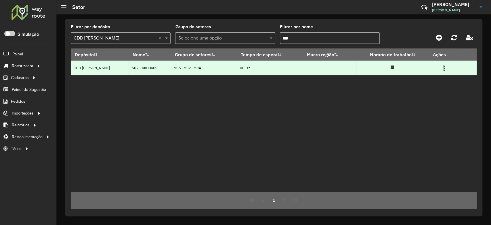
type input "***"
click at [441, 65] on img at bounding box center [444, 68] width 7 height 7
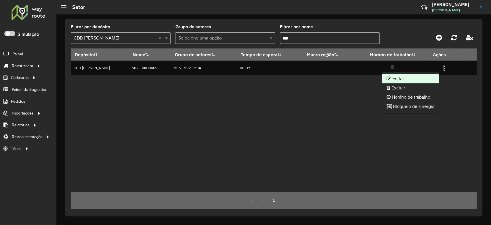
click at [422, 75] on li "Editar" at bounding box center [410, 78] width 57 height 9
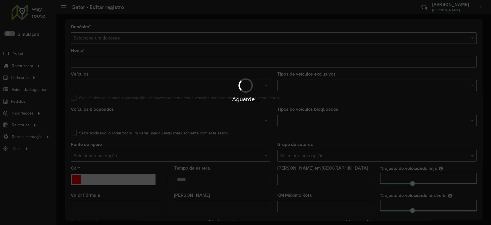
type input "**********"
type input "*******"
type input "*****"
type input "**"
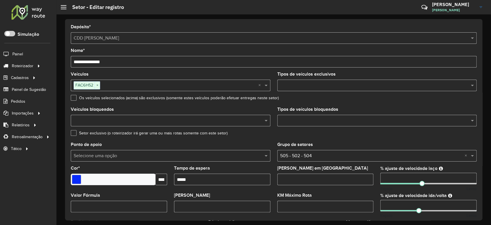
click at [81, 61] on input "**********" at bounding box center [274, 62] width 406 height 12
drag, startPoint x: 81, startPoint y: 60, endPoint x: 71, endPoint y: 60, distance: 9.5
click at [71, 60] on input "**********" at bounding box center [274, 62] width 406 height 12
click at [132, 61] on input "**********" at bounding box center [274, 62] width 406 height 12
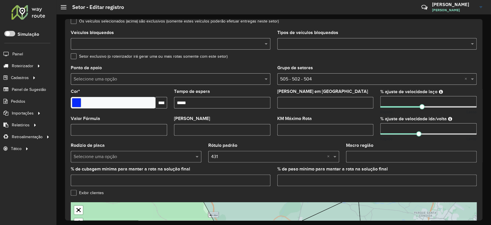
scroll to position [170, 0]
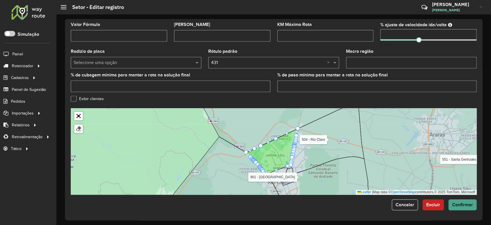
type input "**********"
click at [457, 204] on span "Confirmar" at bounding box center [463, 204] width 21 height 5
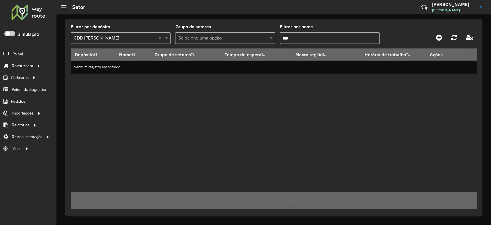
click at [337, 32] on input "***" at bounding box center [330, 38] width 100 height 12
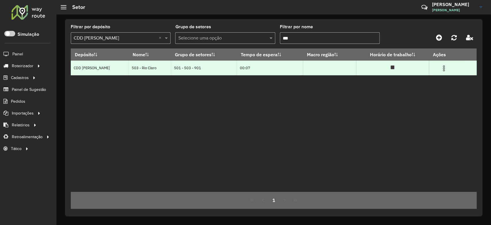
type input "***"
click at [444, 67] on img at bounding box center [444, 68] width 7 height 7
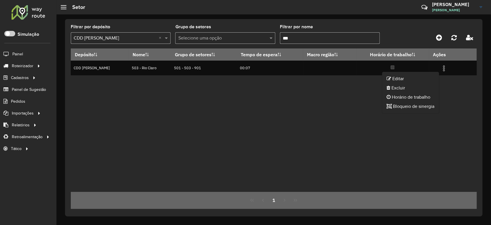
drag, startPoint x: 412, startPoint y: 76, endPoint x: 237, endPoint y: 1, distance: 191.0
click at [412, 76] on li "Editar" at bounding box center [410, 78] width 57 height 9
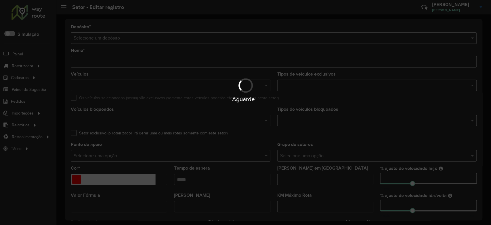
type input "**********"
type input "*******"
type input "*****"
type input "**"
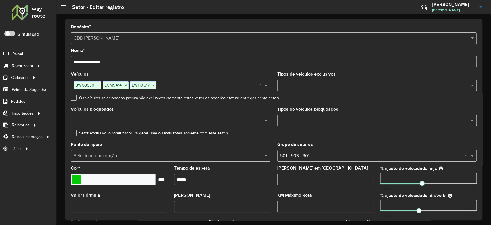
drag, startPoint x: 82, startPoint y: 61, endPoint x: 69, endPoint y: 61, distance: 13.2
click at [69, 61] on div "**********" at bounding box center [274, 119] width 418 height 201
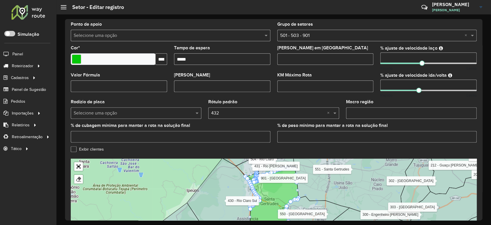
scroll to position [170, 0]
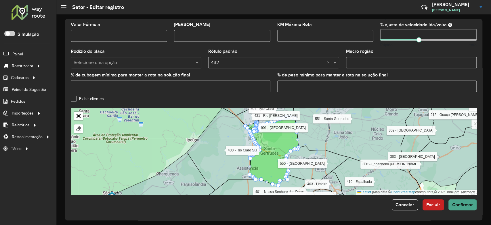
type input "**********"
click at [460, 202] on span "Confirmar" at bounding box center [463, 204] width 21 height 5
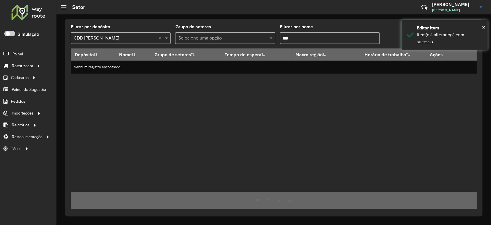
click at [300, 35] on input "***" at bounding box center [330, 38] width 100 height 12
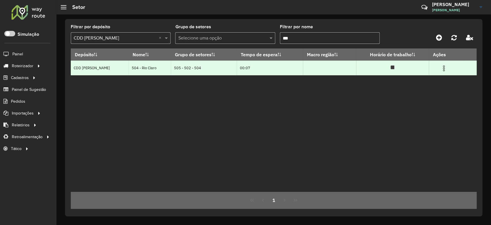
type input "***"
click at [442, 70] on img at bounding box center [444, 68] width 7 height 7
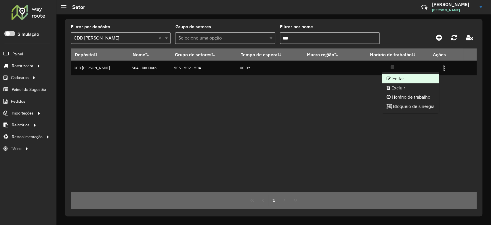
click at [419, 82] on li "Editar" at bounding box center [410, 78] width 57 height 9
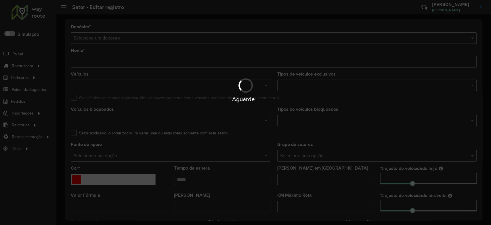
type input "**********"
type input "*******"
type input "*****"
type input "**"
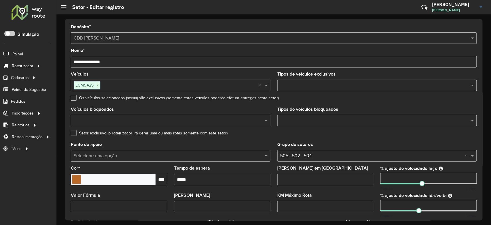
drag, startPoint x: 81, startPoint y: 61, endPoint x: 108, endPoint y: 73, distance: 29.6
click at [66, 61] on div "**********" at bounding box center [274, 119] width 418 height 201
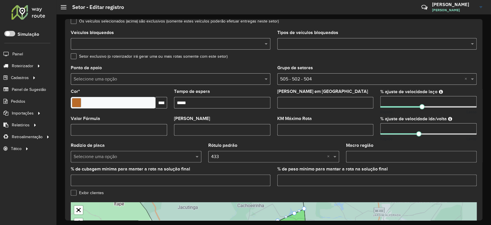
scroll to position [170, 0]
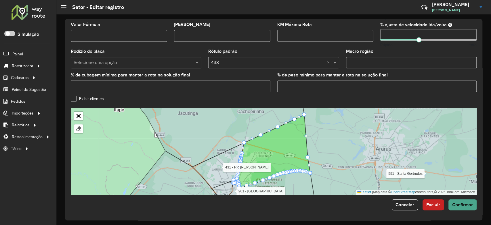
type input "**********"
click at [461, 204] on span "Confirmar" at bounding box center [463, 204] width 21 height 5
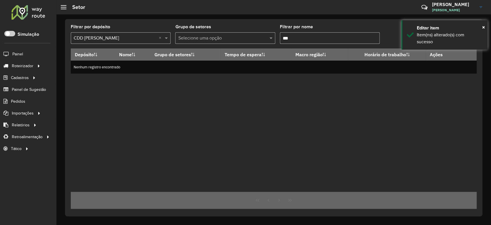
click at [311, 43] on input "***" at bounding box center [330, 38] width 100 height 12
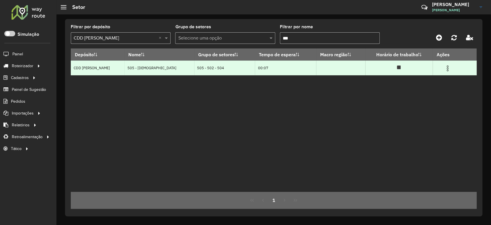
type input "***"
click at [444, 68] on img at bounding box center [447, 68] width 7 height 7
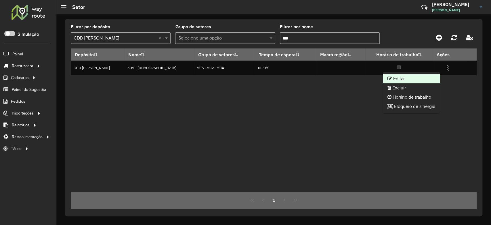
click at [409, 76] on li "Editar" at bounding box center [411, 78] width 57 height 9
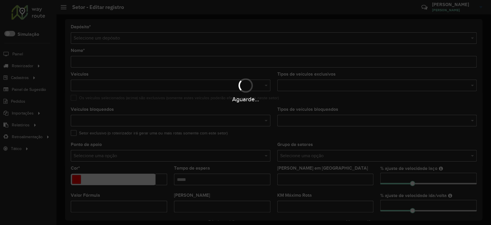
type input "**********"
type input "*******"
type input "*****"
type input "**"
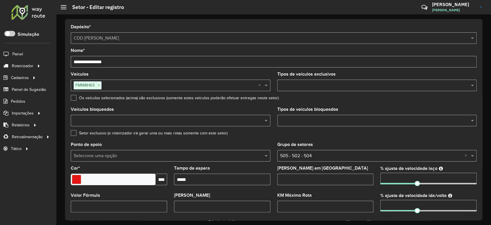
drag, startPoint x: 82, startPoint y: 61, endPoint x: 72, endPoint y: 61, distance: 10.1
click at [72, 61] on input "**********" at bounding box center [274, 62] width 406 height 12
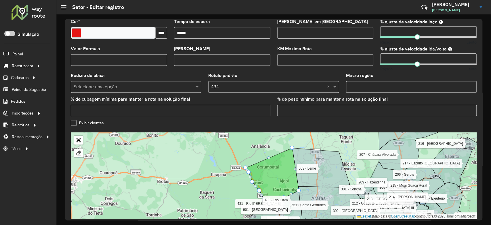
scroll to position [170, 0]
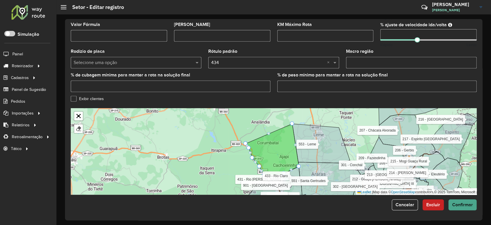
type input "**********"
click at [466, 203] on span "Confirmar" at bounding box center [463, 204] width 21 height 5
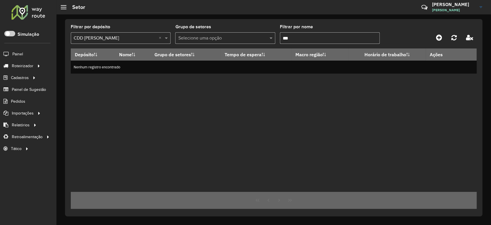
drag, startPoint x: 295, startPoint y: 36, endPoint x: 286, endPoint y: 39, distance: 8.7
click at [286, 39] on input "***" at bounding box center [330, 38] width 100 height 12
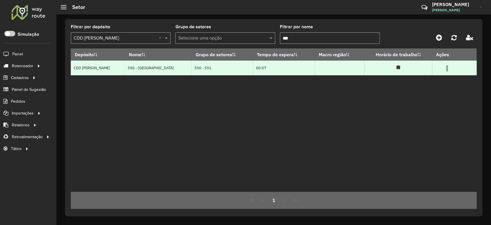
type input "***"
click at [446, 70] on img at bounding box center [447, 68] width 7 height 7
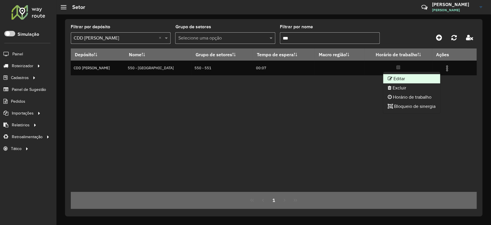
click at [428, 80] on li "Editar" at bounding box center [411, 78] width 57 height 9
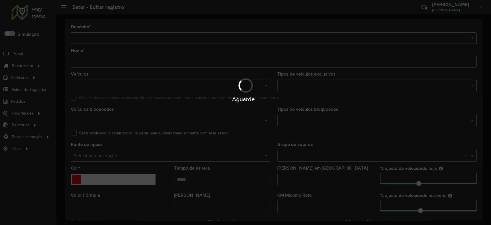
type input "**********"
type input "*******"
type input "*****"
type input "**"
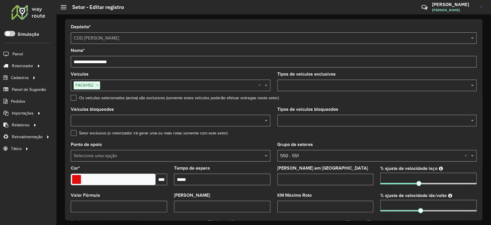
drag, startPoint x: 81, startPoint y: 60, endPoint x: 64, endPoint y: 59, distance: 17.0
click at [64, 59] on div "**********" at bounding box center [273, 119] width 435 height 210
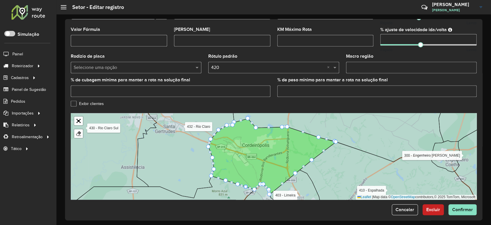
scroll to position [170, 0]
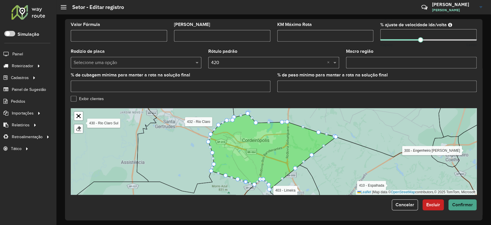
type input "**********"
click at [464, 205] on span "Confirmar" at bounding box center [463, 204] width 21 height 5
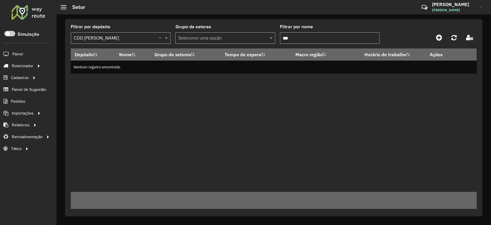
click at [309, 37] on input "***" at bounding box center [330, 38] width 100 height 12
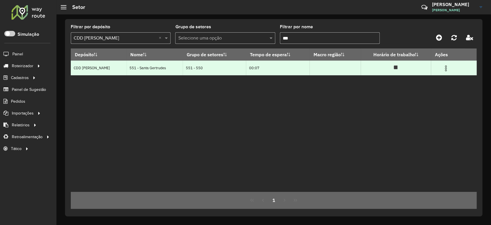
type input "***"
click at [446, 68] on img at bounding box center [446, 68] width 7 height 7
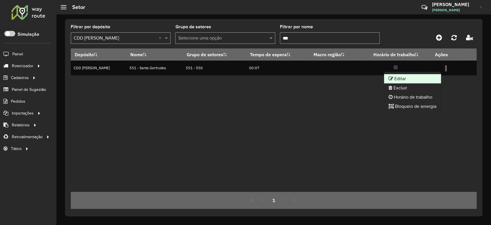
click at [424, 76] on li "Editar" at bounding box center [412, 78] width 57 height 9
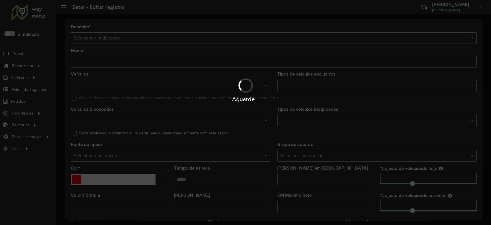
type input "**********"
type input "*******"
type input "*****"
type input "**"
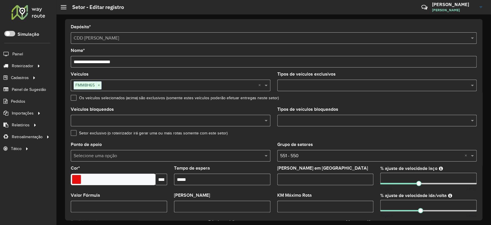
drag, startPoint x: 80, startPoint y: 60, endPoint x: 75, endPoint y: 61, distance: 5.3
click at [75, 61] on input "**********" at bounding box center [274, 62] width 406 height 12
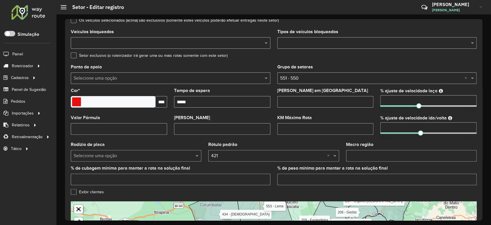
scroll to position [170, 0]
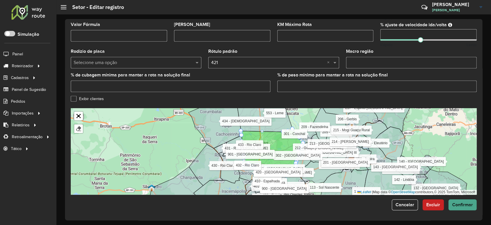
type input "**********"
click at [461, 202] on span "Confirmar" at bounding box center [463, 204] width 21 height 5
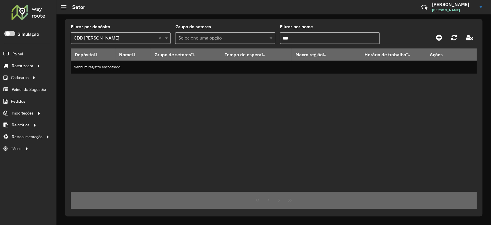
drag, startPoint x: 292, startPoint y: 35, endPoint x: 279, endPoint y: 35, distance: 13.5
click at [279, 35] on formly-group "Filtrar por depósito Selecione um depósito × CDD Mogi Mirim × Grupo de setores …" at bounding box center [221, 37] width 300 height 24
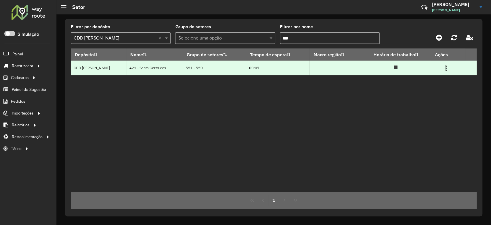
type input "***"
click at [444, 67] on img at bounding box center [446, 68] width 7 height 7
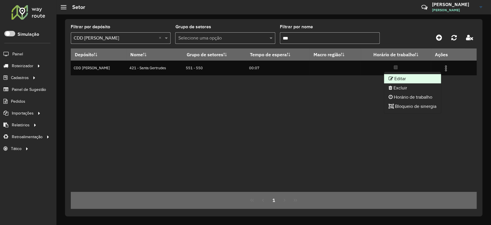
click at [411, 76] on li "Editar" at bounding box center [412, 78] width 57 height 9
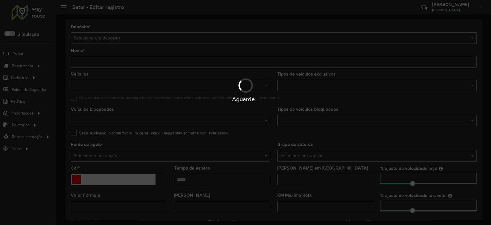
type input "**********"
type input "*******"
type input "*****"
type input "**"
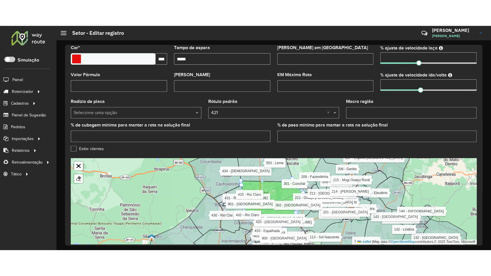
scroll to position [170, 0]
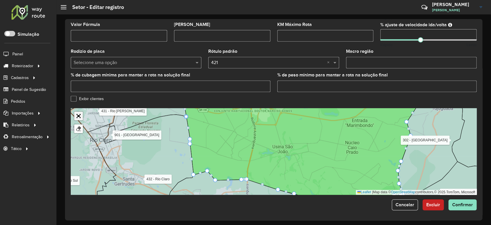
click at [78, 112] on link "Abrir mapa em tela cheia" at bounding box center [78, 115] width 9 height 9
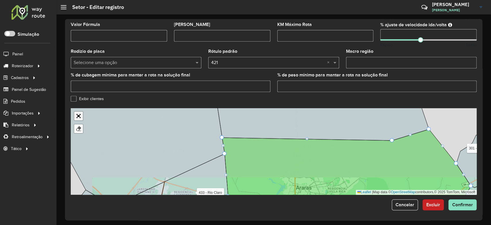
scroll to position [28, 0]
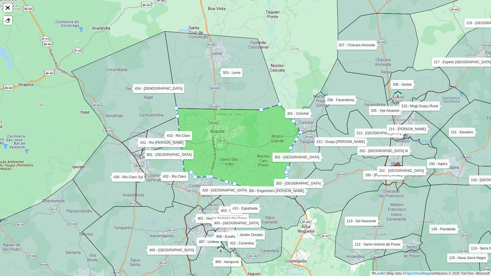
drag, startPoint x: 151, startPoint y: 180, endPoint x: 164, endPoint y: 188, distance: 14.6
click at [164, 188] on icon at bounding box center [158, 179] width 53 height 68
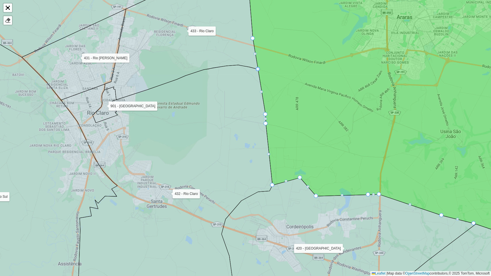
click at [1, 6] on icon at bounding box center [77, 14] width 255 height 85
click at [5, 7] on link "Abrir mapa em tela cheia" at bounding box center [7, 7] width 9 height 9
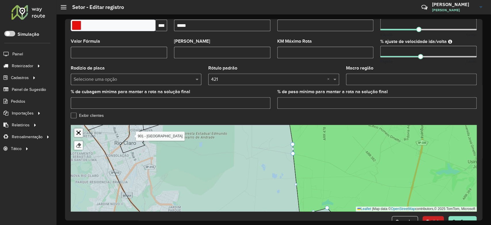
scroll to position [170, 0]
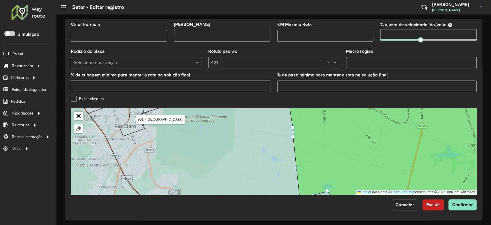
click at [407, 202] on span "Cancelar" at bounding box center [405, 204] width 19 height 5
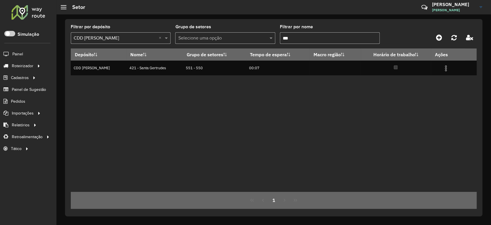
click at [299, 37] on input "***" at bounding box center [330, 38] width 100 height 12
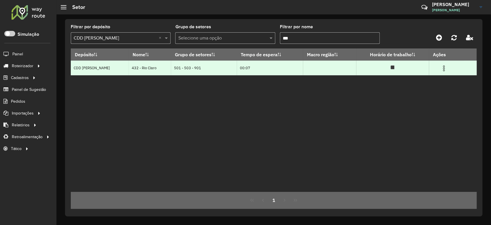
type input "***"
click at [441, 66] on img at bounding box center [444, 68] width 7 height 7
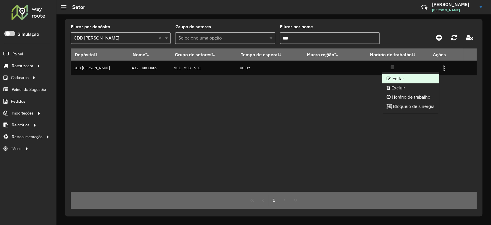
click at [412, 77] on li "Editar" at bounding box center [410, 78] width 57 height 9
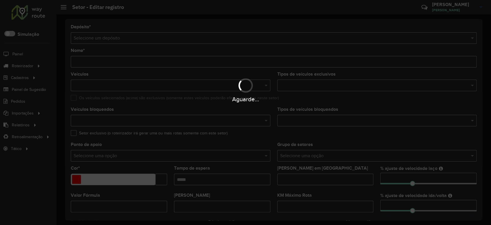
type input "**********"
type input "*******"
type input "*****"
type input "**"
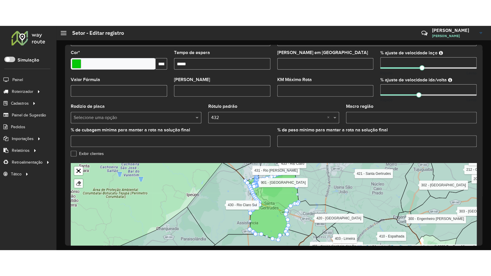
scroll to position [153, 0]
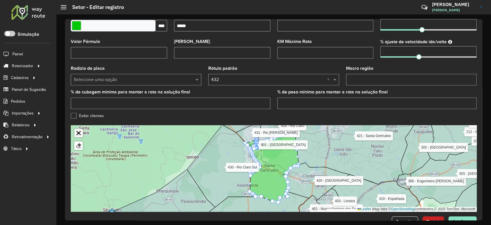
click at [78, 134] on link "Abrir mapa em tela cheia" at bounding box center [78, 132] width 9 height 9
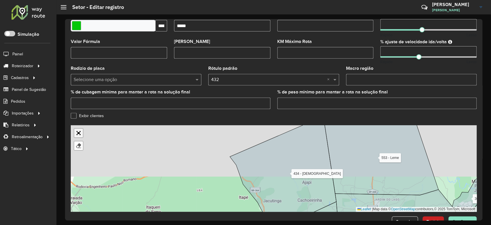
scroll to position [28, 0]
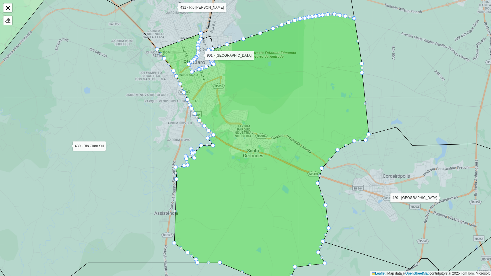
drag, startPoint x: 392, startPoint y: 97, endPoint x: 272, endPoint y: 147, distance: 129.7
click at [348, 147] on icon at bounding box center [444, 68] width 192 height 193
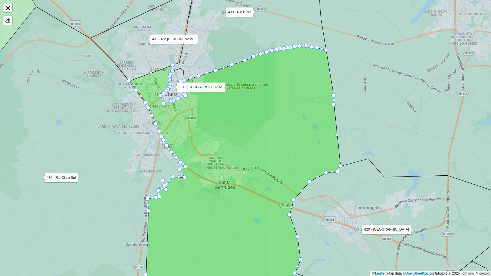
drag, startPoint x: 243, startPoint y: 169, endPoint x: 246, endPoint y: 106, distance: 62.8
click at [246, 106] on icon at bounding box center [235, 170] width 212 height 249
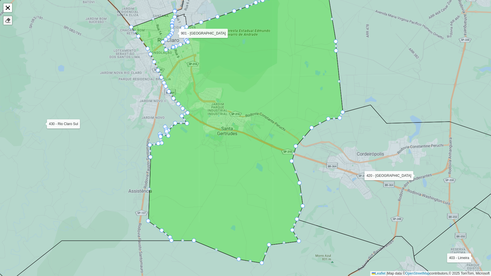
click at [5, 18] on div at bounding box center [8, 21] width 6 height 6
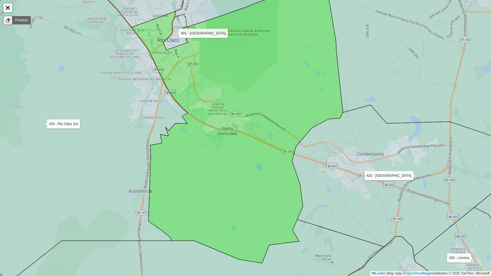
click at [249, 81] on icon at bounding box center [238, 127] width 212 height 271
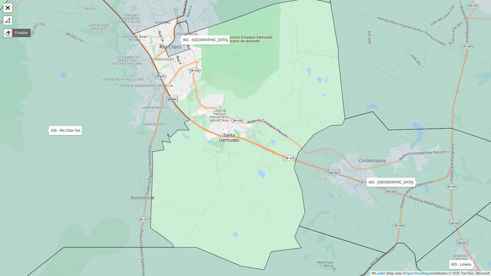
drag, startPoint x: 244, startPoint y: 88, endPoint x: 267, endPoint y: 143, distance: 60.3
click at [272, 148] on div "110 - Amparo 111 - Arcadas 112 - Santo Antonio de Posse 113 - Sol Nascente 114 …" at bounding box center [245, 138] width 491 height 276
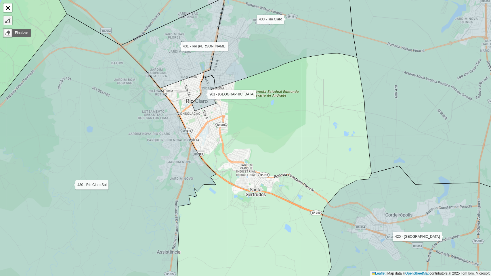
click at [9, 18] on div at bounding box center [8, 21] width 6 height 6
click at [163, 88] on div "110 - Amparo 111 - Arcadas 112 - Santo Antonio de Posse 113 - Sol Nascente 114 …" at bounding box center [245, 138] width 491 height 276
click at [179, 124] on icon at bounding box center [83, 159] width 266 height 290
click at [193, 144] on icon at bounding box center [188, 133] width 10 height 21
click at [202, 160] on icon at bounding box center [83, 159] width 266 height 290
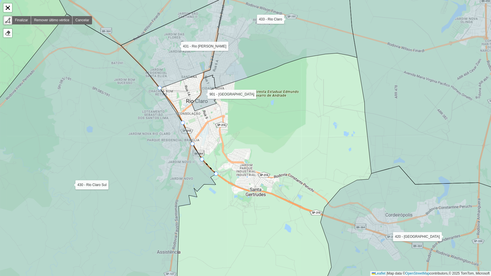
drag, startPoint x: 216, startPoint y: 172, endPoint x: 227, endPoint y: 168, distance: 11.4
click at [217, 172] on div "110 - Amparo 111 - Arcadas 112 - Santo Antonio de Posse 113 - Sol Nascente 114 …" at bounding box center [245, 138] width 491 height 276
click at [246, 157] on icon at bounding box center [231, 166] width 30 height 18
drag, startPoint x: 291, startPoint y: 135, endPoint x: 290, endPoint y: 116, distance: 19.0
click at [291, 135] on div "110 - Amparo 111 - Arcadas 112 - Santo Antonio de Posse 113 - Sol Nascente 114 …" at bounding box center [245, 138] width 491 height 276
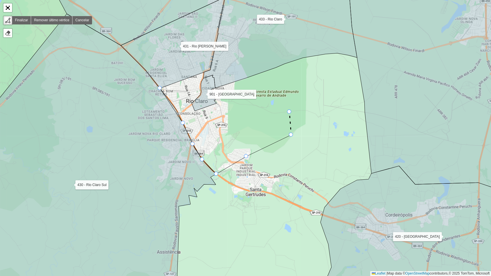
drag, startPoint x: 289, startPoint y: 111, endPoint x: 282, endPoint y: 97, distance: 15.2
click at [288, 110] on div "110 - Amparo 111 - Arcadas 112 - Santo Antonio de Posse 113 - Sol Nascente 114 …" at bounding box center [245, 138] width 491 height 276
click at [276, 83] on div "110 - Amparo 111 - Arcadas 112 - Santo Antonio de Posse 113 - Sol Nascente 114 …" at bounding box center [245, 138] width 491 height 276
click at [265, 74] on div "110 - Amparo 111 - Arcadas 112 - Santo Antonio de Posse 113 - Sol Nascente 114 …" at bounding box center [245, 138] width 491 height 276
click at [232, 84] on div "110 - Amparo 111 - Arcadas 112 - Santo Antonio de Posse 113 - Sol Nascente 114 …" at bounding box center [245, 138] width 491 height 276
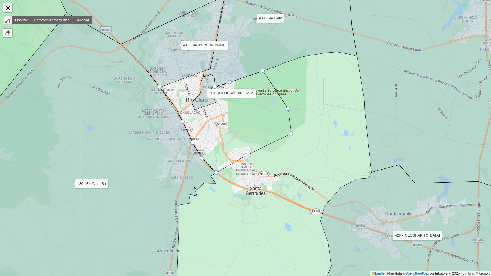
click at [217, 85] on icon at bounding box center [281, 29] width 154 height 115
click at [212, 88] on div "110 - Amparo 111 - Arcadas 112 - Santo Antonio de Posse 113 - Sol Nascente 114 …" at bounding box center [245, 138] width 491 height 276
click at [216, 98] on icon at bounding box center [214, 93] width 4 height 11
click at [216, 105] on div "110 - Amparo 111 - Arcadas 112 - Santo Antonio de Posse 113 - Sol Nascente 114 …" at bounding box center [245, 138] width 491 height 276
click at [198, 108] on icon at bounding box center [204, 92] width 25 height 36
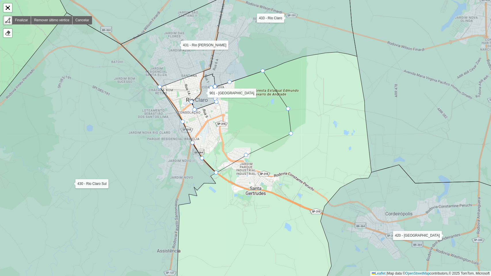
click at [194, 102] on icon at bounding box center [204, 92] width 25 height 36
click at [200, 91] on div "110 - Amparo 111 - Arcadas 112 - Santo Antonio de Posse 113 - Sol Nascente 114 …" at bounding box center [245, 138] width 491 height 276
drag, startPoint x: 200, startPoint y: 86, endPoint x: 202, endPoint y: 81, distance: 5.7
click at [200, 86] on div "110 - Amparo 111 - Arcadas 112 - Santo Antonio de Posse 113 - Sol Nascente 114 …" at bounding box center [245, 138] width 491 height 276
click at [202, 79] on div "110 - Amparo 111 - Arcadas 112 - Santo Antonio de Posse 113 - Sol Nascente 114 …" at bounding box center [245, 138] width 491 height 276
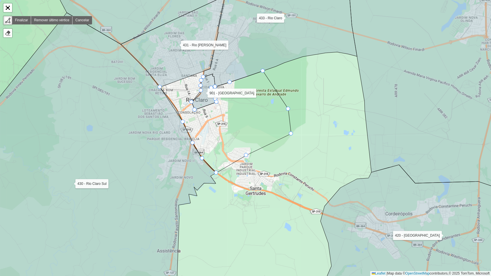
click at [203, 76] on div "110 - Amparo 111 - Arcadas 112 - Santo Antonio de Posse 113 - Sol Nascente 114 …" at bounding box center [245, 138] width 491 height 276
click at [203, 73] on div "110 - Amparo 111 - Arcadas 112 - Santo Antonio de Posse 113 - Sol Nascente 114 …" at bounding box center [245, 138] width 491 height 276
click at [182, 77] on icon at bounding box center [173, 41] width 104 height 91
click at [170, 81] on icon at bounding box center [173, 41] width 104 height 91
click at [160, 85] on div at bounding box center [160, 87] width 4 height 4
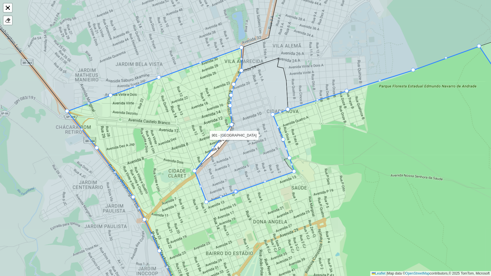
click at [212, 149] on div at bounding box center [213, 147] width 3 height 3
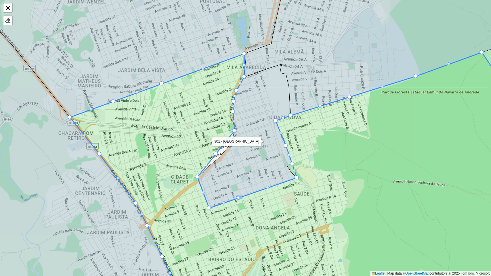
drag, startPoint x: 214, startPoint y: 150, endPoint x: 217, endPoint y: 155, distance: 5.7
click at [216, 156] on div "110 - Amparo 111 - Arcadas 112 - Santo Antonio de Posse 113 - Sol Nascente 114 …" at bounding box center [245, 138] width 491 height 276
drag, startPoint x: 216, startPoint y: 152, endPoint x: 217, endPoint y: 157, distance: 5.2
click at [191, 147] on icon at bounding box center [305, 179] width 471 height 252
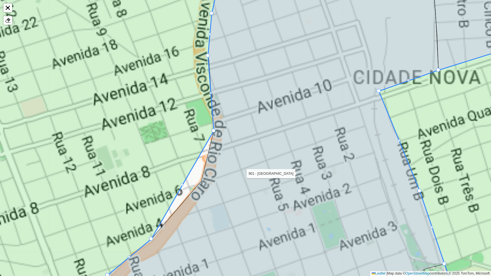
click at [214, 131] on div at bounding box center [214, 131] width 4 height 4
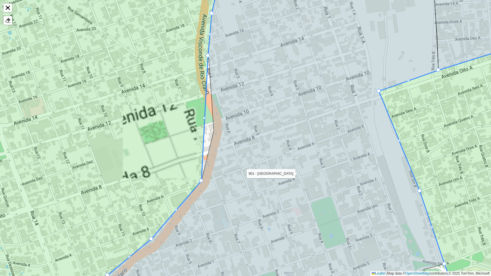
drag, startPoint x: 214, startPoint y: 130, endPoint x: 200, endPoint y: 179, distance: 51.4
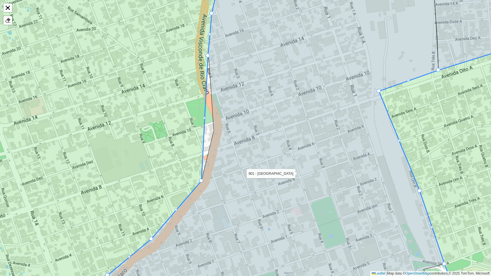
click at [204, 118] on div at bounding box center [204, 118] width 3 height 3
drag, startPoint x: 204, startPoint y: 118, endPoint x: 215, endPoint y: 130, distance: 15.3
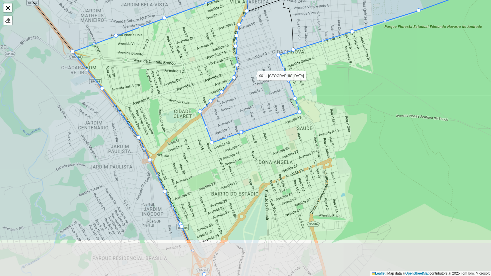
drag, startPoint x: 210, startPoint y: 179, endPoint x: 235, endPoint y: 116, distance: 68.6
click at [235, 116] on icon at bounding box center [250, 71] width 100 height 144
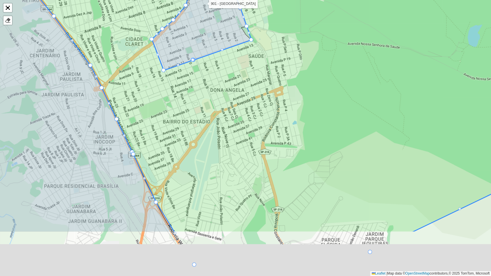
drag, startPoint x: 302, startPoint y: 138, endPoint x: 237, endPoint y: 41, distance: 116.5
click at [237, 41] on icon at bounding box center [258, 74] width 468 height 318
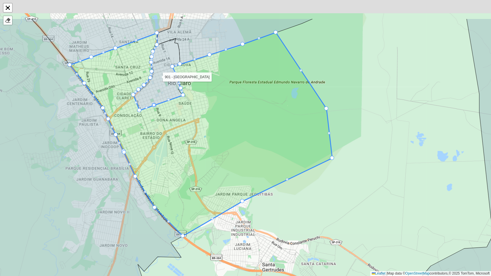
drag, startPoint x: 308, startPoint y: 109, endPoint x: 267, endPoint y: 159, distance: 64.6
click at [267, 159] on icon at bounding box center [201, 135] width 263 height 204
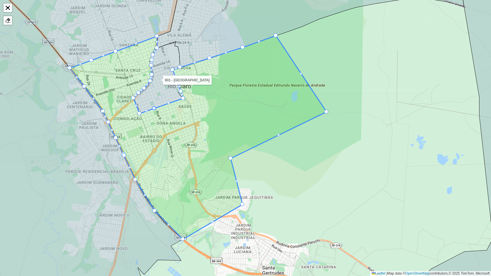
drag, startPoint x: 331, startPoint y: 161, endPoint x: 214, endPoint y: 158, distance: 117.2
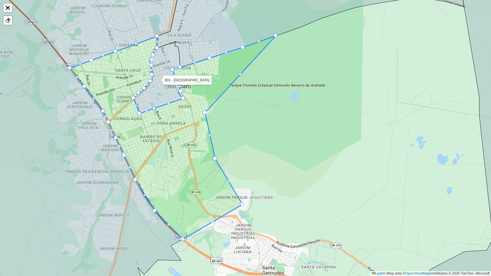
drag, startPoint x: 328, startPoint y: 112, endPoint x: 206, endPoint y: 113, distance: 121.5
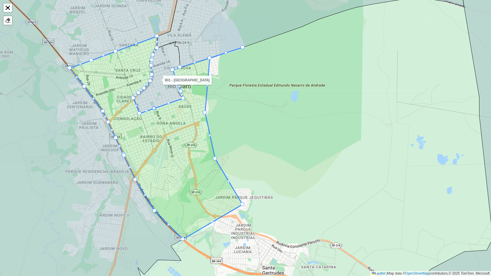
drag, startPoint x: 276, startPoint y: 37, endPoint x: 219, endPoint y: 64, distance: 63.3
drag, startPoint x: 243, startPoint y: 47, endPoint x: 223, endPoint y: 53, distance: 20.5
drag, startPoint x: 205, startPoint y: 113, endPoint x: 218, endPoint y: 76, distance: 39.2
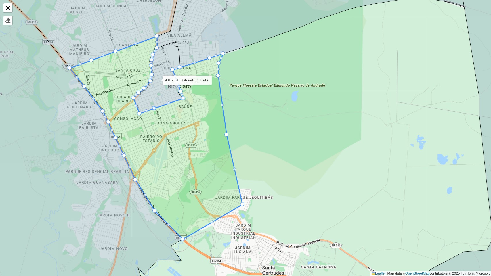
drag, startPoint x: 216, startPoint y: 158, endPoint x: 227, endPoint y: 134, distance: 26.3
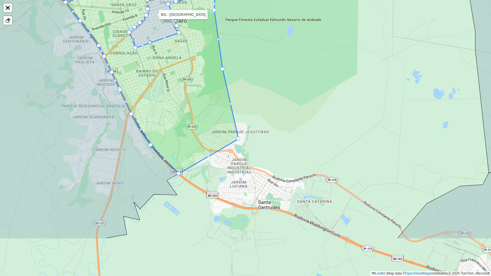
drag, startPoint x: 284, startPoint y: 220, endPoint x: 281, endPoint y: 145, distance: 74.3
click at [281, 145] on div "110 - Amparo 111 - Arcadas 112 - Santo Antonio de Posse 113 - Sol Nascente 114 …" at bounding box center [245, 138] width 491 height 276
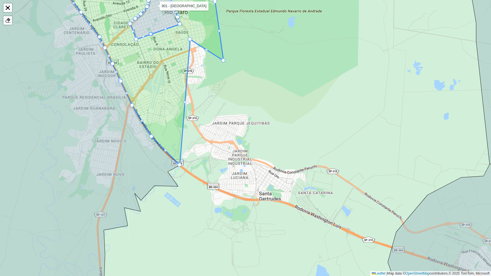
drag, startPoint x: 239, startPoint y: 129, endPoint x: 189, endPoint y: 37, distance: 104.6
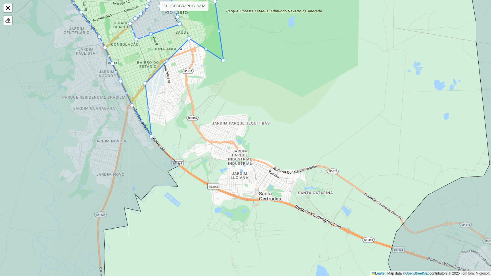
drag, startPoint x: 181, startPoint y: 164, endPoint x: 144, endPoint y: 79, distance: 92.2
drag, startPoint x: 152, startPoint y: 137, endPoint x: 135, endPoint y: 92, distance: 48.4
drag, startPoint x: 134, startPoint y: 106, endPoint x: 132, endPoint y: 98, distance: 7.7
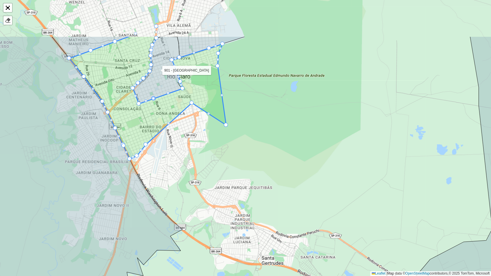
drag, startPoint x: 195, startPoint y: 94, endPoint x: 195, endPoint y: 144, distance: 50.1
click at [198, 159] on div "110 - Amparo 111 - Arcadas 112 - Santo Antonio de Posse 113 - Sol Nascente 114 …" at bounding box center [245, 138] width 491 height 276
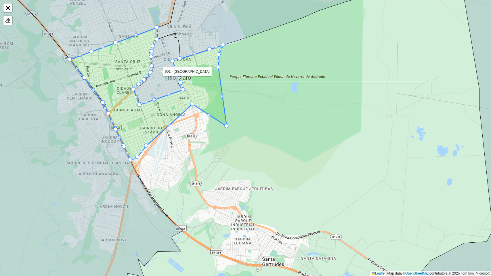
click at [170, 124] on div at bounding box center [169, 124] width 3 height 3
click at [169, 124] on div at bounding box center [169, 124] width 3 height 3
drag, startPoint x: 168, startPoint y: 124, endPoint x: 153, endPoint y: 124, distance: 14.7
drag, startPoint x: 193, startPoint y: 104, endPoint x: 167, endPoint y: 120, distance: 30.3
drag, startPoint x: 226, startPoint y: 124, endPoint x: 207, endPoint y: 105, distance: 26.5
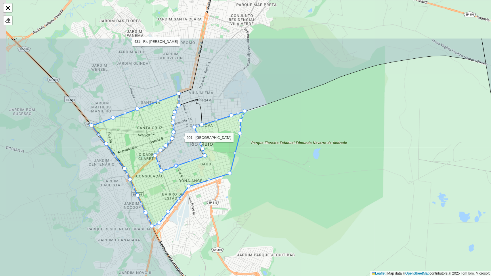
drag, startPoint x: 298, startPoint y: 161, endPoint x: 313, endPoint y: 203, distance: 44.9
click at [313, 203] on div "110 - Amparo 111 - Arcadas 112 - Santo Antonio de Posse 113 - Sol Nascente 114 …" at bounding box center [245, 138] width 491 height 276
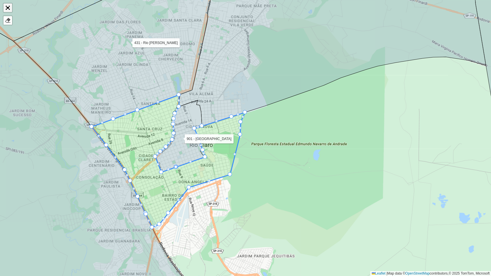
click at [5, 4] on link "Abrir mapa em tela cheia" at bounding box center [7, 7] width 9 height 9
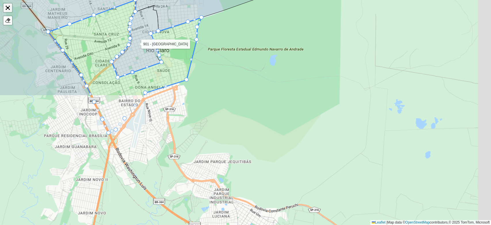
scroll to position [0, 0]
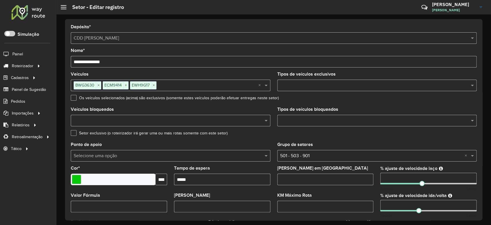
click at [116, 58] on input "**********" at bounding box center [274, 62] width 406 height 12
click at [121, 60] on input "**********" at bounding box center [274, 62] width 406 height 12
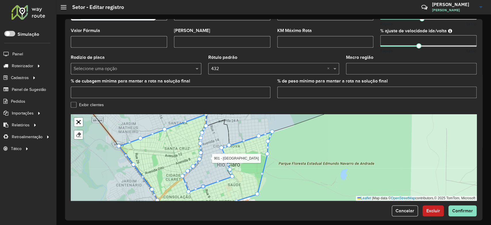
scroll to position [170, 0]
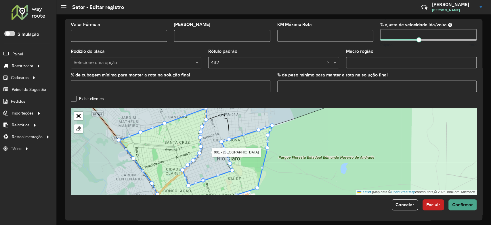
type input "**********"
click at [459, 202] on span "Confirmar" at bounding box center [463, 204] width 21 height 5
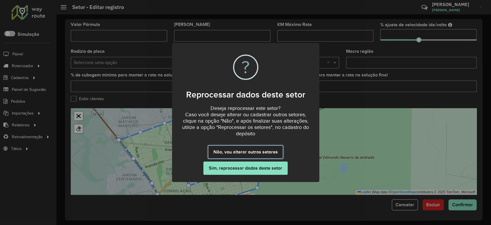
click at [257, 151] on button "Não, vou alterar outros setores" at bounding box center [245, 151] width 75 height 13
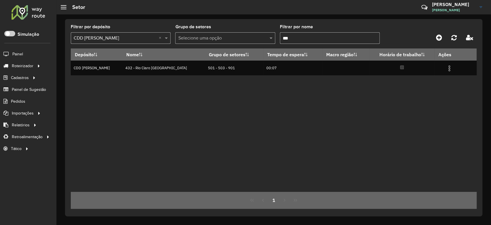
drag, startPoint x: 267, startPoint y: 33, endPoint x: 285, endPoint y: 37, distance: 18.7
click at [265, 35] on formly-group "Filtrar por depósito Selecione um depósito × CDD Mogi Mirim × Grupo de setores …" at bounding box center [221, 37] width 300 height 24
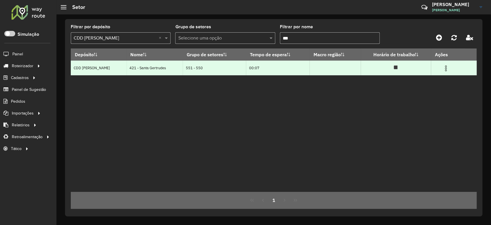
type input "***"
click at [446, 69] on img at bounding box center [446, 68] width 7 height 7
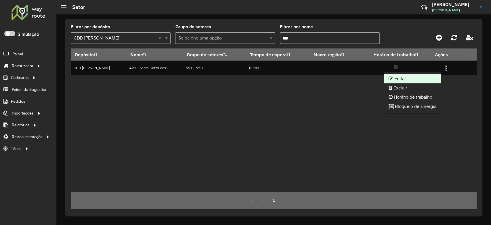
click at [428, 75] on li "Editar" at bounding box center [412, 78] width 57 height 9
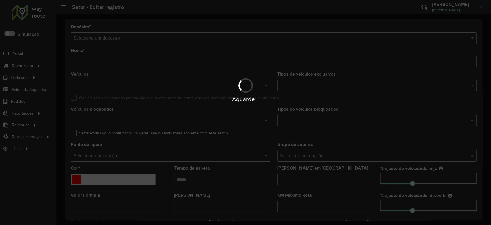
type input "**********"
type input "*******"
type input "*****"
type input "**"
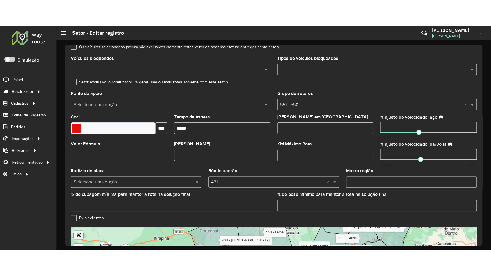
scroll to position [145, 0]
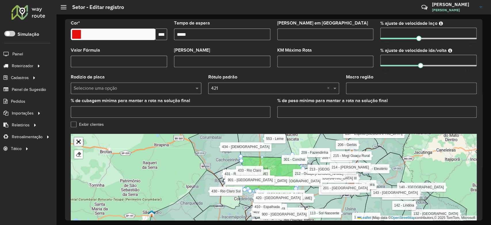
click at [77, 210] on div "110 - Amparo 111 - Arcadas 112 - Santo Antonio de Posse 113 - Sol Nascente 114 …" at bounding box center [274, 177] width 406 height 86
click at [76, 144] on link "Abrir mapa em tela cheia" at bounding box center [78, 141] width 9 height 9
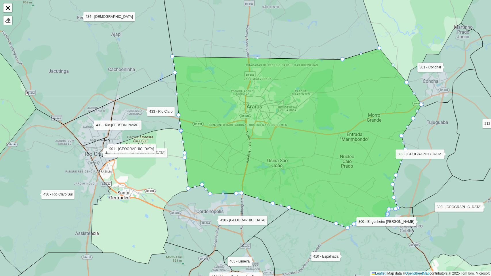
drag, startPoint x: 225, startPoint y: 160, endPoint x: 253, endPoint y: 110, distance: 57.6
click at [253, 110] on icon at bounding box center [297, 138] width 249 height 180
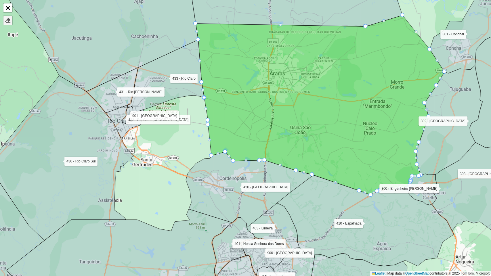
click at [9, 21] on div at bounding box center [8, 21] width 6 height 6
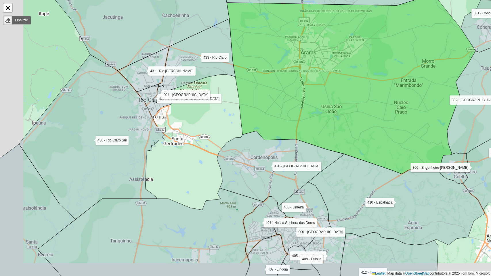
drag, startPoint x: 148, startPoint y: 143, endPoint x: 180, endPoint y: 121, distance: 39.5
click at [180, 121] on div "110 - Amparo 111 - Arcadas 112 - Santo Antonio de Posse 113 - Sol Nascente 114 …" at bounding box center [245, 138] width 491 height 276
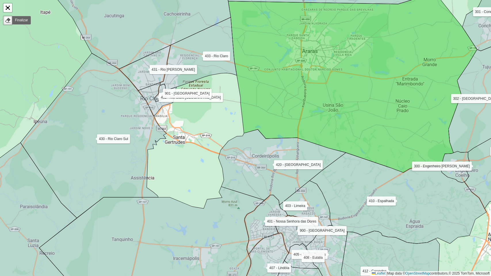
click at [240, 67] on icon at bounding box center [352, 83] width 249 height 180
click at [249, 69] on icon at bounding box center [353, 83] width 249 height 180
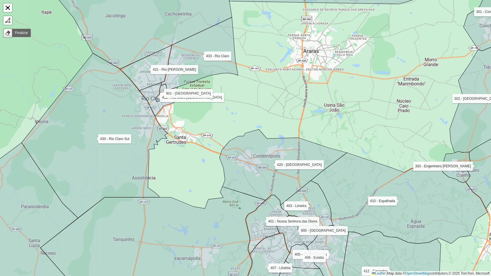
click at [9, 25] on div "Finalizar Remover último vértice Cancelar" at bounding box center [8, 21] width 10 height 10
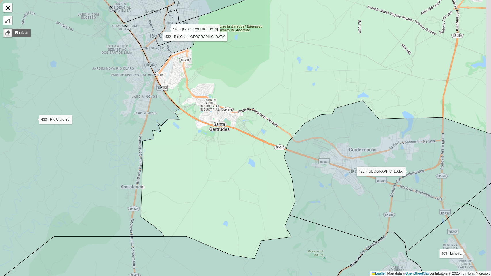
drag, startPoint x: 238, startPoint y: 77, endPoint x: 212, endPoint y: 100, distance: 35.3
click at [213, 99] on div "110 - Amparo 111 - Arcadas 112 - Santo Antonio de Posse 113 - Sol Nascente 114 …" at bounding box center [245, 138] width 491 height 276
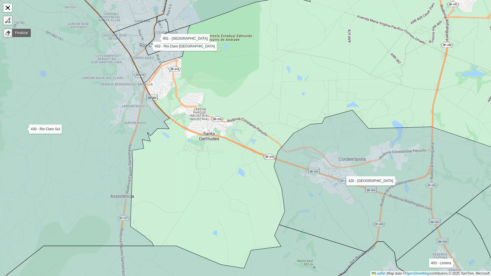
click at [11, 16] on link at bounding box center [7, 20] width 9 height 9
click at [182, 56] on icon at bounding box center [151, 50] width 77 height 66
drag, startPoint x: 228, startPoint y: 82, endPoint x: 244, endPoint y: 86, distance: 16.8
click at [228, 82] on icon at bounding box center [204, 68] width 45 height 25
drag, startPoint x: 264, startPoint y: 95, endPoint x: 273, endPoint y: 101, distance: 10.4
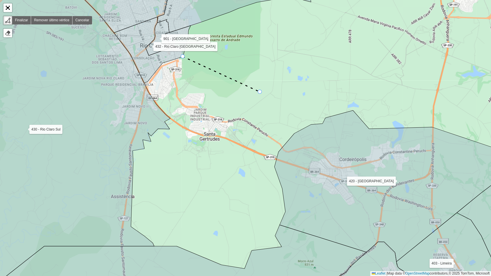
click at [265, 95] on div "110 - Amparo 111 - Arcadas 112 - Santo Antonio de Posse 113 - Sol Nascente 114 …" at bounding box center [245, 138] width 491 height 276
click at [288, 116] on div "110 - Amparo 111 - Arcadas 112 - Santo Antonio de Posse 113 - Sol Nascente 114 …" at bounding box center [245, 138] width 491 height 276
click at [307, 125] on div "110 - Amparo 111 - Arcadas 112 - Santo Antonio de Posse 113 - Sol Nascente 114 …" at bounding box center [245, 138] width 491 height 276
click at [288, 142] on icon at bounding box center [402, 186] width 254 height 151
click at [281, 150] on icon at bounding box center [402, 186] width 254 height 151
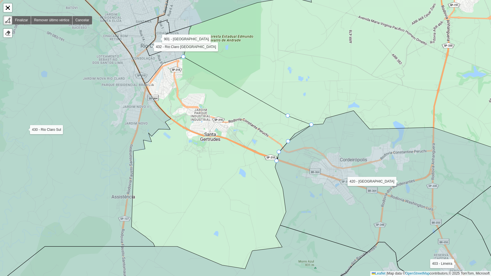
click at [277, 161] on icon at bounding box center [402, 186] width 254 height 151
click at [272, 170] on div "110 - Amparo 111 - Arcadas 112 - Santo Antonio de Posse 113 - Sol Nascente 114 …" at bounding box center [245, 138] width 491 height 276
drag, startPoint x: 266, startPoint y: 178, endPoint x: 229, endPoint y: 172, distance: 37.8
click at [266, 178] on div "110 - Amparo 111 - Arcadas 112 - Santo Antonio de Posse 113 - Sol Nascente 114 …" at bounding box center [245, 138] width 491 height 276
click at [226, 171] on div "110 - Amparo 111 - Arcadas 112 - Santo Antonio de Posse 113 - Sol Nascente 114 …" at bounding box center [245, 138] width 491 height 276
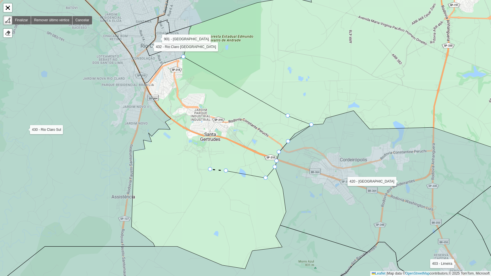
click at [210, 170] on div "110 - Amparo 111 - Arcadas 112 - Santo Antonio de Posse 113 - Sol Nascente 114 …" at bounding box center [245, 138] width 491 height 276
drag, startPoint x: 188, startPoint y: 163, endPoint x: 176, endPoint y: 157, distance: 13.5
click at [188, 162] on div "110 - Amparo 111 - Arcadas 112 - Santo Antonio de Posse 113 - Sol Nascente 114 …" at bounding box center [245, 138] width 491 height 276
click at [176, 157] on icon at bounding box center [193, 163] width 34 height 12
click at [166, 149] on icon at bounding box center [166, 149] width 0 height 1
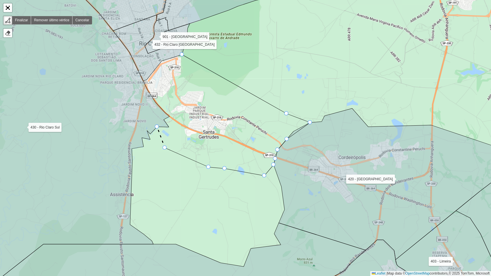
click at [160, 128] on div "110 - Amparo 111 - Arcadas 112 - Santo Antonio de Posse 113 - Sol Nascente 114 …" at bounding box center [245, 138] width 491 height 276
click at [170, 128] on div "110 - Amparo 111 - Arcadas 112 - Santo Antonio de Posse 113 - Sol Nascente 114 …" at bounding box center [245, 138] width 491 height 276
click at [168, 120] on div "110 - Amparo 111 - Arcadas 112 - Santo Antonio de Posse 113 - Sol Nascente 114 …" at bounding box center [245, 138] width 491 height 276
drag, startPoint x: 168, startPoint y: 117, endPoint x: 154, endPoint y: 103, distance: 20.2
click at [168, 116] on div at bounding box center [169, 116] width 4 height 4
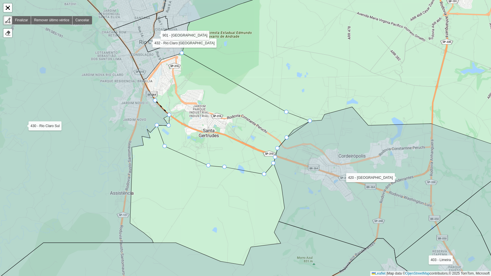
click at [154, 102] on icon at bounding box center [59, 128] width 219 height 313
click at [148, 86] on div "110 - Amparo 111 - Arcadas 112 - Santo Antonio de Posse 113 - Sol Nascente 114 …" at bounding box center [245, 138] width 491 height 276
click at [148, 81] on div "110 - Amparo 111 - Arcadas 112 - Santo Antonio de Posse 113 - Sol Nascente 114 …" at bounding box center [245, 138] width 491 height 276
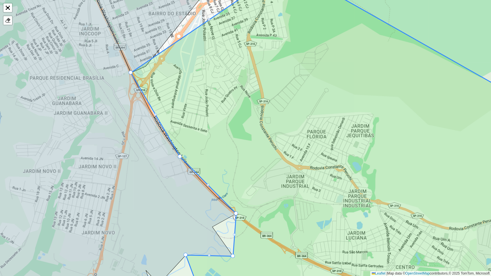
drag, startPoint x: 143, startPoint y: 94, endPoint x: 133, endPoint y: 72, distance: 24.1
click at [156, 113] on icon at bounding box center [336, 138] width 410 height 333
drag, startPoint x: 157, startPoint y: 114, endPoint x: 150, endPoint y: 112, distance: 7.4
drag, startPoint x: 205, startPoint y: 88, endPoint x: 180, endPoint y: 190, distance: 105.8
click at [180, 190] on icon at bounding box center [336, 138] width 410 height 333
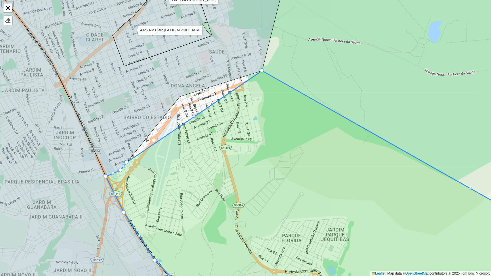
click at [195, 116] on div at bounding box center [194, 116] width 3 height 3
click at [195, 116] on div at bounding box center [194, 116] width 4 height 4
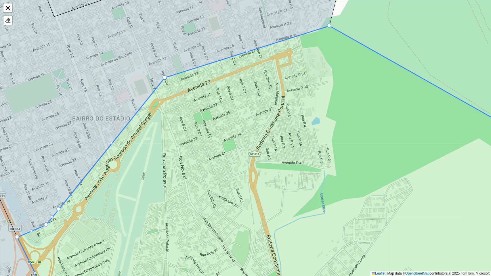
drag, startPoint x: 194, startPoint y: 116, endPoint x: 169, endPoint y: 74, distance: 49.4
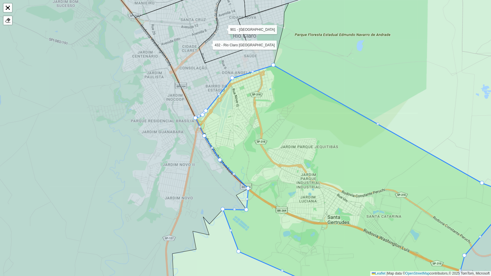
drag, startPoint x: 279, startPoint y: 140, endPoint x: 234, endPoint y: 58, distance: 94.2
click at [234, 65] on icon at bounding box center [363, 183] width 334 height 237
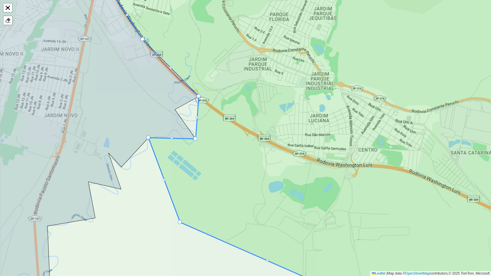
click at [197, 117] on div at bounding box center [197, 117] width 3 height 3
drag, startPoint x: 197, startPoint y: 118, endPoint x: 179, endPoint y: 110, distance: 19.7
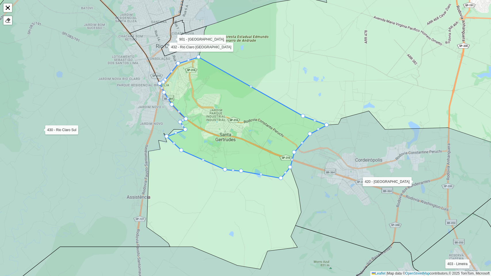
drag, startPoint x: 173, startPoint y: 128, endPoint x: 169, endPoint y: 136, distance: 8.6
click at [175, 132] on div at bounding box center [175, 133] width 3 height 3
drag, startPoint x: 175, startPoint y: 132, endPoint x: 173, endPoint y: 128, distance: 5.0
click at [280, 178] on div at bounding box center [281, 178] width 4 height 4
drag, startPoint x: 280, startPoint y: 178, endPoint x: 294, endPoint y: 189, distance: 18.3
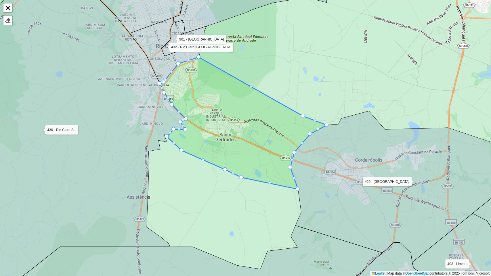
drag, startPoint x: 242, startPoint y: 169, endPoint x: 242, endPoint y: 175, distance: 6.3
click at [7, 6] on link "Abrir mapa em tela cheia" at bounding box center [7, 7] width 9 height 9
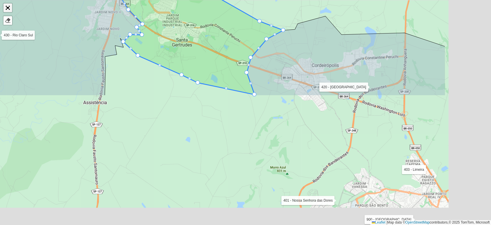
scroll to position [170, 0]
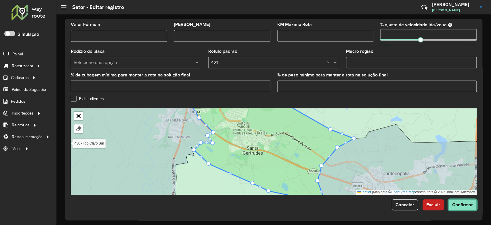
click at [465, 204] on span "Confirmar" at bounding box center [463, 204] width 21 height 5
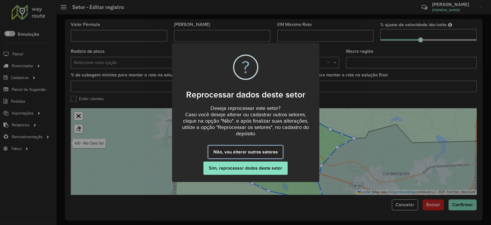
click at [250, 153] on button "Não, vou alterar outros setores" at bounding box center [245, 151] width 75 height 13
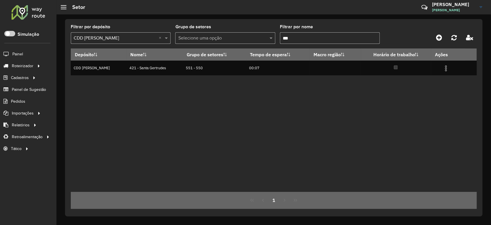
click at [311, 39] on input "***" at bounding box center [330, 38] width 100 height 12
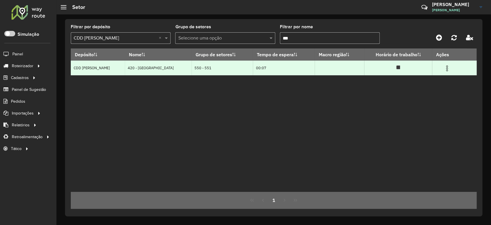
type input "***"
click at [445, 69] on img at bounding box center [447, 68] width 7 height 7
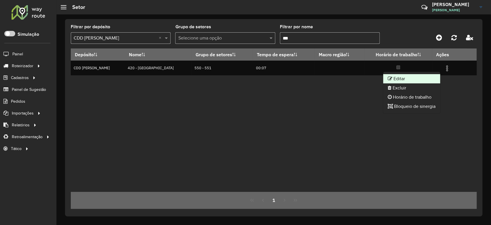
click at [426, 75] on li "Editar" at bounding box center [411, 78] width 57 height 9
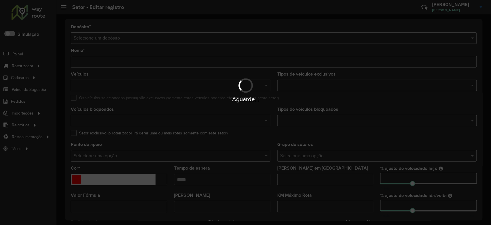
type input "**********"
type input "*******"
type input "*****"
type input "**"
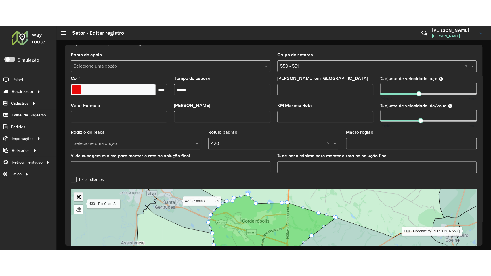
scroll to position [145, 0]
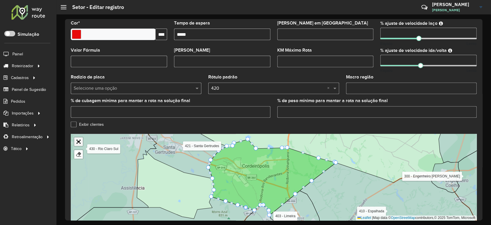
click at [77, 170] on div "110 - Amparo 111 - Arcadas 112 - Santo Antonio de Posse 113 - Sol Nascente 114 …" at bounding box center [274, 177] width 406 height 86
click at [78, 139] on link "Abrir mapa em tela cheia" at bounding box center [78, 141] width 9 height 9
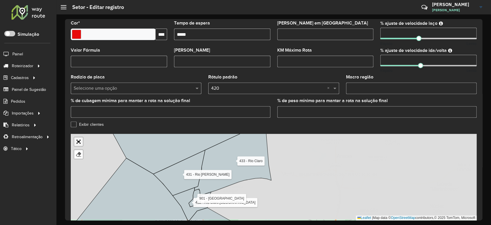
scroll to position [28, 0]
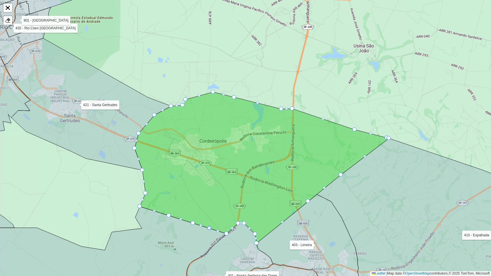
drag, startPoint x: 230, startPoint y: 111, endPoint x: 272, endPoint y: 106, distance: 42.6
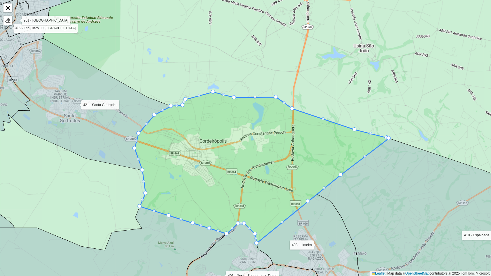
drag, startPoint x: 283, startPoint y: 109, endPoint x: 277, endPoint y: 97, distance: 13.0
drag, startPoint x: 292, startPoint y: 108, endPoint x: 293, endPoint y: 89, distance: 19.1
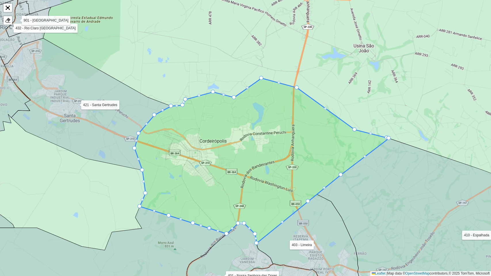
drag, startPoint x: 277, startPoint y: 95, endPoint x: 261, endPoint y: 75, distance: 25.4
drag, startPoint x: 235, startPoint y: 96, endPoint x: 229, endPoint y: 77, distance: 19.9
drag, startPoint x: 214, startPoint y: 91, endPoint x: 210, endPoint y: 80, distance: 12.1
drag, startPoint x: 182, startPoint y: 105, endPoint x: 174, endPoint y: 99, distance: 9.7
drag, startPoint x: 185, startPoint y: 99, endPoint x: 185, endPoint y: 90, distance: 8.6
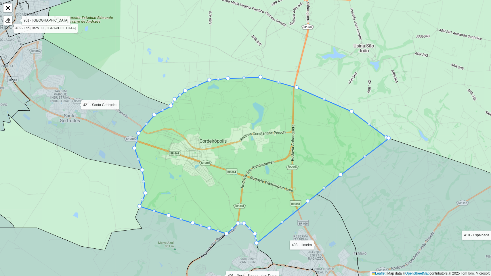
drag, startPoint x: 355, startPoint y: 130, endPoint x: 352, endPoint y: 111, distance: 18.4
click at [6, 7] on link "Abrir mapa em tela cheia" at bounding box center [7, 7] width 9 height 9
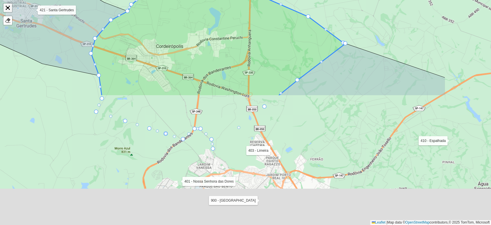
scroll to position [170, 0]
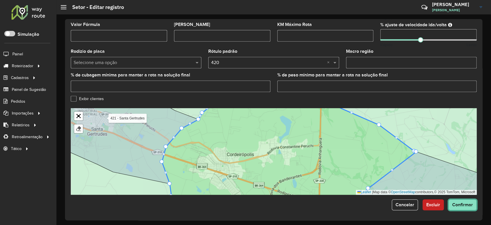
click at [465, 202] on span "Confirmar" at bounding box center [463, 204] width 21 height 5
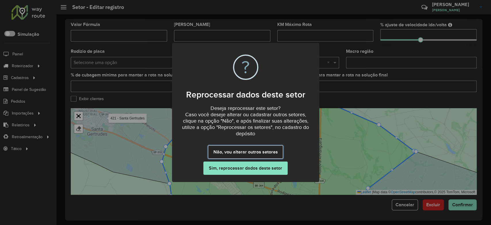
click at [254, 152] on button "Não, vou alterar outros setores" at bounding box center [245, 151] width 75 height 13
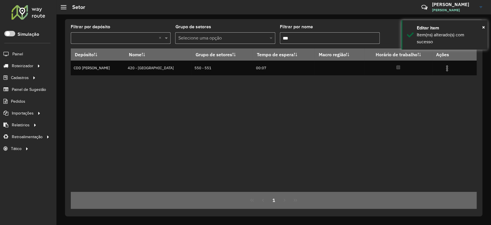
drag, startPoint x: 303, startPoint y: 37, endPoint x: 293, endPoint y: 37, distance: 10.1
click at [272, 35] on formly-group "Filtrar por depósito Selecione um depósito × × Grupo de setores Selecione uma o…" at bounding box center [221, 37] width 300 height 24
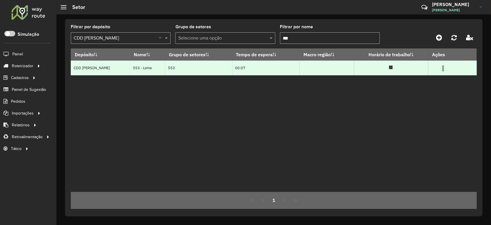
type input "***"
click at [441, 68] on img at bounding box center [443, 68] width 7 height 7
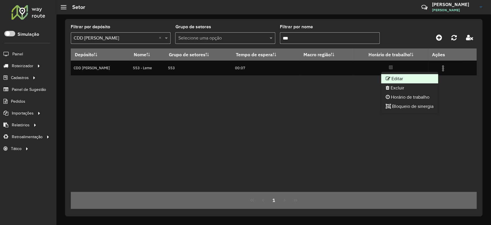
click at [421, 79] on li "Editar" at bounding box center [409, 78] width 57 height 9
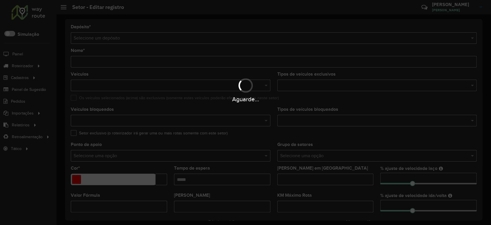
type input "**********"
type input "*******"
type input "*****"
type input "**"
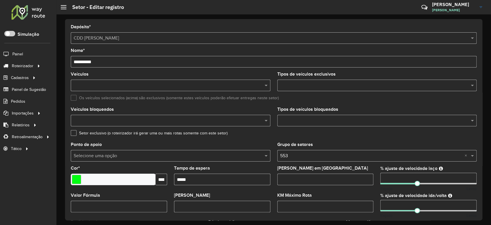
drag, startPoint x: 81, startPoint y: 62, endPoint x: 71, endPoint y: 64, distance: 11.0
click at [71, 64] on input "**********" at bounding box center [274, 62] width 406 height 12
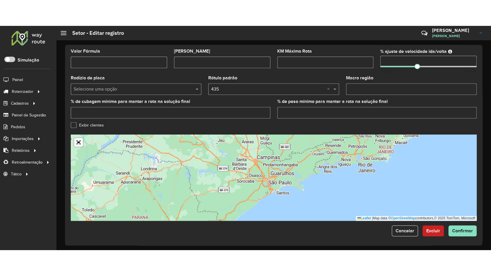
scroll to position [170, 0]
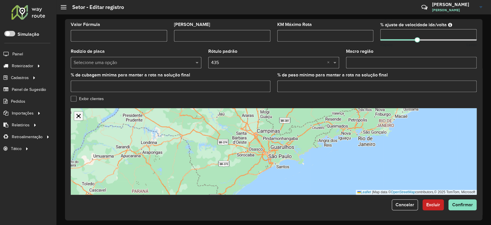
type input "**********"
click at [82, 116] on link "Abrir mapa em tela cheia" at bounding box center [78, 115] width 9 height 9
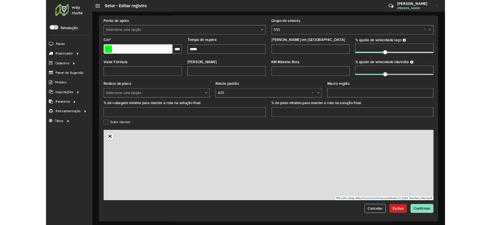
scroll to position [28, 0]
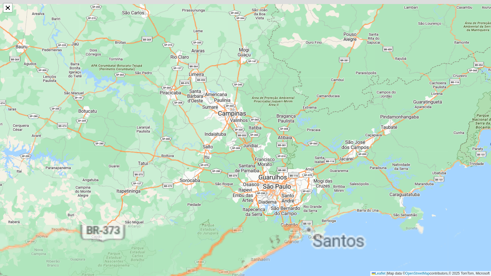
drag, startPoint x: 242, startPoint y: 104, endPoint x: 258, endPoint y: 136, distance: 35.8
click at [258, 136] on div "Leaflet | Map data © OpenStreetMap contributors,© 2025 TomTom, Microsoft" at bounding box center [245, 138] width 491 height 276
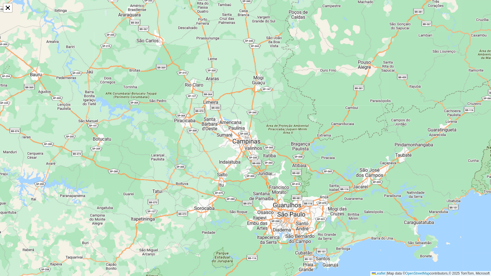
click at [9, 13] on div "Leaflet | Map data © OpenStreetMap contributors,© 2025 TomTom, Microsoft" at bounding box center [245, 138] width 491 height 276
click at [9, 10] on link "Abrir mapa em tela cheia" at bounding box center [7, 7] width 9 height 9
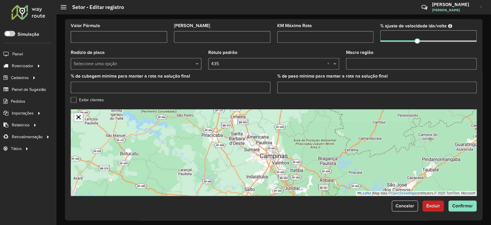
scroll to position [170, 0]
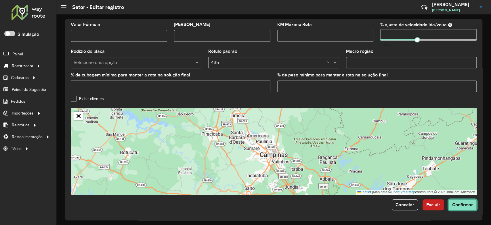
click at [470, 207] on button "Confirmar" at bounding box center [463, 204] width 28 height 11
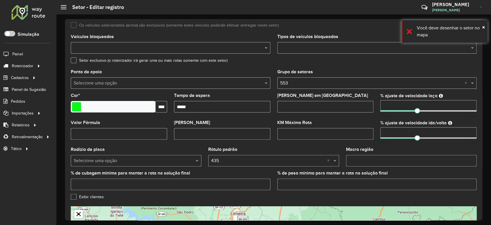
scroll to position [153, 0]
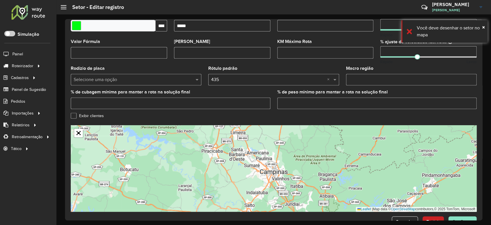
click at [208, 134] on div "Leaflet | Map data © OpenStreetMap contributors,© 2025 TomTom, Microsoft" at bounding box center [274, 168] width 406 height 86
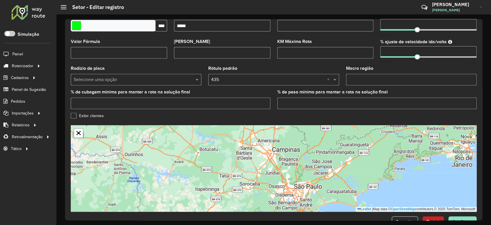
drag, startPoint x: 288, startPoint y: 161, endPoint x: 254, endPoint y: 137, distance: 41.1
click at [254, 137] on div "Leaflet | Map data © OpenStreetMap contributors,© 2025 TomTom, Microsoft" at bounding box center [274, 168] width 406 height 86
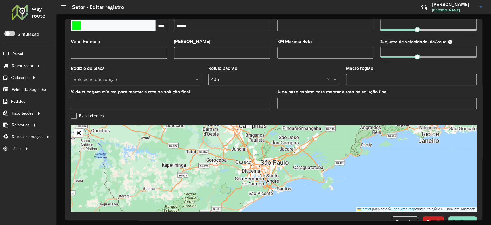
click at [76, 115] on label "Exibir clientes" at bounding box center [87, 116] width 33 height 6
click at [76, 115] on hb-app "Aguarde... Pop-up bloqueado! Seu navegador bloqueou automáticamente a abertura …" at bounding box center [245, 112] width 491 height 225
click at [157, 116] on div "Exibir clientes" at bounding box center [274, 116] width 406 height 7
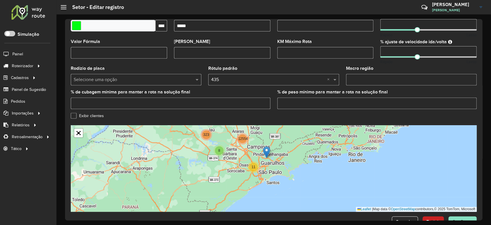
drag, startPoint x: 250, startPoint y: 151, endPoint x: 272, endPoint y: 185, distance: 40.6
click at [272, 185] on div "8 323 11 12554 Leaflet | Map data © OpenStreetMap contributors,© 2025 TomTom, M…" at bounding box center [274, 168] width 406 height 86
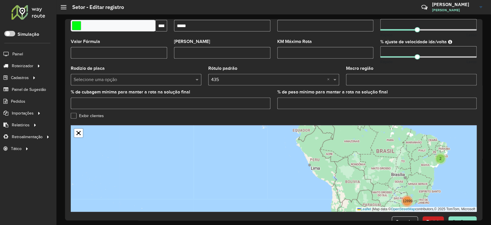
scroll to position [170, 0]
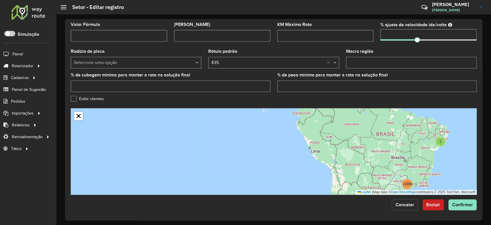
click at [400, 207] on button "Cancelar" at bounding box center [405, 204] width 26 height 11
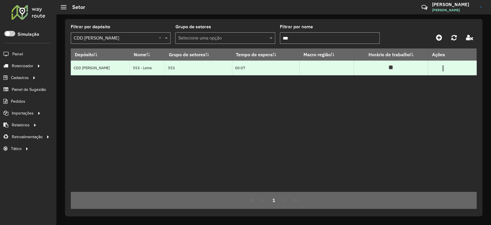
click at [443, 68] on img at bounding box center [443, 68] width 7 height 7
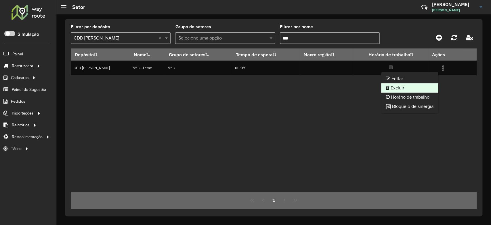
click at [426, 87] on li "Excluir" at bounding box center [409, 87] width 57 height 9
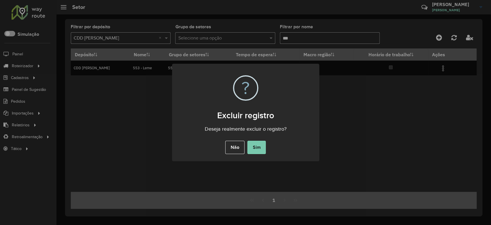
click at [261, 152] on button "Sim" at bounding box center [257, 146] width 18 height 13
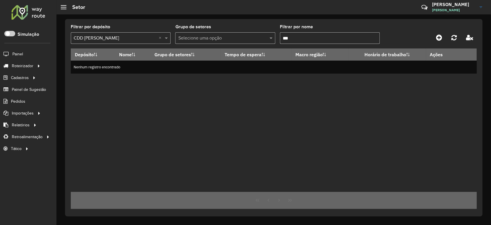
drag, startPoint x: 296, startPoint y: 38, endPoint x: 328, endPoint y: 41, distance: 31.2
click at [269, 38] on formly-group "Filtrar por depósito Selecione um depósito × CDD Mogi Mirim × Grupo de setores …" at bounding box center [221, 37] width 300 height 24
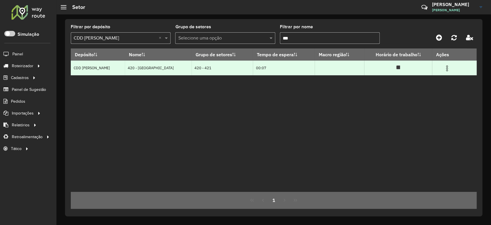
type input "***"
click at [444, 67] on img at bounding box center [447, 68] width 7 height 7
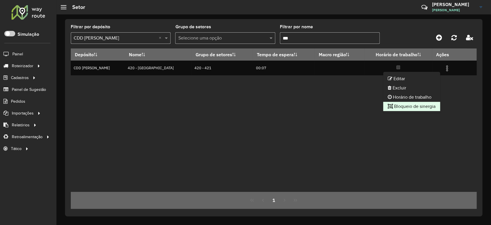
click at [431, 103] on li "Bloqueio de sinergia" at bounding box center [411, 106] width 57 height 9
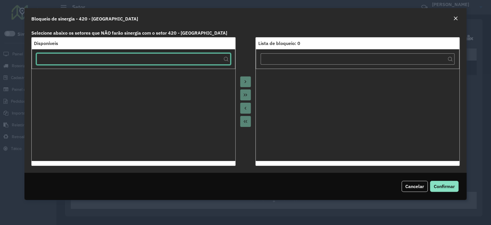
click at [182, 57] on input "text" at bounding box center [134, 59] width 194 height 12
type input "***"
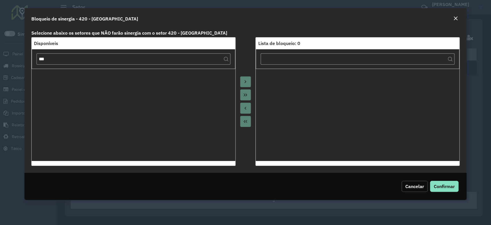
click at [415, 183] on span "Cancelar" at bounding box center [415, 186] width 19 height 6
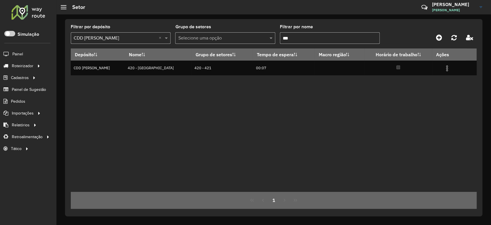
click at [308, 41] on input "***" at bounding box center [330, 38] width 100 height 12
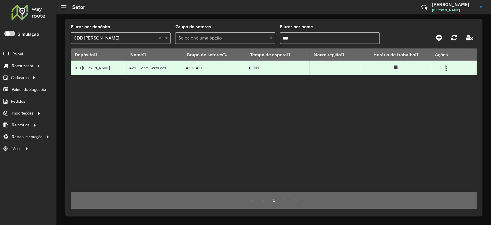
type input "***"
click at [443, 68] on img at bounding box center [446, 68] width 7 height 7
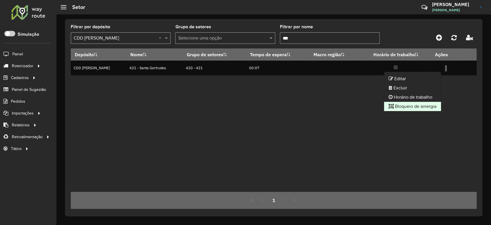
click at [434, 105] on li "Bloqueio de sinergia" at bounding box center [412, 106] width 57 height 9
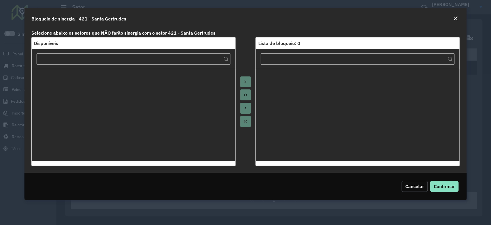
click at [417, 184] on span "Cancelar" at bounding box center [415, 186] width 19 height 6
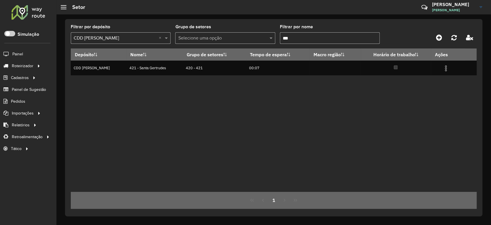
drag, startPoint x: 297, startPoint y: 37, endPoint x: 269, endPoint y: 34, distance: 27.6
click at [269, 34] on formly-group "Filtrar por depósito Selecione um depósito × CDD Mogi Mirim × Grupo de setores …" at bounding box center [221, 37] width 300 height 24
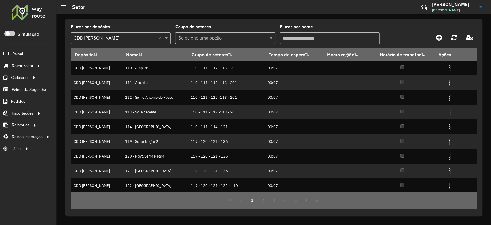
click at [306, 41] on input "Filtrar por nome" at bounding box center [330, 38] width 100 height 12
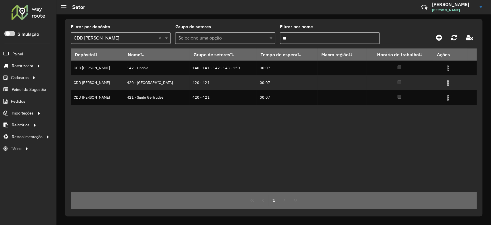
type input "**"
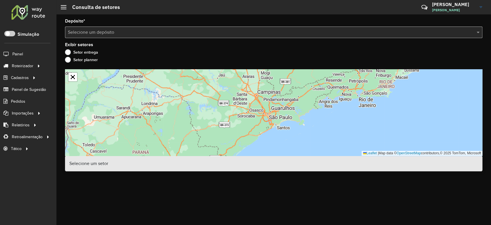
click at [85, 35] on input "text" at bounding box center [268, 32] width 400 height 7
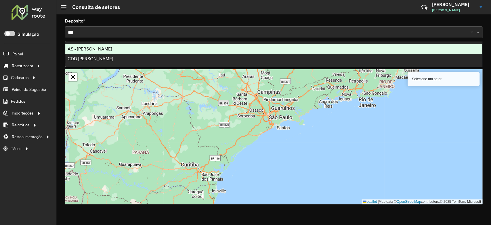
type input "****"
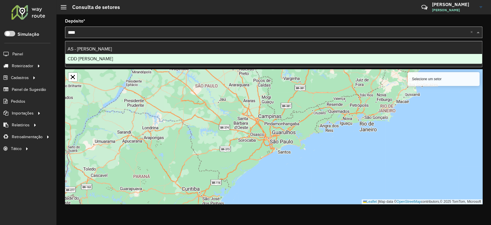
click at [98, 55] on div "CDD [PERSON_NAME]" at bounding box center [273, 59] width 417 height 10
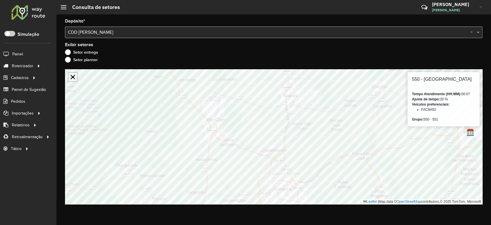
click at [73, 77] on link "Abrir mapa em tela cheia" at bounding box center [73, 77] width 9 height 9
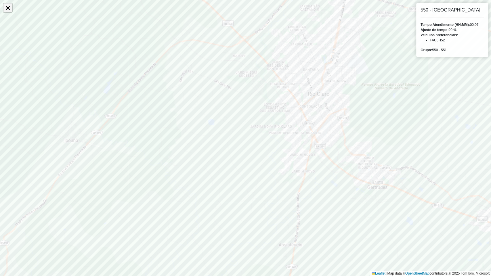
click at [12, 8] on link "Abrir mapa em tela cheia" at bounding box center [7, 7] width 9 height 9
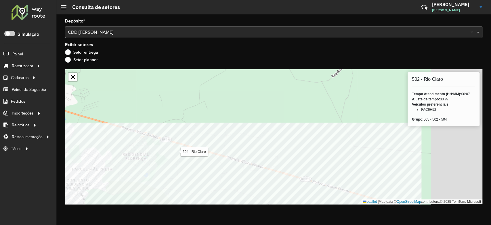
click at [197, 207] on div "Depósito * Selecione um depósito × CDD Mogi Mirim × Exibir setores Setor entreg…" at bounding box center [273, 119] width 435 height 210
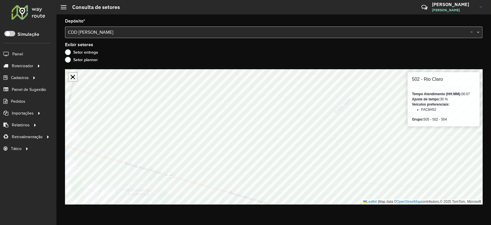
click at [69, 79] on link "Abrir mapa em tela cheia" at bounding box center [73, 77] width 9 height 9
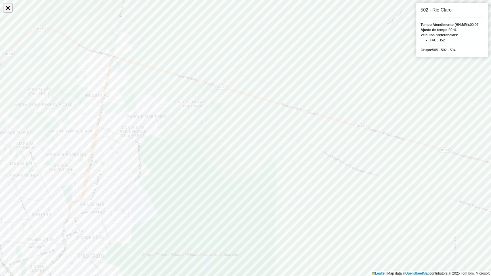
click at [5, 10] on link "Abrir mapa em tela cheia" at bounding box center [7, 7] width 9 height 9
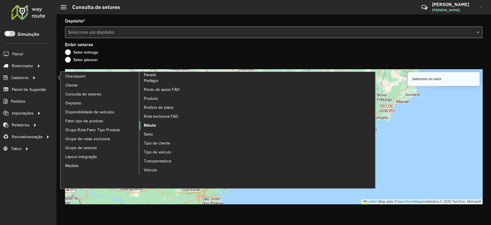
click at [151, 123] on span "Rótulo" at bounding box center [150, 125] width 12 height 6
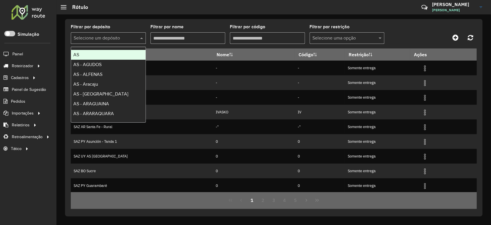
click at [118, 34] on div "Selecione um depósito" at bounding box center [108, 38] width 75 height 12
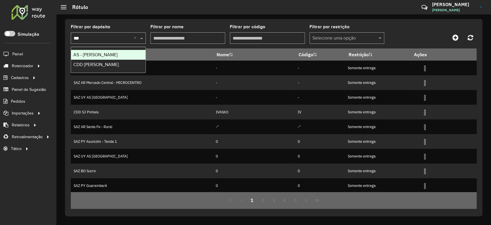
type input "****"
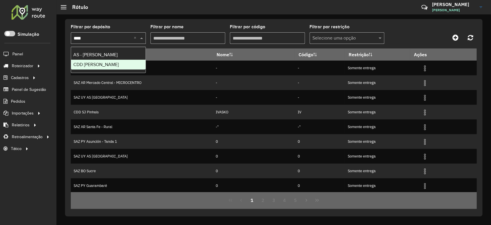
click at [106, 62] on span "CDD [PERSON_NAME]" at bounding box center [95, 64] width 45 height 5
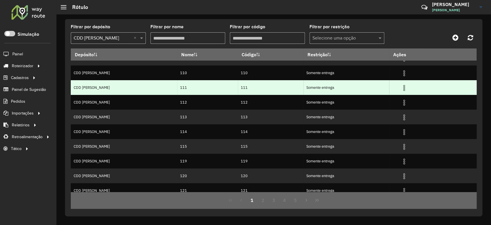
scroll to position [45, 0]
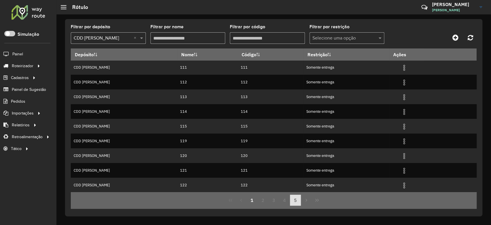
click at [295, 200] on button "5" at bounding box center [295, 199] width 11 height 11
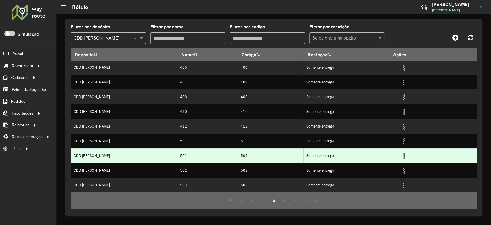
click at [401, 157] on img at bounding box center [404, 155] width 7 height 7
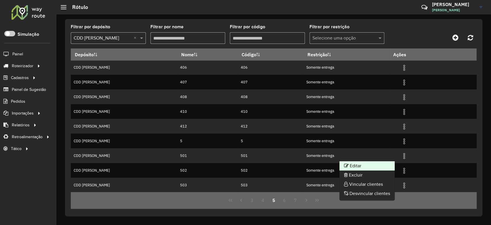
click at [381, 166] on li "Editar" at bounding box center [367, 165] width 55 height 9
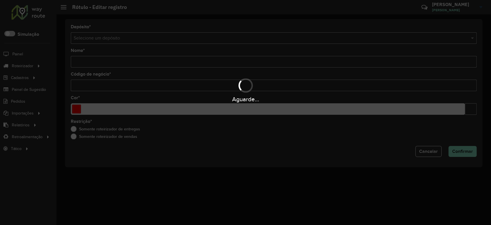
type input "***"
type input "*******"
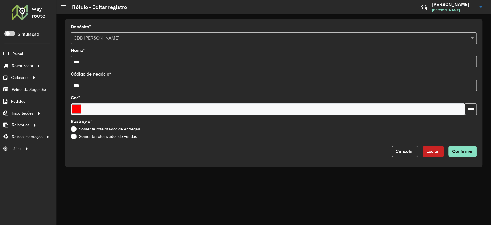
drag, startPoint x: 85, startPoint y: 60, endPoint x: 69, endPoint y: 60, distance: 16.1
click at [69, 60] on div "Depósito * Selecione um depósito × CDD Mogi Mirim Nome * *** Código de negócio …" at bounding box center [274, 93] width 418 height 148
type input "***"
click at [71, 84] on input "***" at bounding box center [274, 85] width 406 height 12
type input "***"
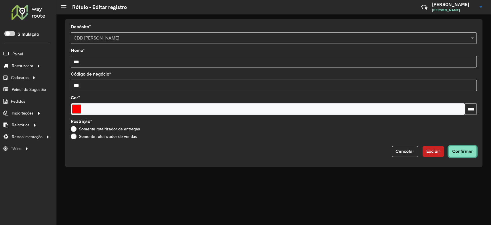
click at [474, 152] on button "Confirmar" at bounding box center [463, 151] width 28 height 11
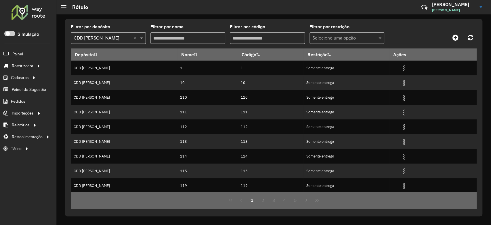
click at [328, 38] on input "text" at bounding box center [342, 38] width 58 height 7
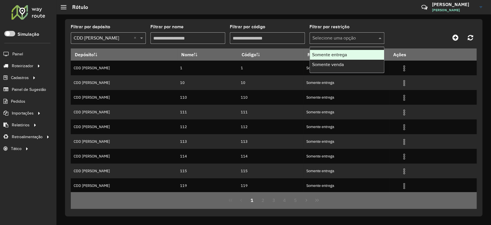
click at [246, 37] on input "Filtrar por código" at bounding box center [267, 38] width 75 height 12
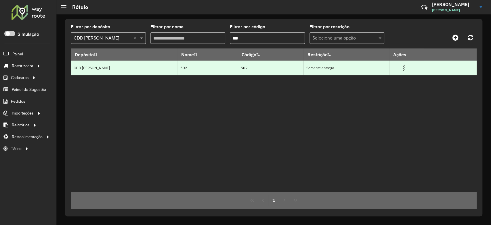
type input "***"
click at [401, 70] on img at bounding box center [404, 68] width 7 height 7
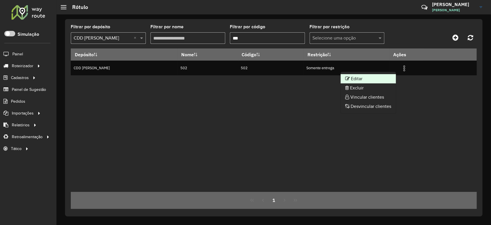
click at [378, 77] on li "Editar" at bounding box center [368, 78] width 55 height 9
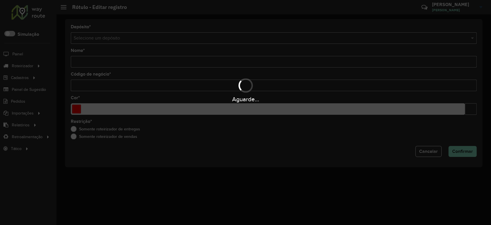
type input "***"
type input "*******"
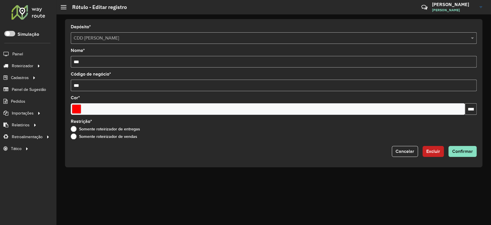
drag, startPoint x: 52, startPoint y: 58, endPoint x: 59, endPoint y: 60, distance: 7.5
click at [48, 58] on div "Roteirizador AmbevTech Simulação Painel Roteirizador Entregas Cadastros Checkpo…" at bounding box center [245, 112] width 491 height 225
type input "***"
click at [471, 149] on span "Confirmar" at bounding box center [463, 151] width 21 height 5
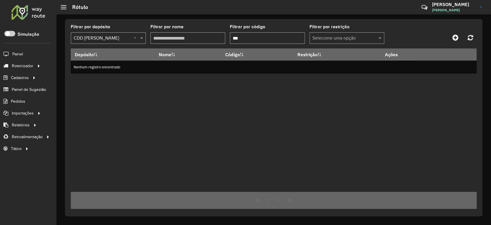
click at [267, 38] on input "***" at bounding box center [267, 38] width 75 height 12
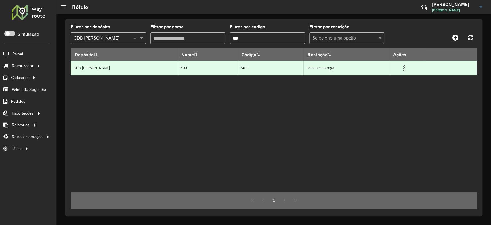
type input "***"
click at [401, 68] on img at bounding box center [404, 68] width 7 height 7
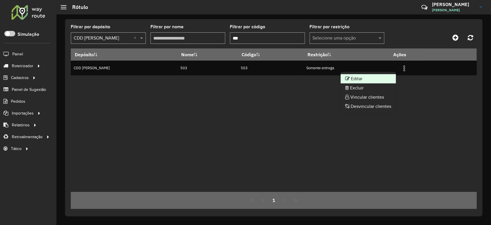
click at [370, 77] on li "Editar" at bounding box center [368, 78] width 55 height 9
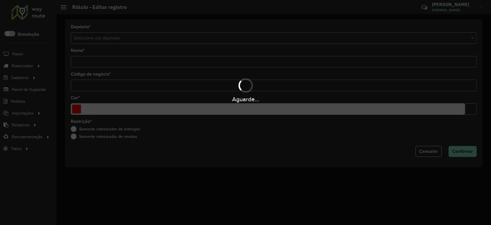
type input "***"
type input "*******"
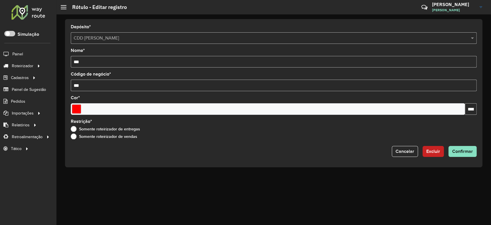
drag, startPoint x: 83, startPoint y: 61, endPoint x: 62, endPoint y: 57, distance: 21.1
click at [62, 57] on div "Depósito * Selecione um depósito × CDD Mogi Mirim Nome * *** Código de negócio …" at bounding box center [273, 119] width 435 height 210
type input "***"
click at [469, 154] on button "Confirmar" at bounding box center [463, 151] width 28 height 11
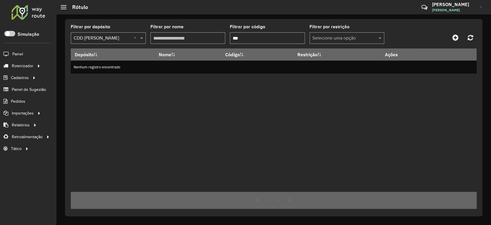
click at [253, 36] on input "***" at bounding box center [267, 38] width 75 height 12
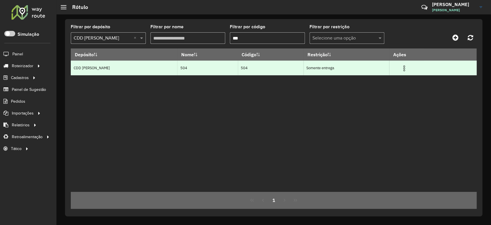
type input "***"
click at [401, 68] on img at bounding box center [404, 68] width 7 height 7
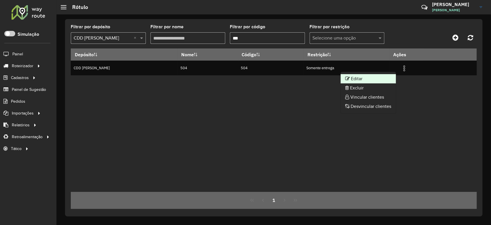
click at [384, 76] on li "Editar" at bounding box center [368, 78] width 55 height 9
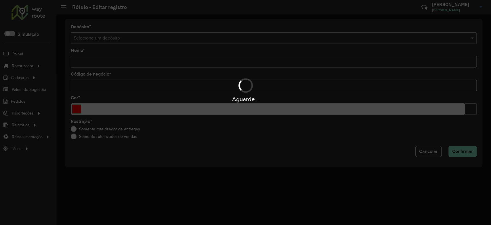
type input "***"
type input "*******"
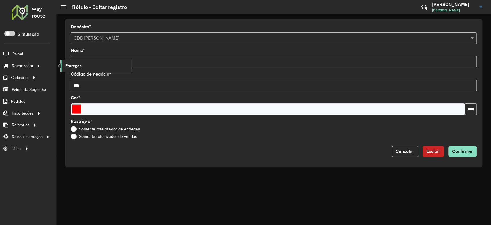
drag, startPoint x: 84, startPoint y: 60, endPoint x: 69, endPoint y: 66, distance: 16.1
click at [69, 66] on div "Roteirizador AmbevTech Simulação Painel Roteirizador Entregas Cadastros Checkpo…" at bounding box center [245, 112] width 491 height 225
type input "***"
click at [455, 151] on span "Confirmar" at bounding box center [463, 151] width 21 height 5
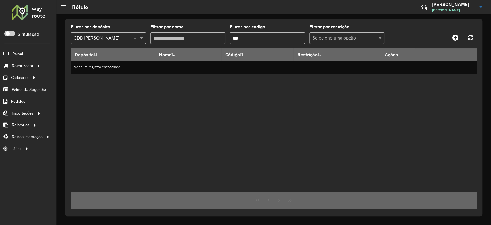
click at [254, 36] on input "***" at bounding box center [267, 38] width 75 height 12
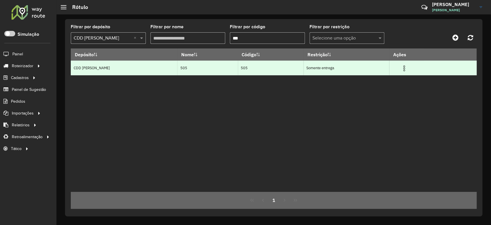
type input "***"
click at [401, 67] on img at bounding box center [404, 68] width 7 height 7
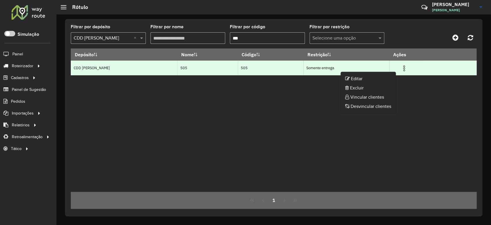
click at [382, 75] on li "Editar" at bounding box center [368, 78] width 55 height 9
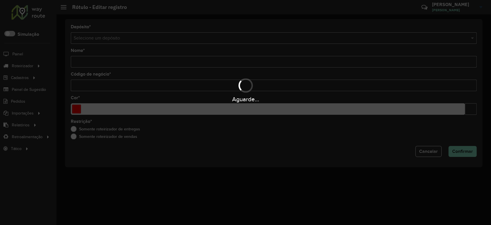
type input "***"
type input "*******"
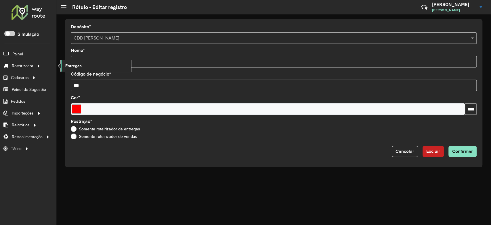
drag, startPoint x: 94, startPoint y: 60, endPoint x: 120, endPoint y: 65, distance: 26.0
click at [62, 61] on div "Roteirizador AmbevTech Simulação Painel Roteirizador Entregas Cadastros Checkpo…" at bounding box center [245, 112] width 491 height 225
type input "***"
click at [464, 149] on span "Confirmar" at bounding box center [463, 151] width 21 height 5
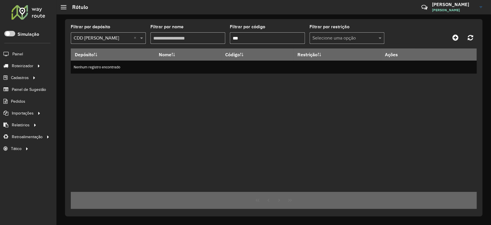
drag, startPoint x: 255, startPoint y: 40, endPoint x: 233, endPoint y: 39, distance: 22.2
click at [233, 39] on input "***" at bounding box center [267, 38] width 75 height 12
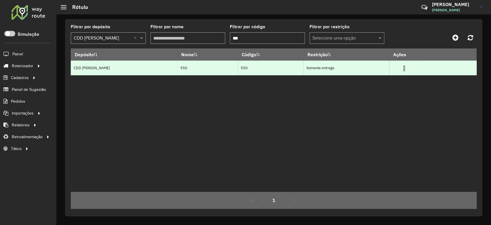
type input "***"
click at [401, 68] on img at bounding box center [404, 68] width 7 height 7
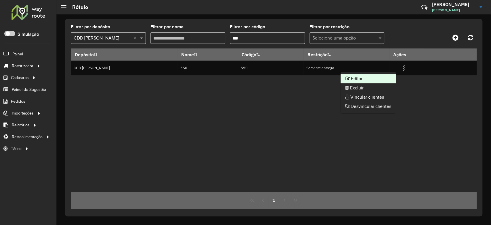
click at [346, 79] on icon at bounding box center [347, 78] width 5 height 5
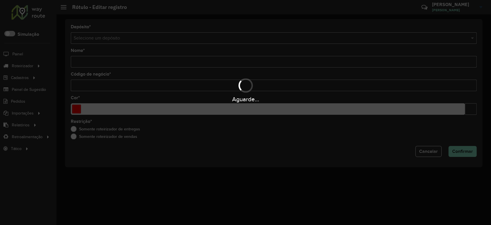
type input "***"
type input "*******"
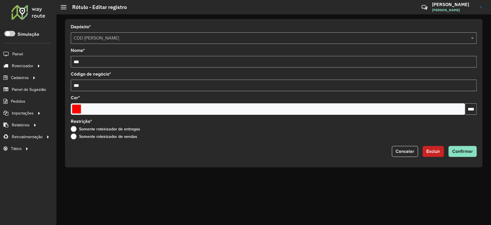
drag, startPoint x: 89, startPoint y: 61, endPoint x: 53, endPoint y: 54, distance: 36.8
click at [49, 56] on div "Roteirizador AmbevTech Simulação Painel Roteirizador Entregas Cadastros Checkpo…" at bounding box center [245, 112] width 491 height 225
type input "***"
click at [461, 151] on span "Confirmar" at bounding box center [463, 151] width 21 height 5
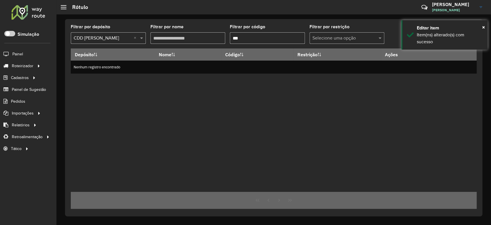
click at [262, 39] on input "***" at bounding box center [267, 38] width 75 height 12
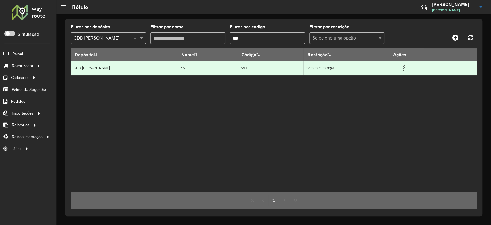
type input "***"
click at [404, 67] on td at bounding box center [406, 67] width 35 height 14
click at [401, 68] on img at bounding box center [404, 68] width 7 height 7
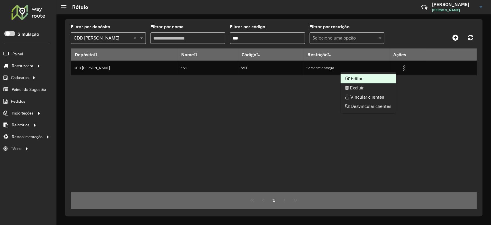
click at [381, 75] on li "Editar" at bounding box center [368, 78] width 55 height 9
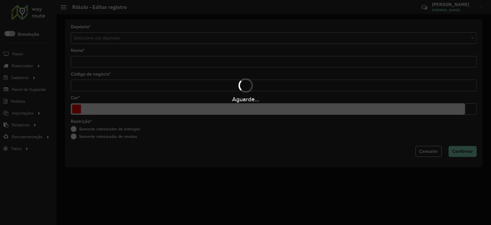
type input "***"
type input "*******"
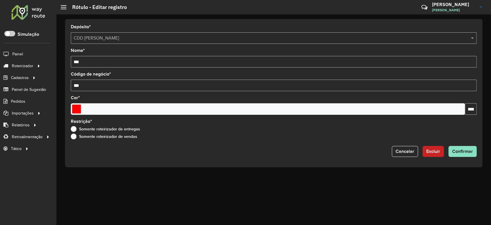
drag, startPoint x: 81, startPoint y: 59, endPoint x: 74, endPoint y: 61, distance: 7.4
click at [69, 60] on div "Depósito * Selecione um depósito × CDD Mogi Mirim Nome * *** Código de negócio …" at bounding box center [274, 93] width 418 height 148
type input "***"
click at [465, 149] on span "Confirmar" at bounding box center [463, 151] width 21 height 5
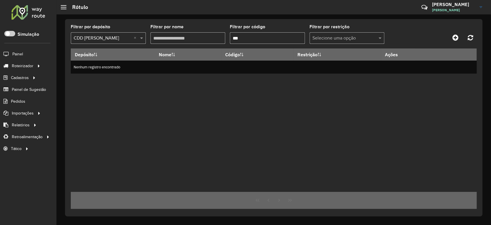
click at [250, 36] on input "***" at bounding box center [267, 38] width 75 height 12
drag, startPoint x: 153, startPoint y: 95, endPoint x: 175, endPoint y: 93, distance: 22.3
click at [175, 93] on div "Depósito Nome Código Restrição Ações CDD Mogi Mirim 553 553 Somente entrega" at bounding box center [274, 119] width 406 height 143
click at [399, 144] on div "Depósito Nome Código Restrição Ações CDD Mogi Mirim 553 553 Somente entrega" at bounding box center [274, 119] width 406 height 143
drag, startPoint x: 426, startPoint y: 165, endPoint x: 428, endPoint y: 156, distance: 8.9
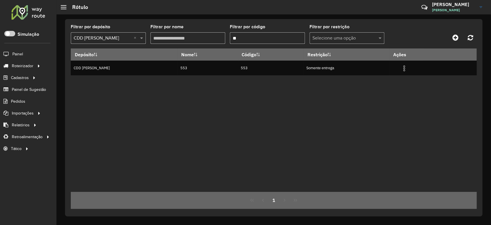
click at [428, 165] on div "Depósito Nome Código Restrição Ações CDD Mogi Mirim 553 553 Somente entrega" at bounding box center [274, 119] width 406 height 143
click at [253, 38] on input "**" at bounding box center [267, 38] width 75 height 12
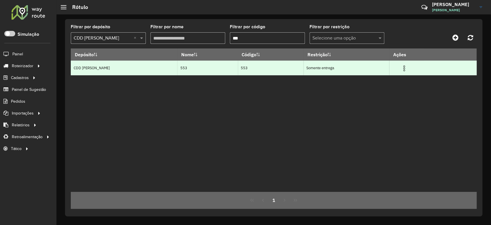
type input "***"
click at [401, 67] on img at bounding box center [404, 68] width 7 height 7
click at [401, 68] on img at bounding box center [404, 68] width 7 height 7
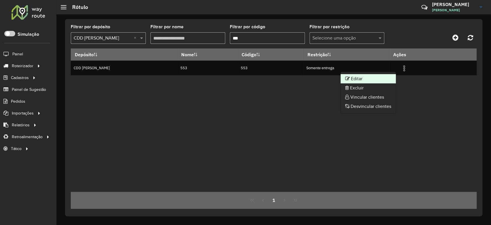
click at [382, 77] on li "Editar" at bounding box center [368, 78] width 55 height 9
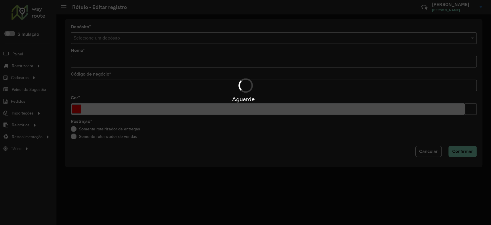
type input "***"
type input "*******"
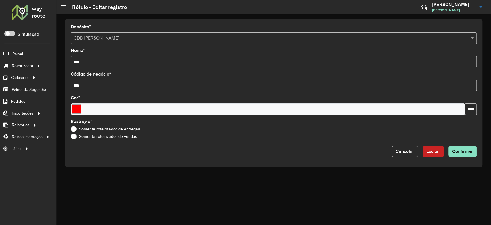
drag, startPoint x: 86, startPoint y: 64, endPoint x: 73, endPoint y: 63, distance: 13.3
click at [73, 63] on input "***" at bounding box center [274, 62] width 406 height 12
type input "***"
click at [468, 151] on span "Confirmar" at bounding box center [463, 151] width 21 height 5
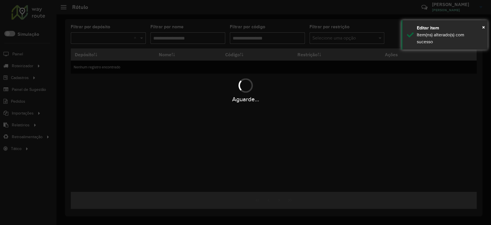
type input "***"
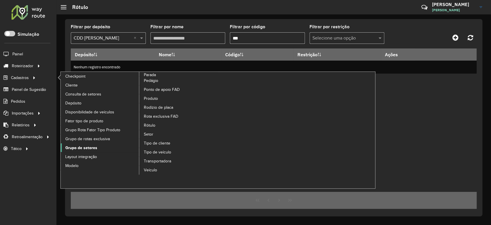
click at [87, 148] on span "Grupo de setores" at bounding box center [81, 148] width 32 height 6
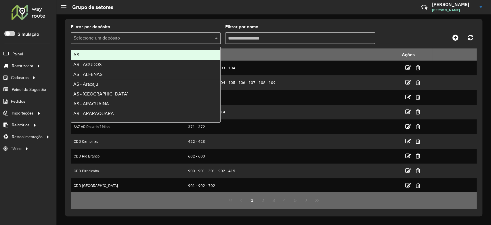
click at [147, 39] on input "text" at bounding box center [140, 38] width 133 height 7
type input "****"
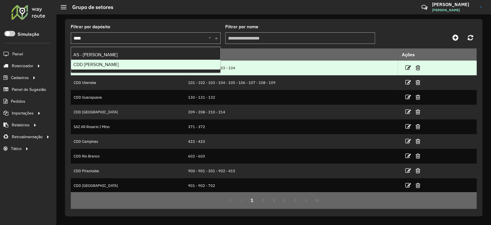
drag, startPoint x: 126, startPoint y: 61, endPoint x: 129, endPoint y: 61, distance: 2.9
click at [129, 61] on div "CDD [PERSON_NAME]" at bounding box center [145, 65] width 149 height 10
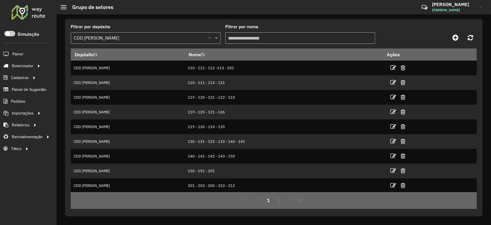
click at [235, 39] on input "Filtrar por nome" at bounding box center [300, 38] width 150 height 12
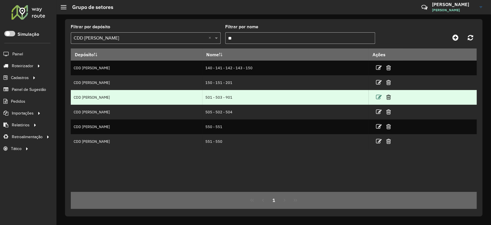
type input "**"
click at [376, 98] on icon at bounding box center [379, 97] width 6 height 6
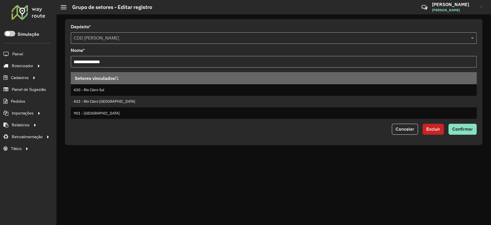
drag, startPoint x: 74, startPoint y: 62, endPoint x: 133, endPoint y: 61, distance: 59.0
click at [133, 61] on input "**********" at bounding box center [274, 62] width 406 height 12
type input "**********"
click at [461, 127] on span "Confirmar" at bounding box center [463, 128] width 21 height 5
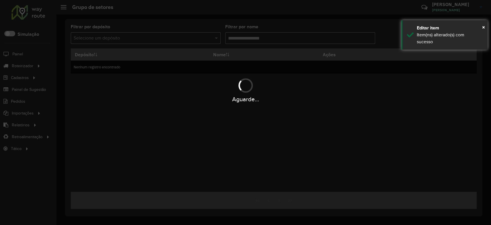
type input "**"
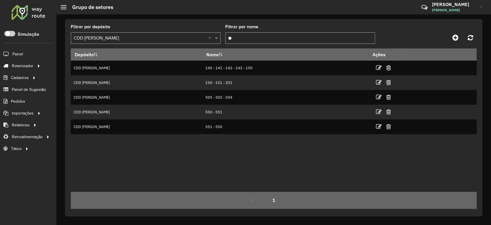
click at [251, 39] on input "**" at bounding box center [300, 38] width 150 height 12
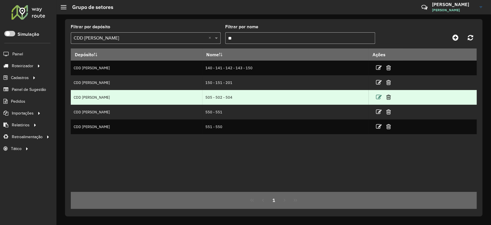
click at [376, 98] on icon at bounding box center [379, 97] width 6 height 6
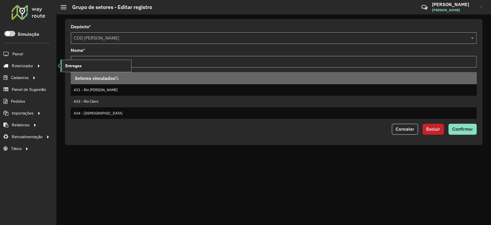
drag, startPoint x: 55, startPoint y: 60, endPoint x: 109, endPoint y: 62, distance: 53.6
click at [60, 61] on div "Roteirizador AmbevTech Simulação Painel Roteirizador Entregas Cadastros Checkpo…" at bounding box center [245, 112] width 491 height 225
type input "**********"
click at [463, 126] on button "Confirmar" at bounding box center [463, 128] width 28 height 11
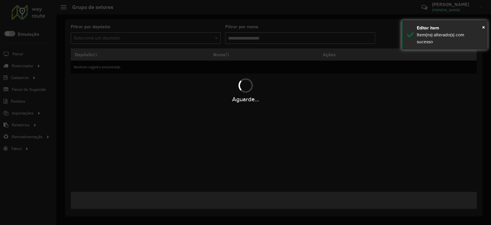
type input "**"
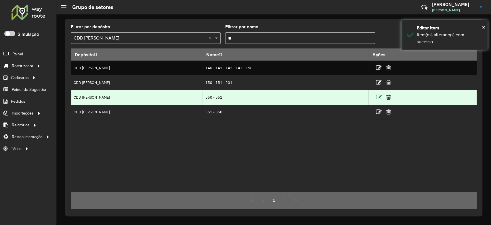
click at [376, 94] on icon at bounding box center [379, 97] width 6 height 6
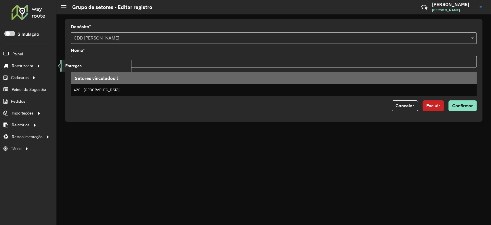
drag, startPoint x: 100, startPoint y: 60, endPoint x: 118, endPoint y: 67, distance: 18.9
click at [96, 66] on div "Roteirizador AmbevTech Simulação Painel Roteirizador Entregas Cadastros Checkpo…" at bounding box center [245, 112] width 491 height 225
drag, startPoint x: 100, startPoint y: 61, endPoint x: 71, endPoint y: 60, distance: 28.8
click at [71, 60] on input "*********" at bounding box center [274, 62] width 406 height 12
type input "*********"
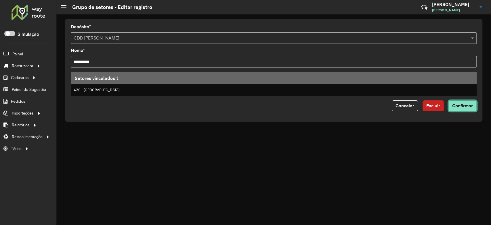
click at [451, 103] on button "Confirmar" at bounding box center [463, 105] width 28 height 11
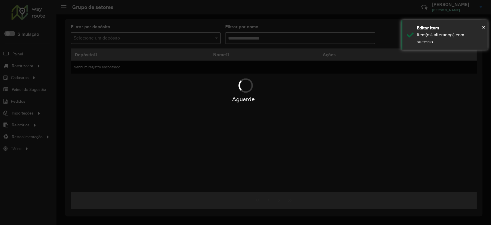
type input "**"
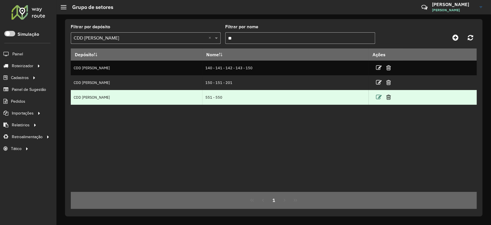
click at [376, 96] on icon at bounding box center [379, 97] width 6 height 6
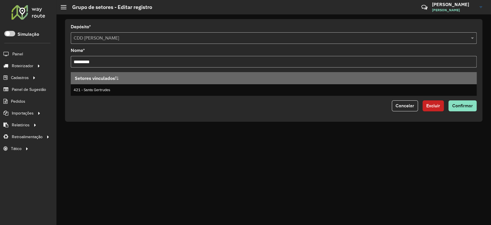
click at [94, 63] on input "*********" at bounding box center [274, 62] width 406 height 12
drag, startPoint x: 107, startPoint y: 62, endPoint x: 84, endPoint y: 64, distance: 23.1
click at [80, 63] on input "*********" at bounding box center [274, 62] width 406 height 12
type input "*"
type input "*********"
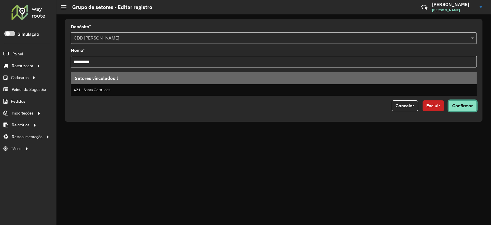
click at [470, 106] on span "Confirmar" at bounding box center [463, 105] width 21 height 5
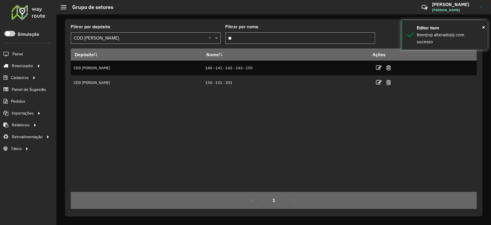
drag, startPoint x: 244, startPoint y: 42, endPoint x: 255, endPoint y: 44, distance: 11.7
click at [221, 43] on formly-group "Filtrar por depósito Selecione um depósito × CDD Mogi Mirim × Filtrar por nome …" at bounding box center [221, 37] width 300 height 24
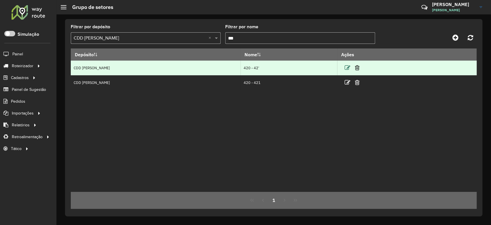
type input "***"
click at [345, 70] on icon at bounding box center [348, 68] width 6 height 6
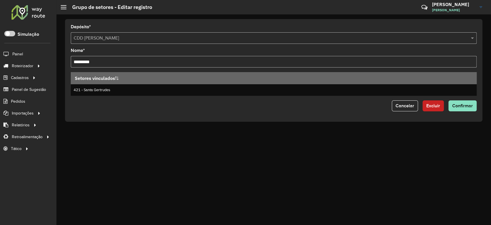
click at [119, 62] on input "*********" at bounding box center [274, 62] width 406 height 12
type input "*********"
click at [457, 107] on span "Confirmar" at bounding box center [463, 105] width 21 height 5
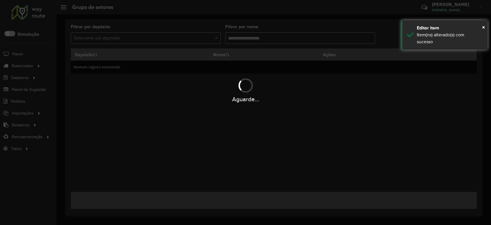
type input "***"
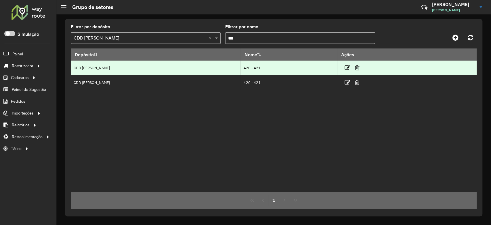
drag, startPoint x: 334, startPoint y: 68, endPoint x: 320, endPoint y: 69, distance: 13.6
click at [320, 69] on td "420 - 421" at bounding box center [289, 67] width 97 height 15
click at [345, 67] on icon at bounding box center [348, 68] width 6 height 6
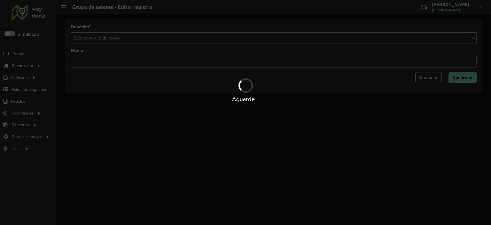
type input "*********"
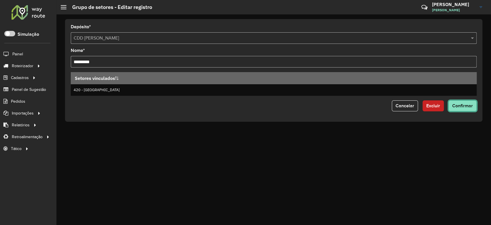
click at [469, 107] on span "Confirmar" at bounding box center [463, 105] width 21 height 5
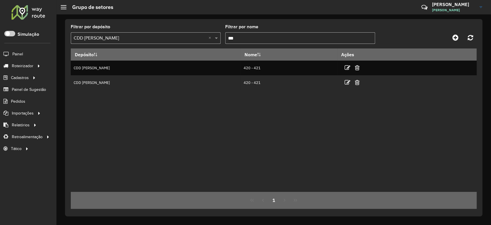
click at [239, 39] on input "***" at bounding box center [300, 38] width 150 height 12
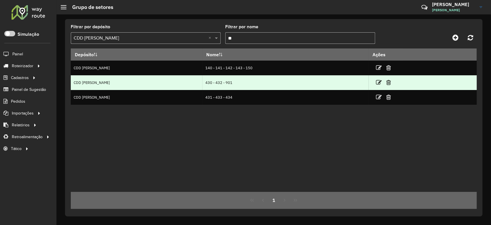
type input "**"
drag, startPoint x: 184, startPoint y: 81, endPoint x: 214, endPoint y: 81, distance: 29.4
click at [214, 81] on td "430 - 432 - 901" at bounding box center [285, 82] width 166 height 15
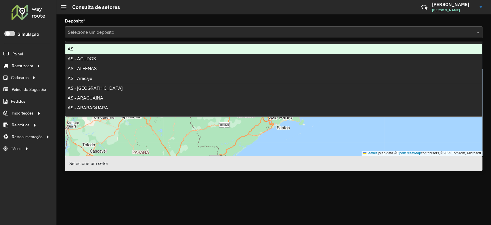
click at [96, 32] on input "text" at bounding box center [268, 32] width 400 height 7
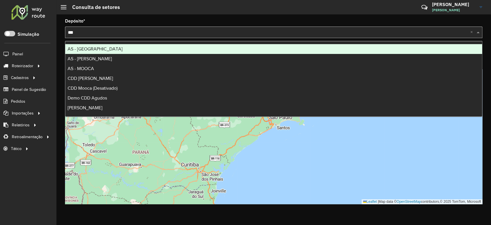
type input "****"
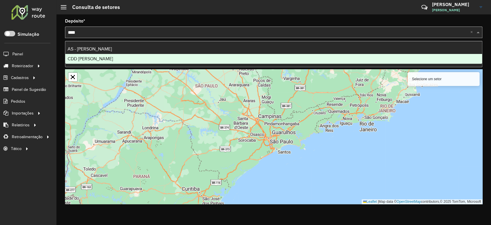
click at [104, 59] on div "CDD [PERSON_NAME]" at bounding box center [273, 59] width 417 height 10
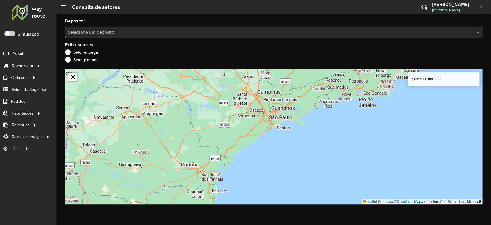
click at [108, 29] on input "text" at bounding box center [268, 32] width 400 height 7
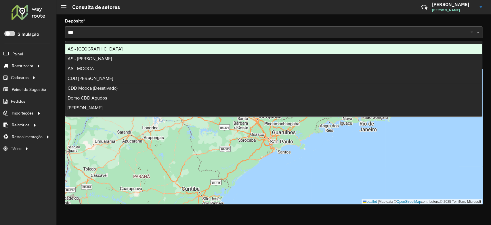
type input "****"
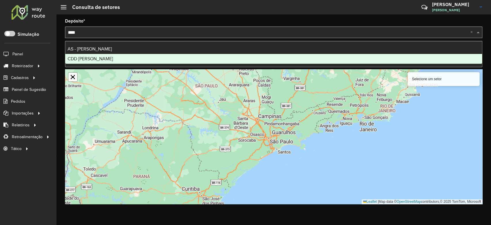
click at [99, 56] on div "CDD [PERSON_NAME]" at bounding box center [273, 59] width 417 height 10
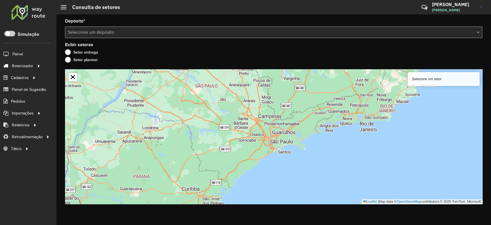
click at [142, 33] on input "text" at bounding box center [268, 32] width 400 height 7
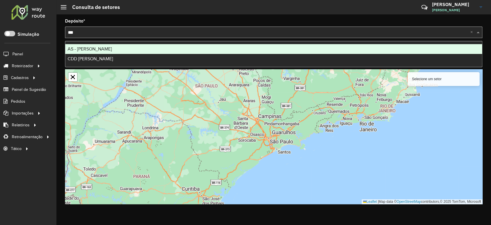
type input "****"
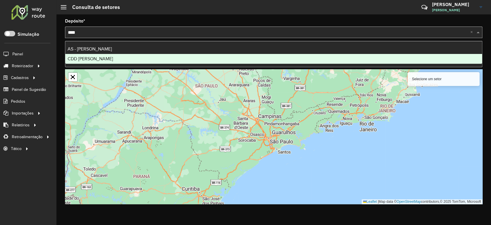
click at [103, 56] on div "CDD [PERSON_NAME]" at bounding box center [273, 59] width 417 height 10
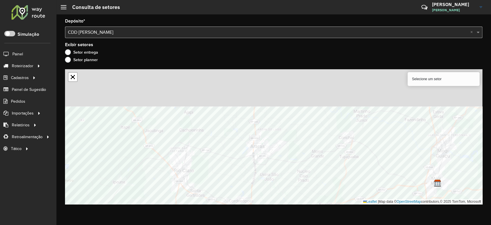
click at [255, 207] on div "Depósito * Selecione um depósito × CDD Mogi Mirim × Exibir setores Setor entreg…" at bounding box center [273, 119] width 435 height 210
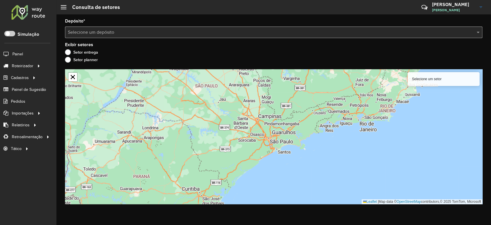
click at [93, 32] on input "text" at bounding box center [268, 32] width 400 height 7
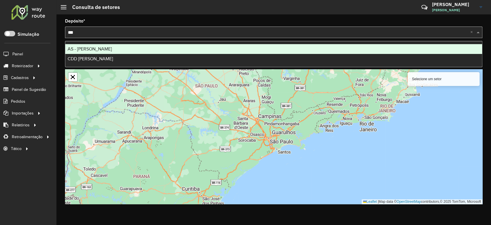
type input "****"
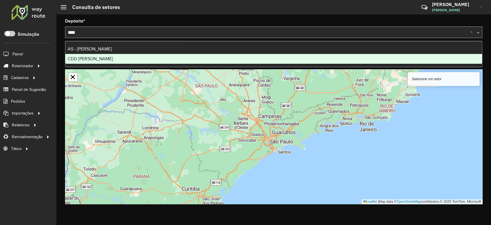
click at [91, 57] on span "CDD [PERSON_NAME]" at bounding box center [90, 58] width 45 height 5
